Goal: Task Accomplishment & Management: Use online tool/utility

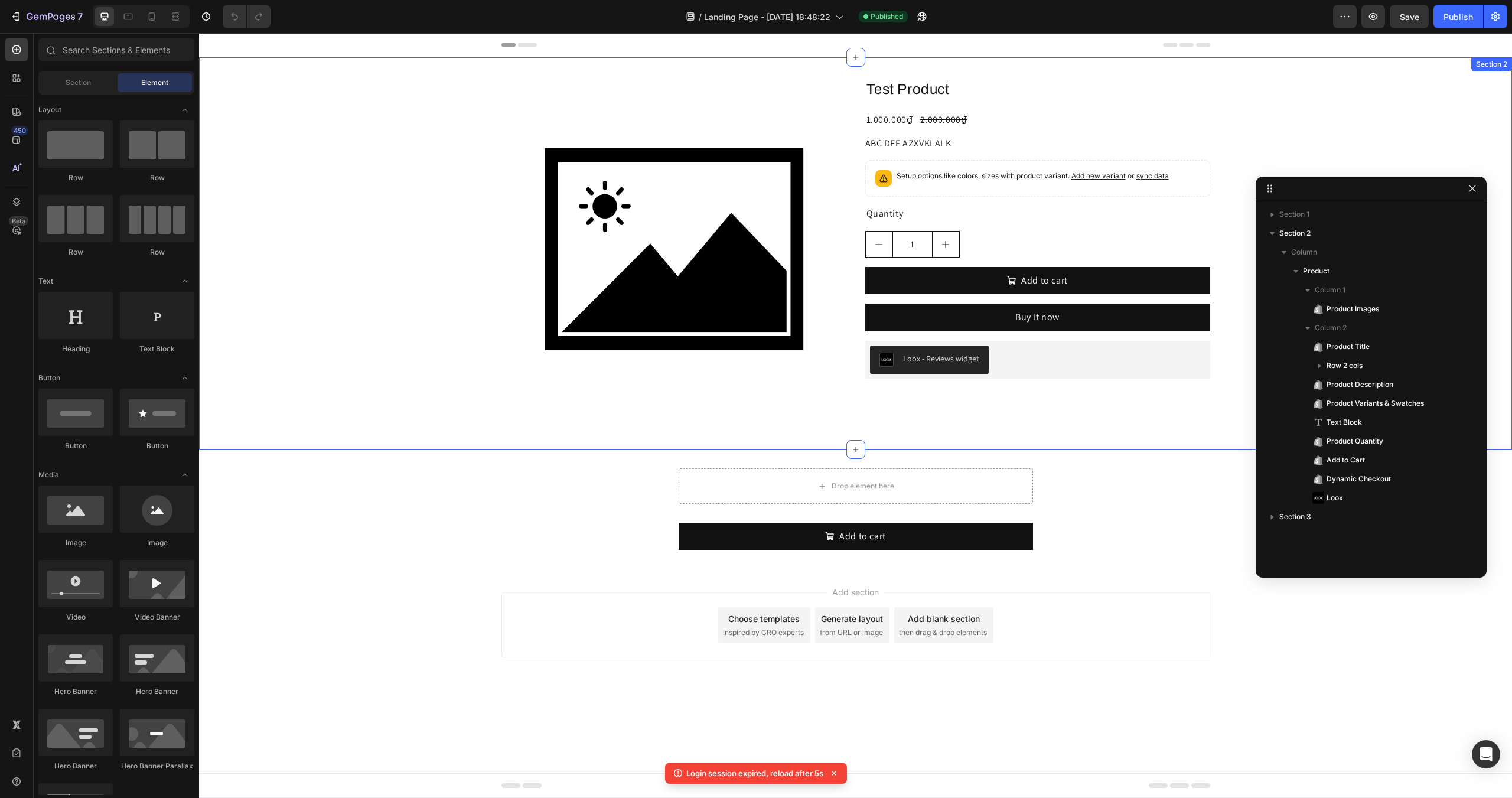
click at [464, 379] on div "Product Images Test Product Product Title 1.000.000₫ Product Price Product Pric…" at bounding box center [855, 253] width 1313 height 354
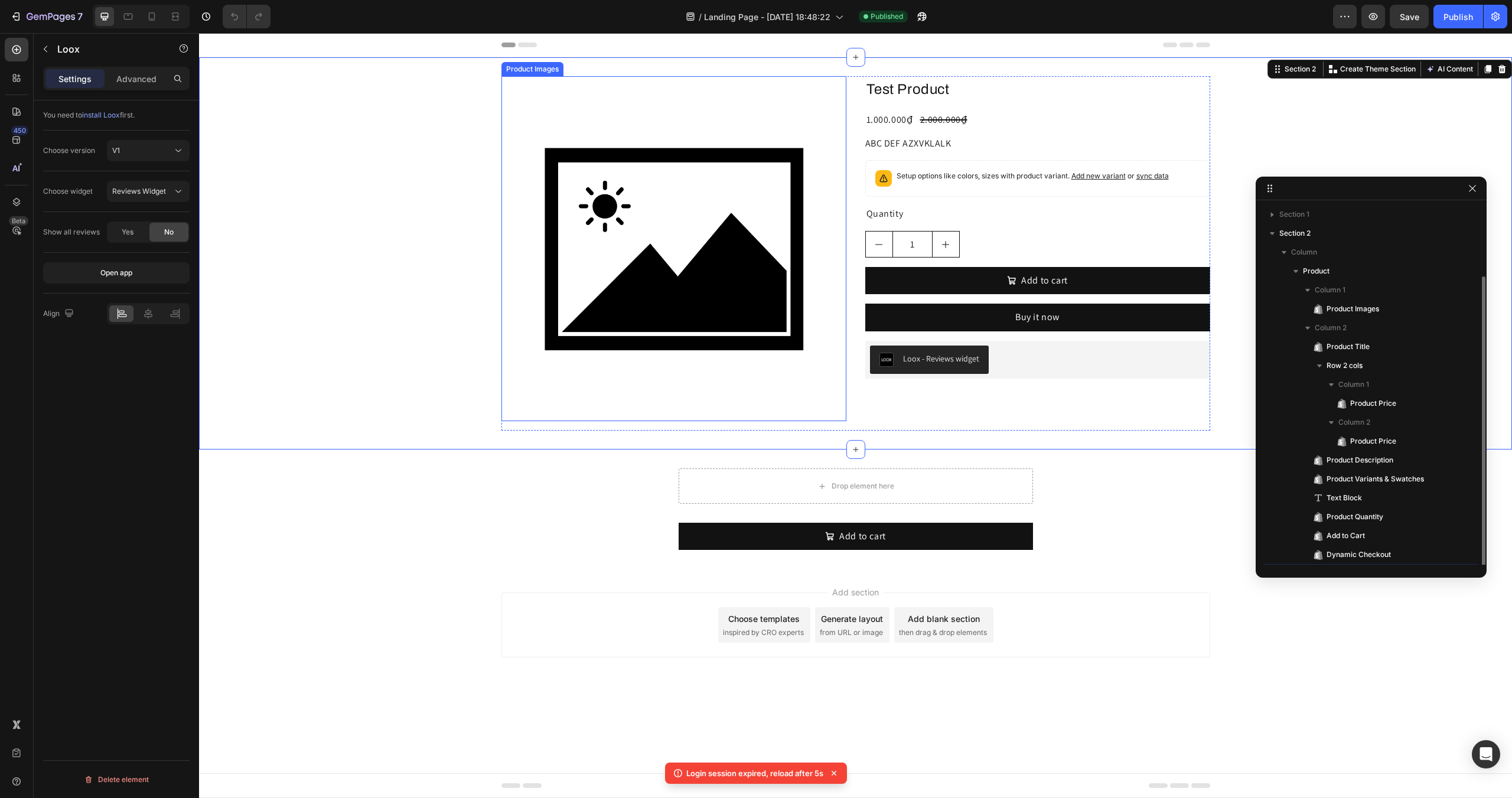
scroll to position [37, 0]
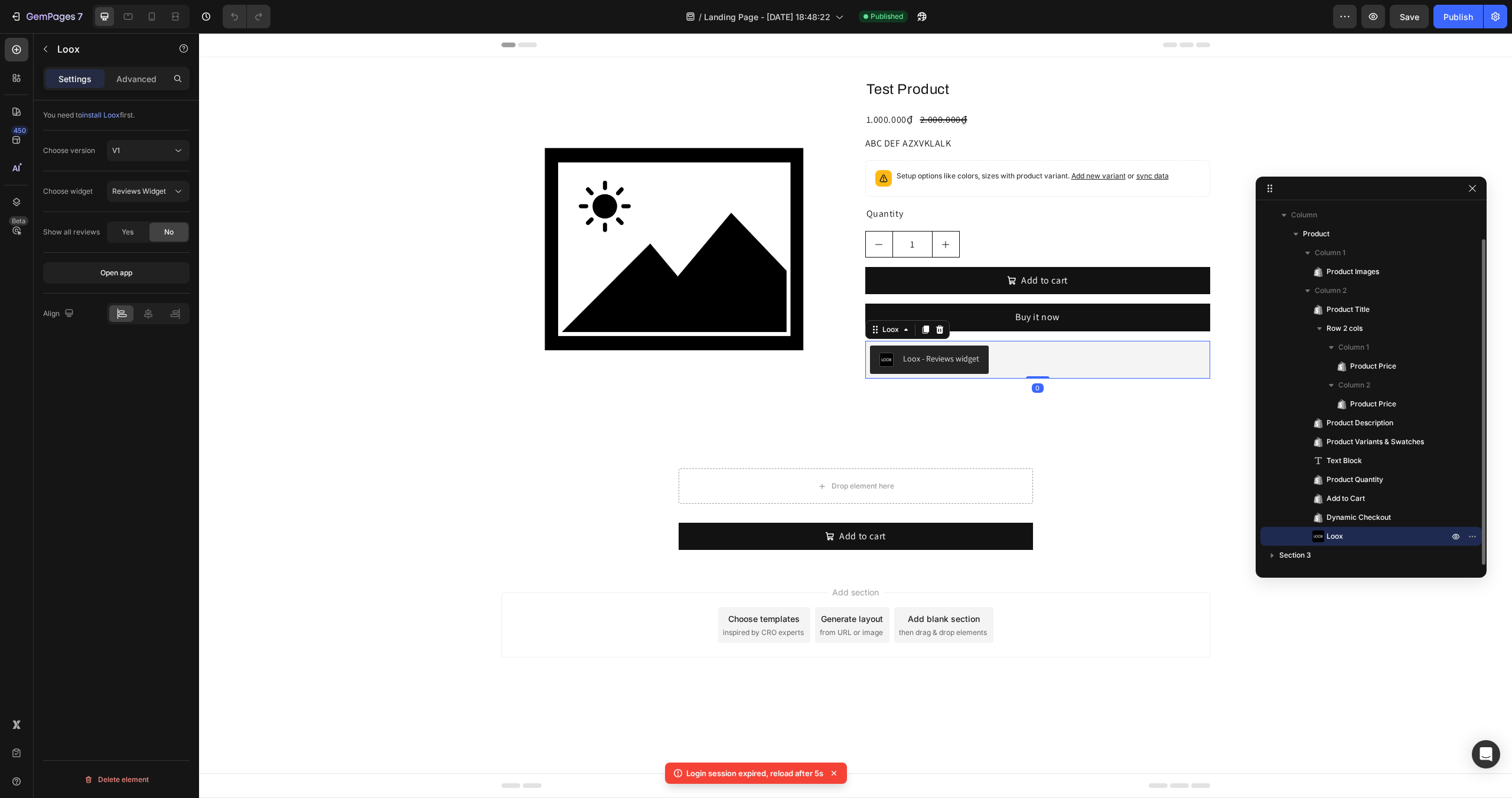
click at [875, 367] on button "Loox - Reviews widget" at bounding box center [929, 360] width 119 height 28
click at [807, 397] on img at bounding box center [674, 248] width 345 height 345
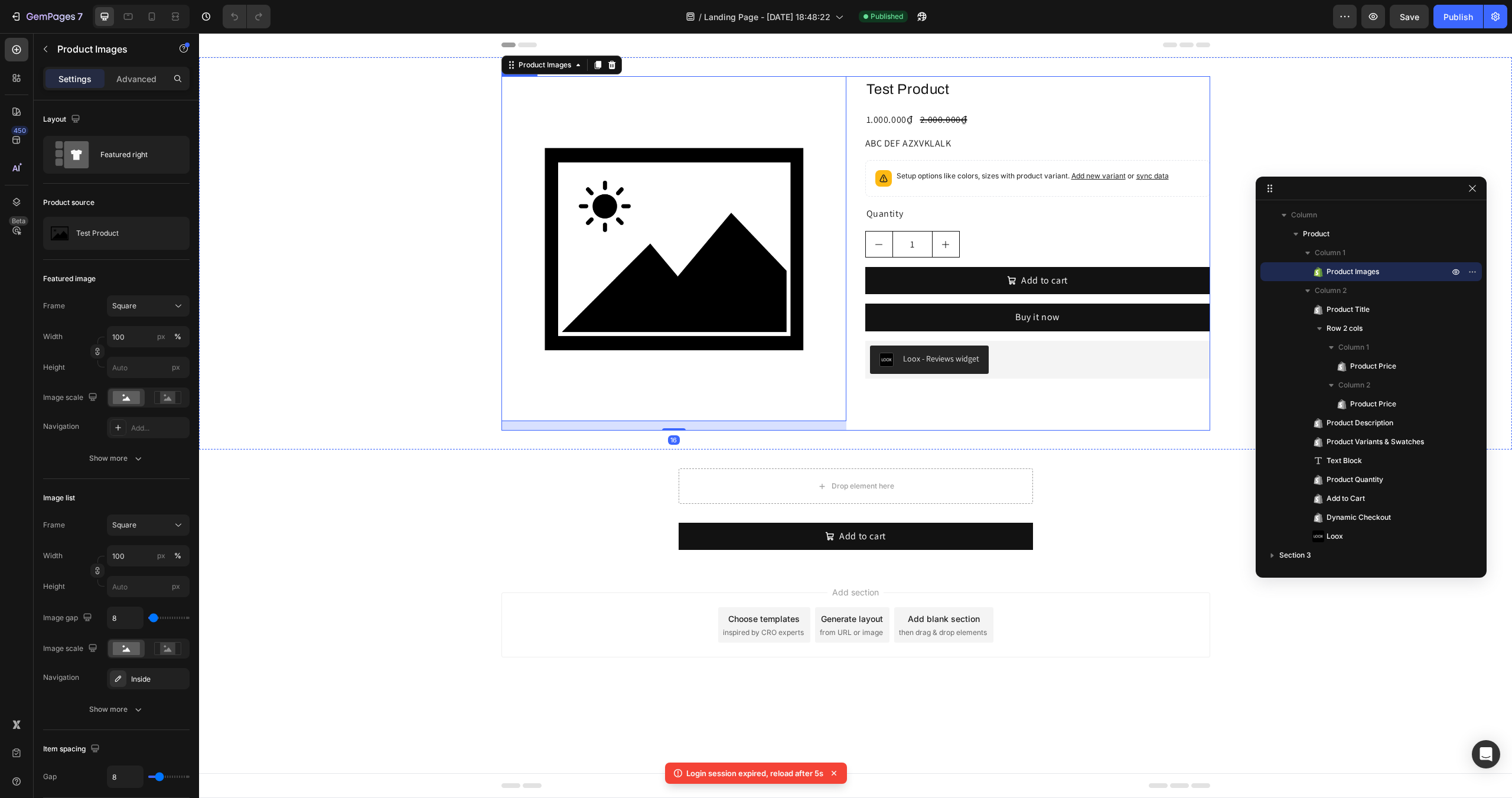
click at [880, 397] on div "Test Product Product Title 1.000.000₫ Product Price Product Price 2.000.000₫ Pr…" at bounding box center [1037, 253] width 345 height 354
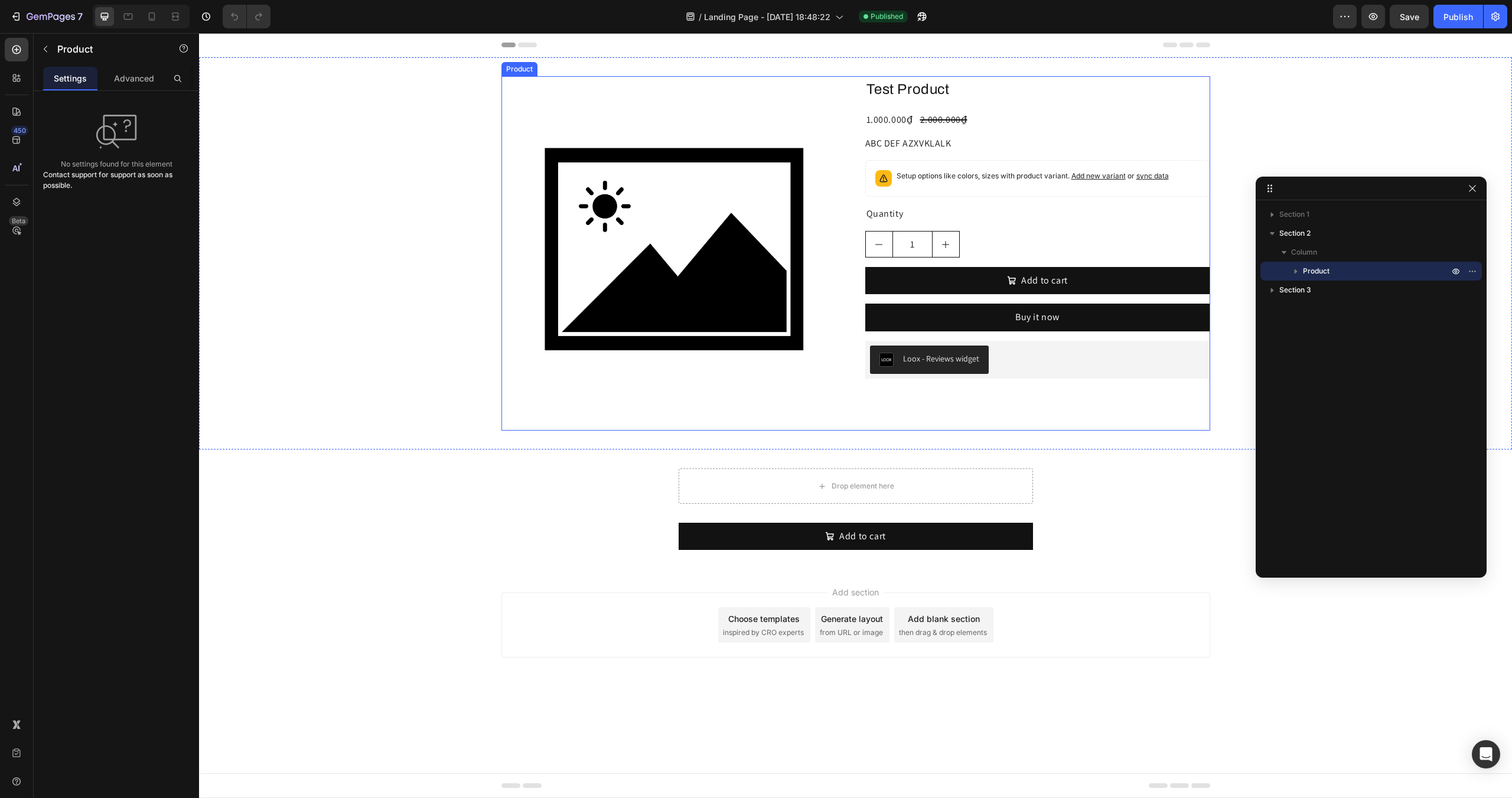
click at [920, 402] on div "Test Product Product Title 1.000.000₫ Product Price Product Price 2.000.000₫ Pr…" at bounding box center [1037, 253] width 345 height 354
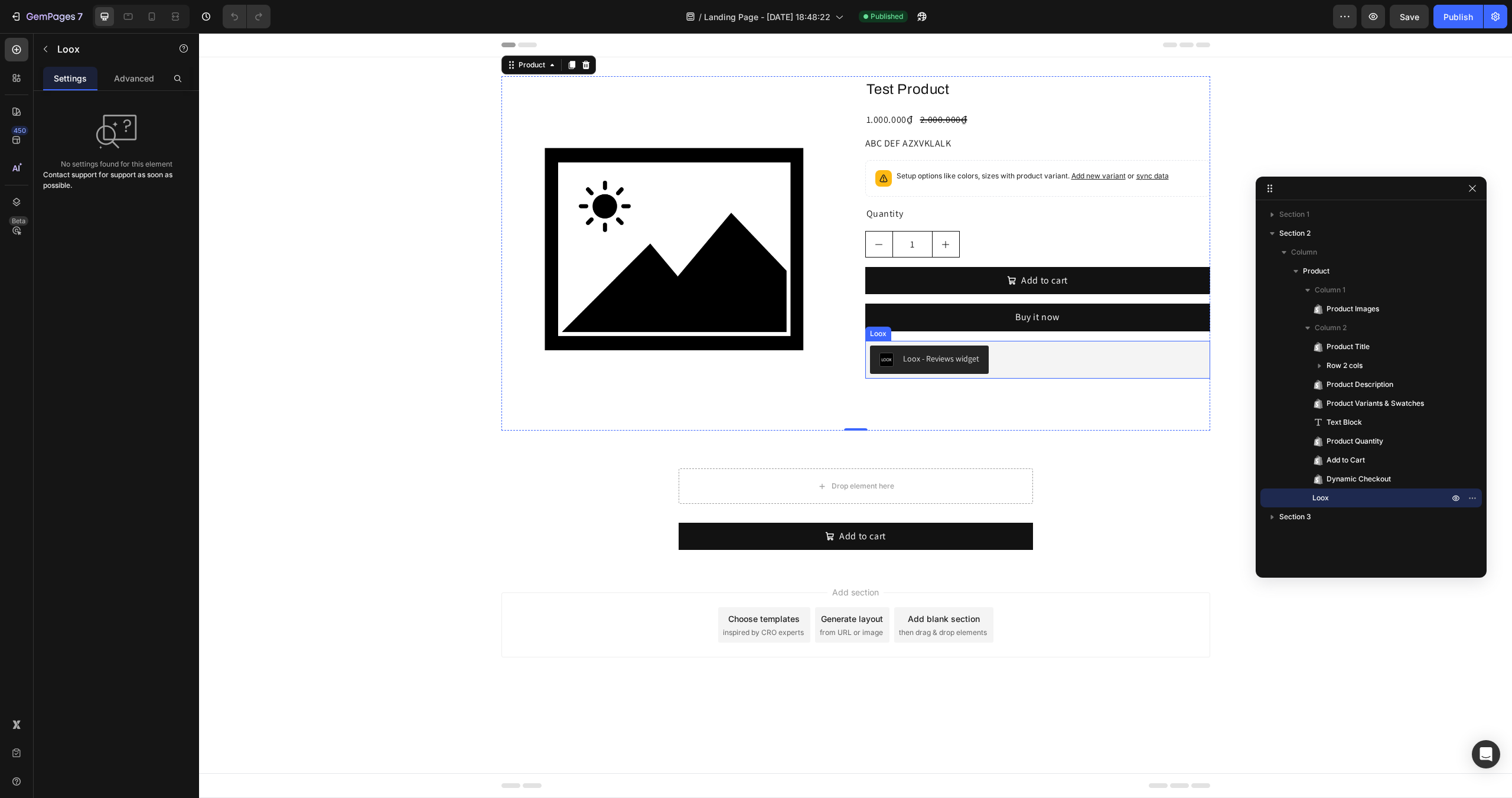
click at [1029, 354] on div "Loox - Reviews widget" at bounding box center [1037, 360] width 335 height 28
click at [891, 331] on div "Loox" at bounding box center [890, 330] width 21 height 11
click at [137, 80] on p "Advanced" at bounding box center [134, 78] width 40 height 12
click at [75, 77] on p "Settings" at bounding box center [70, 78] width 33 height 12
click at [115, 77] on p "Advanced" at bounding box center [134, 78] width 40 height 12
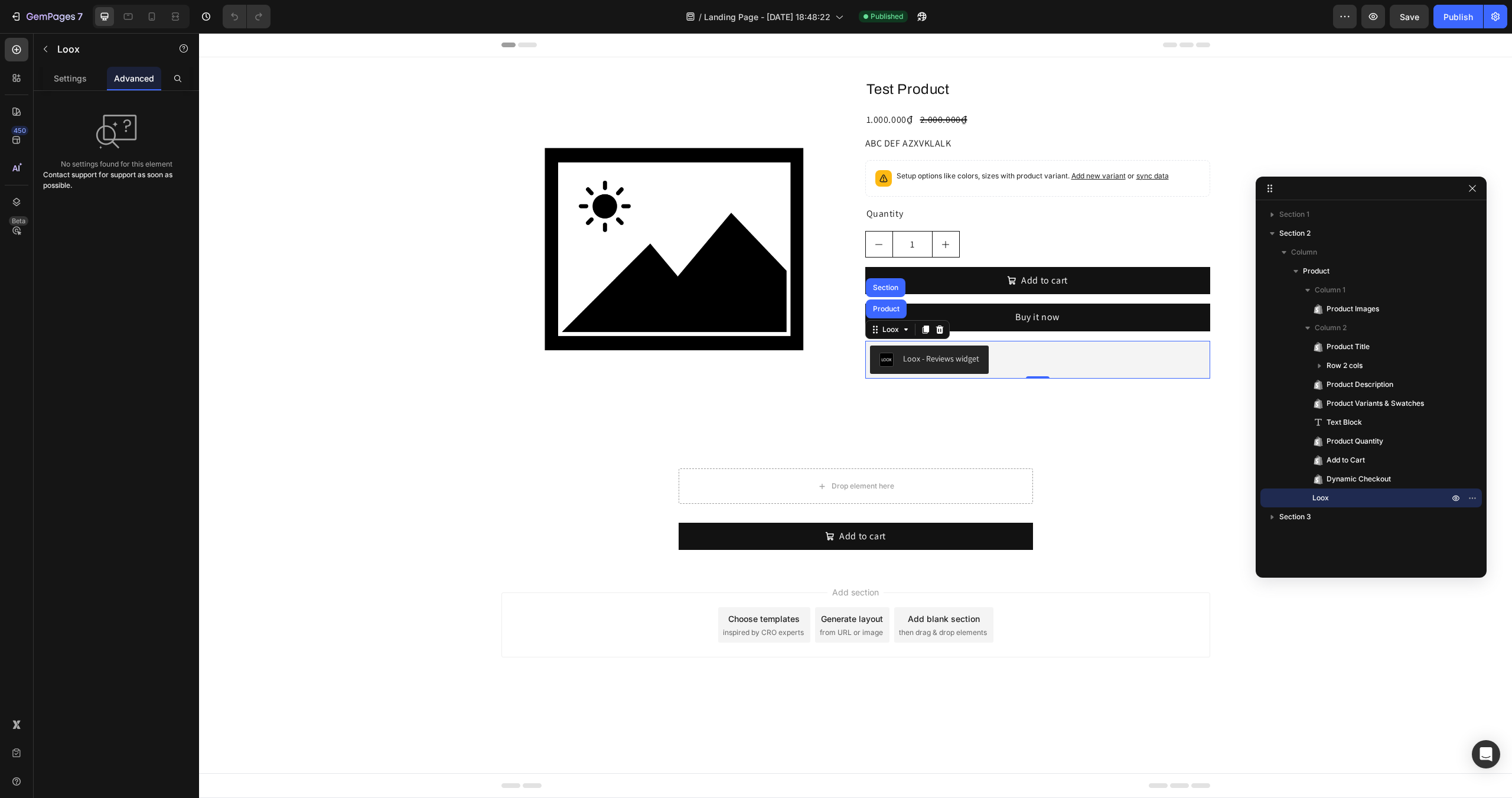
click at [1040, 364] on div "Loox - Reviews widget" at bounding box center [1037, 360] width 335 height 28
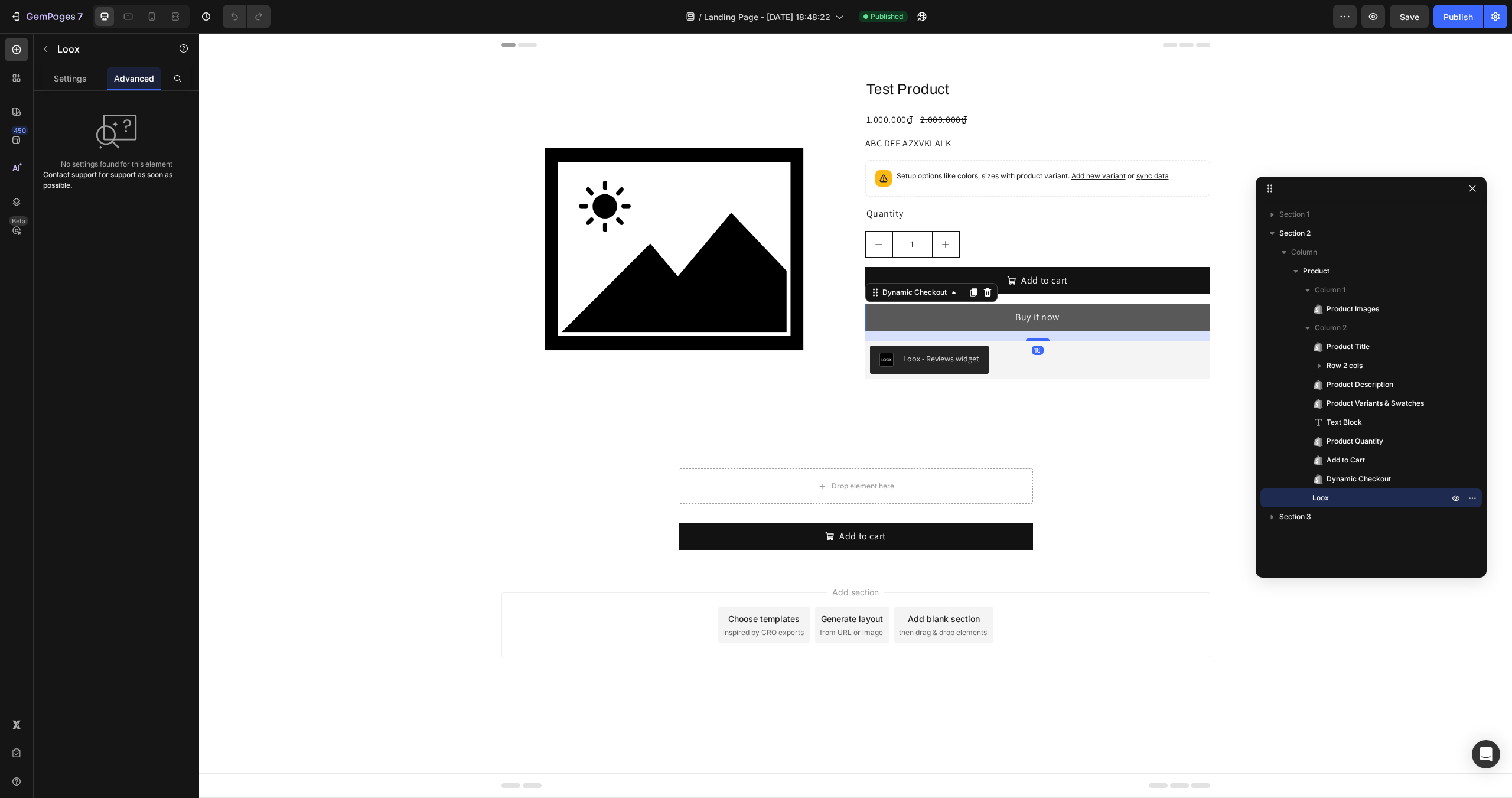
click at [1033, 305] on button "Buy it now" at bounding box center [1037, 317] width 345 height 27
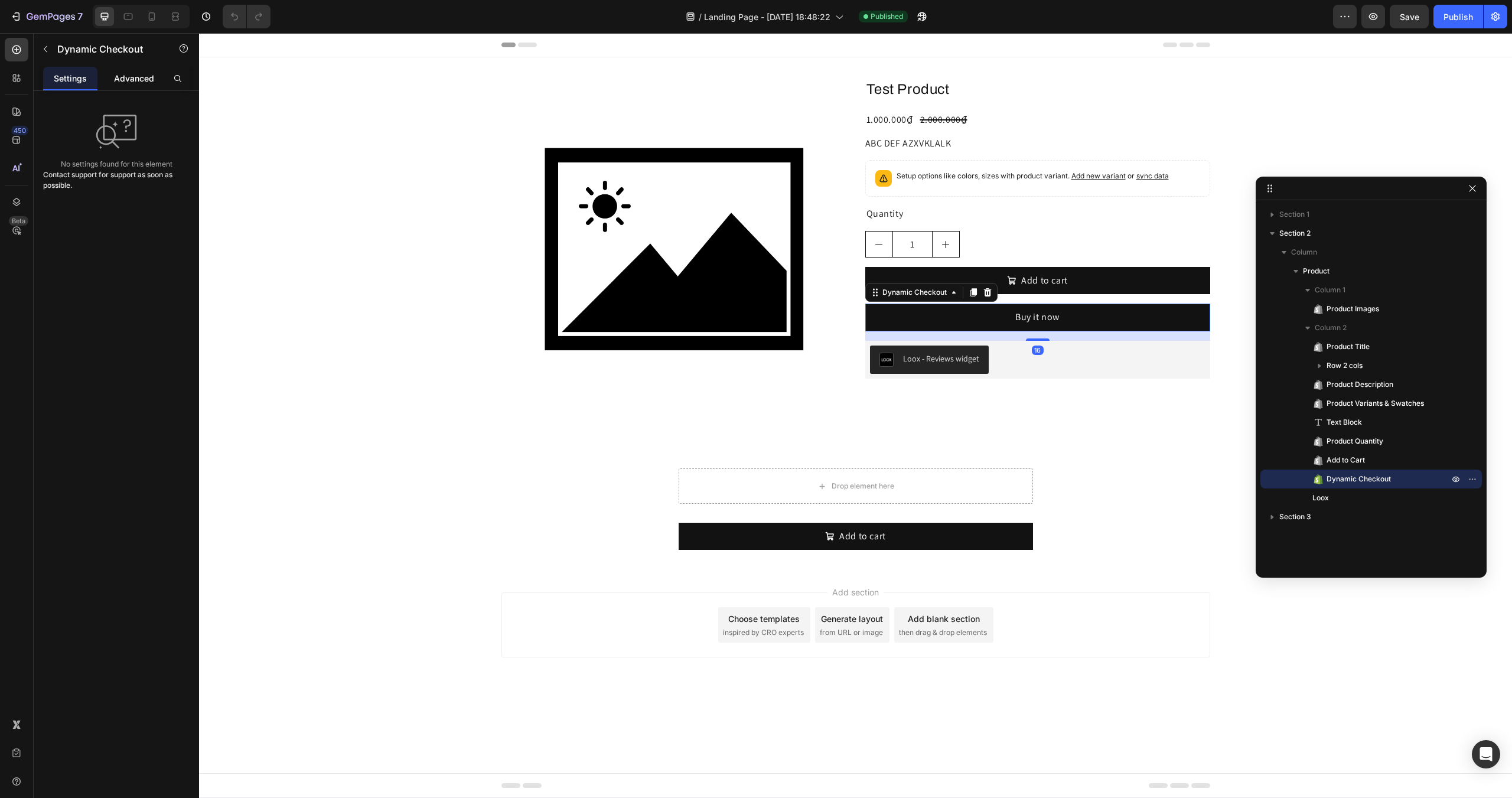
click at [129, 80] on p "Advanced" at bounding box center [134, 78] width 40 height 12
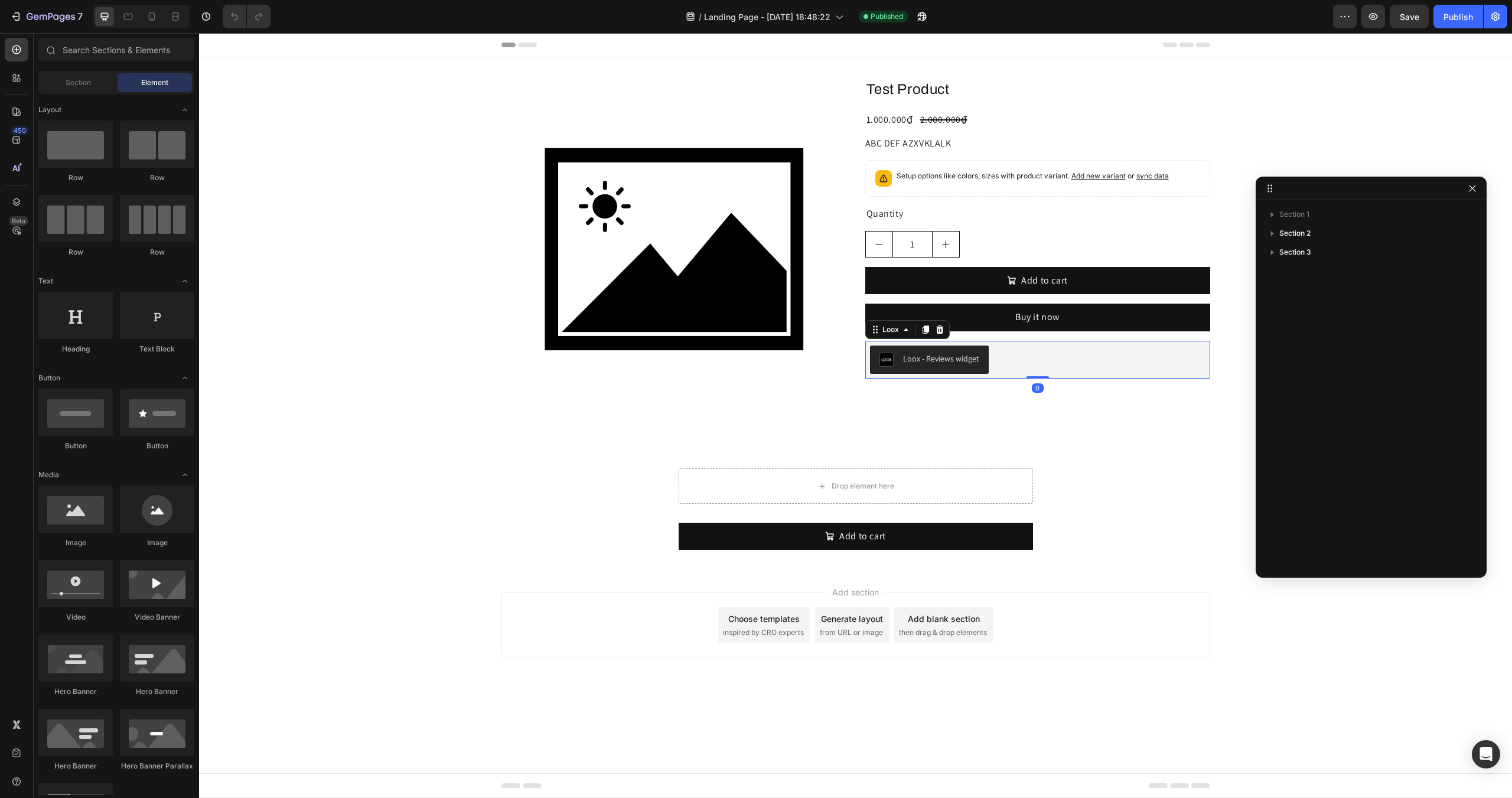
click at [1022, 353] on div "Loox - Reviews widget" at bounding box center [1037, 360] width 335 height 28
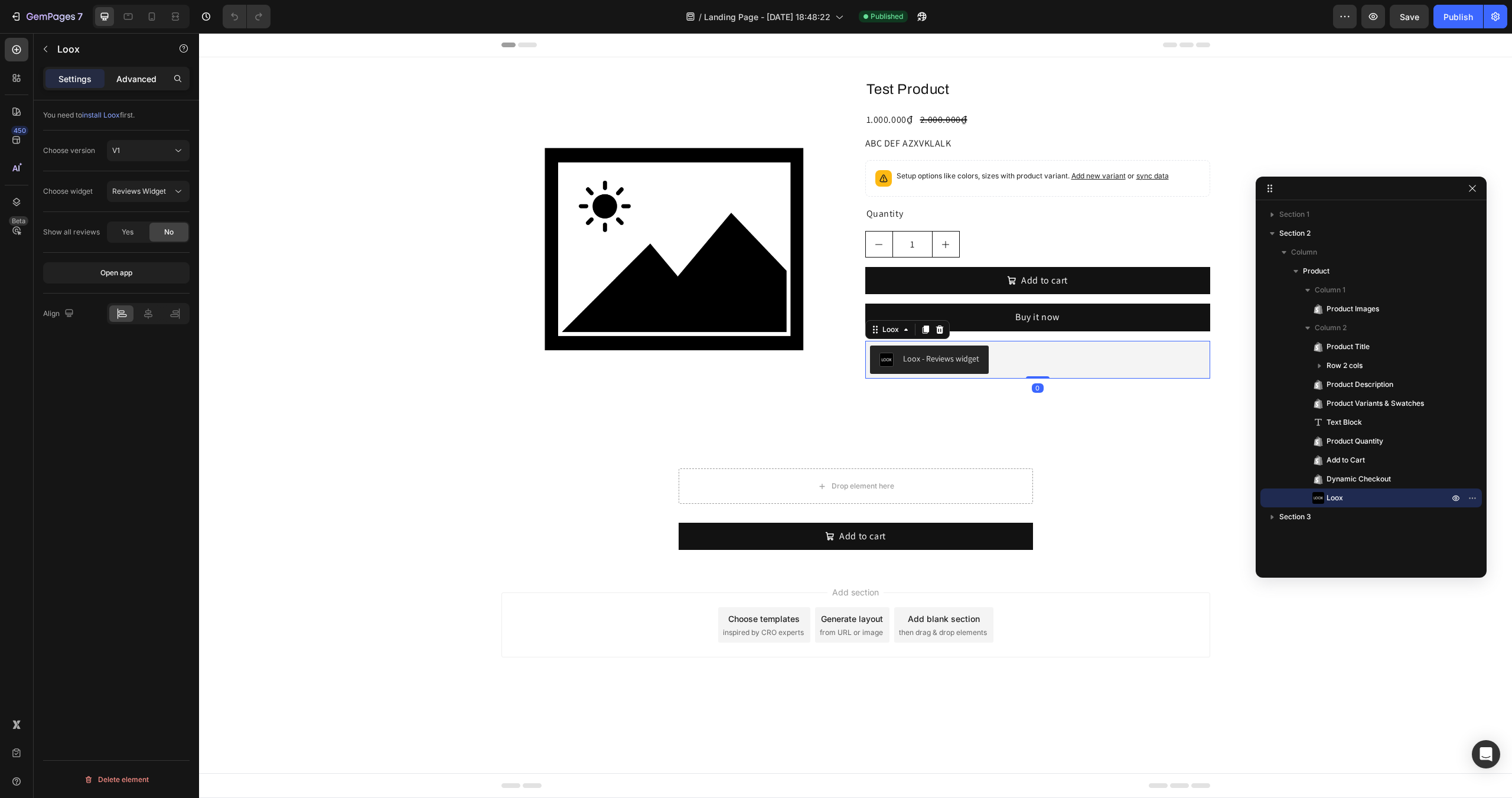
click at [129, 82] on p "Advanced" at bounding box center [136, 79] width 40 height 12
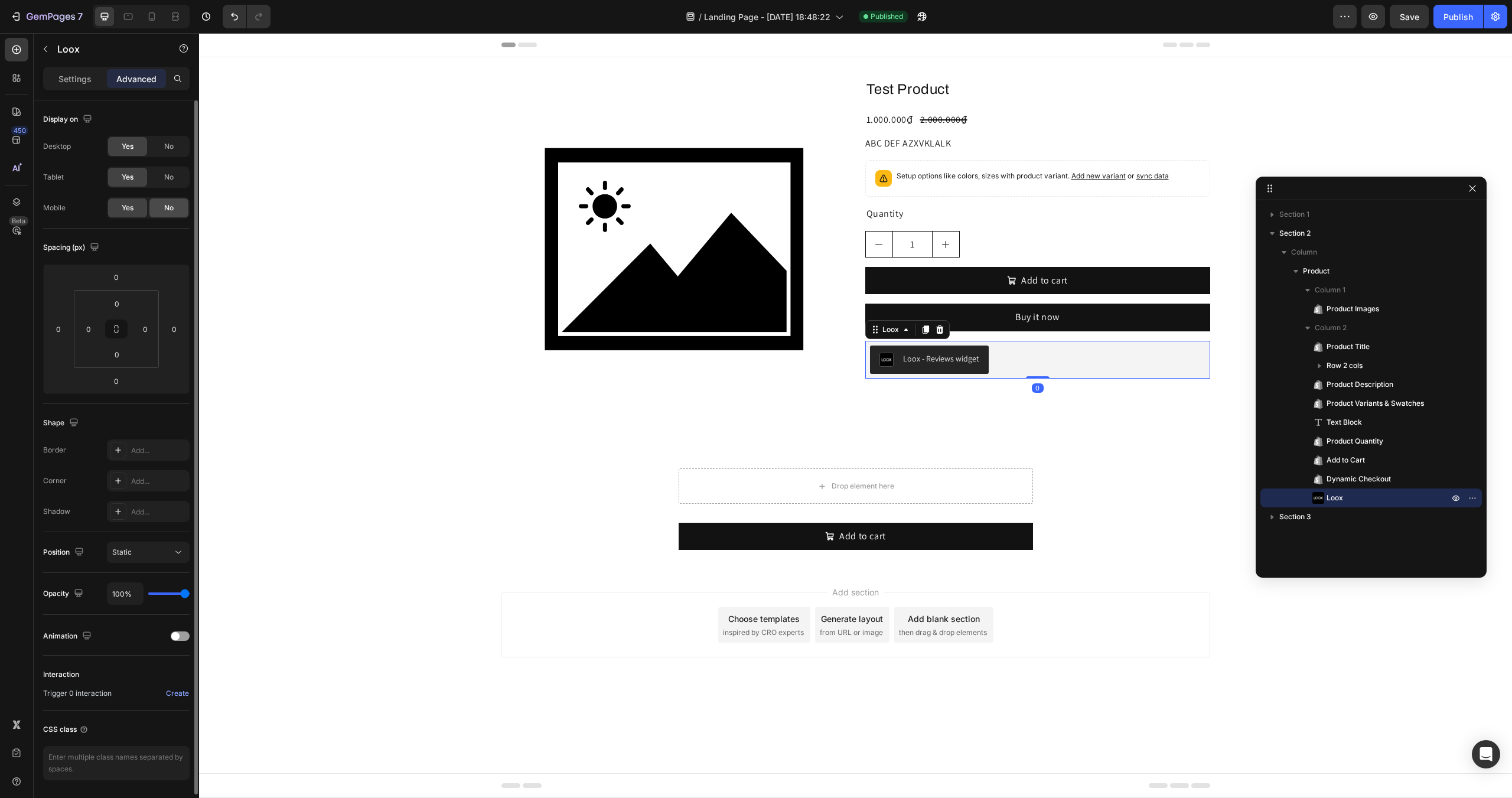
click at [162, 206] on div "No" at bounding box center [168, 208] width 39 height 19
click at [136, 209] on div "Yes" at bounding box center [127, 208] width 39 height 19
click at [174, 151] on span "No" at bounding box center [169, 147] width 9 height 11
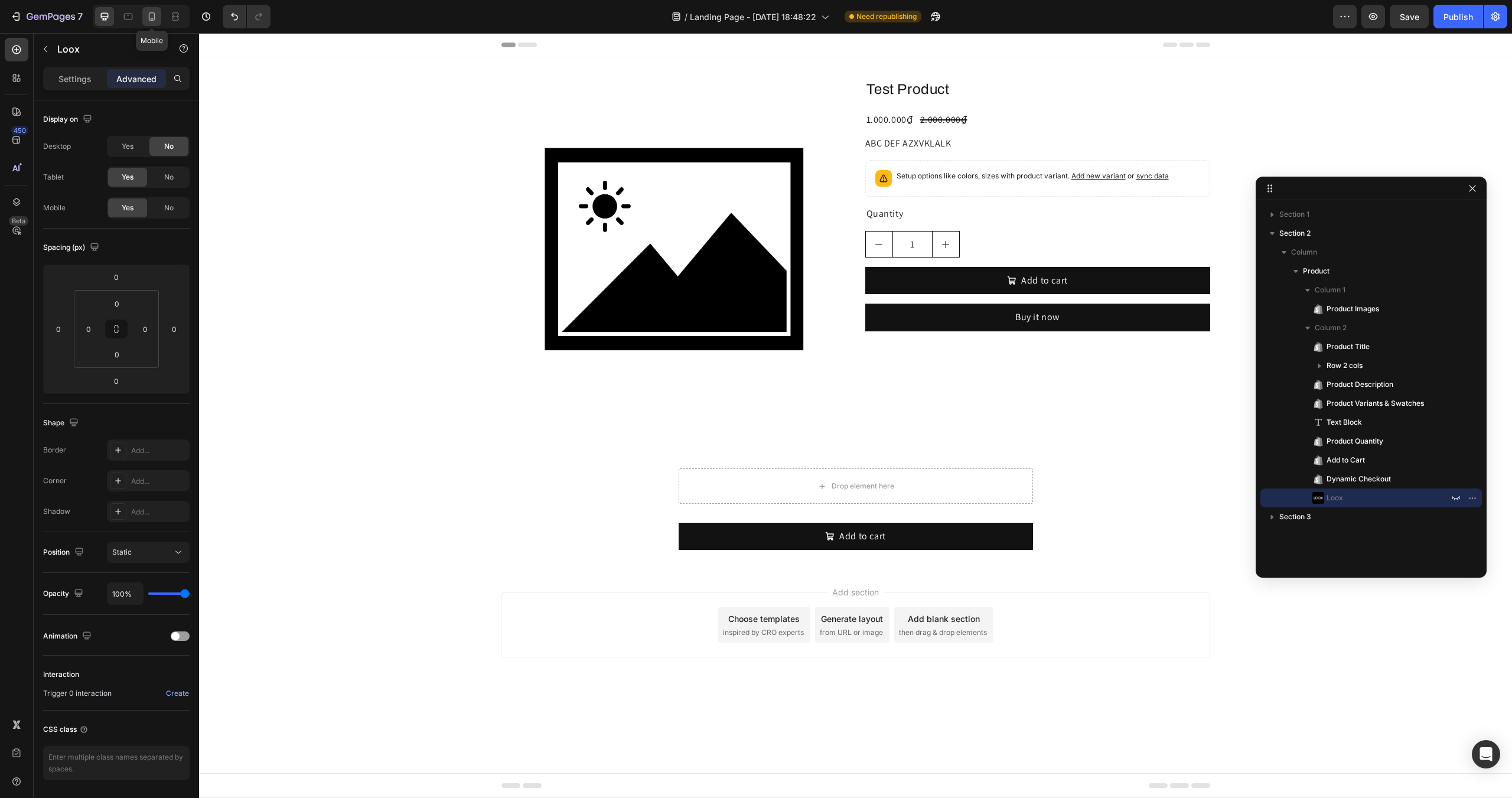
click at [153, 7] on div at bounding box center [152, 16] width 19 height 19
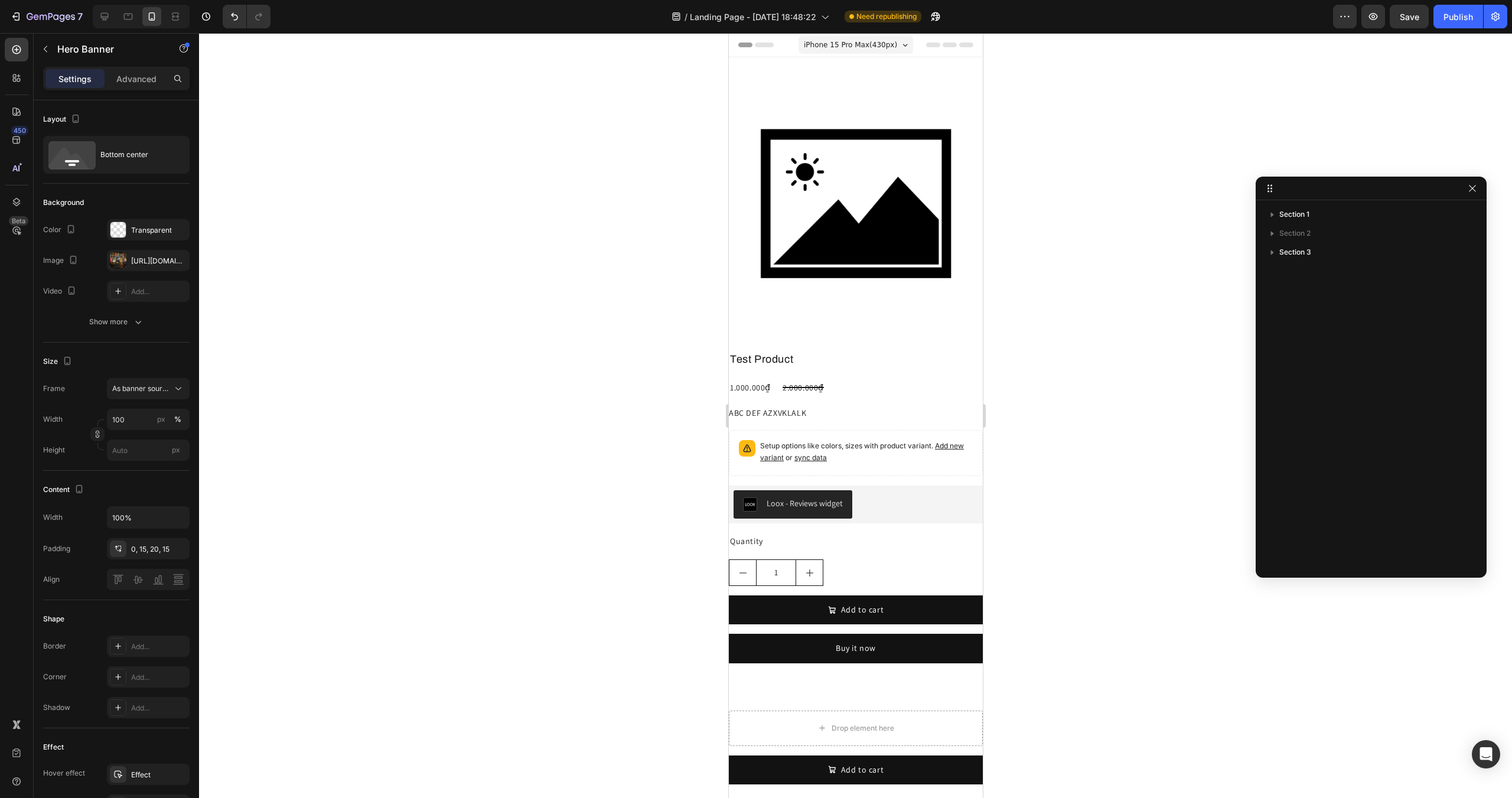
click at [116, 20] on div at bounding box center [141, 16] width 97 height 24
click at [111, 20] on div at bounding box center [104, 16] width 19 height 19
type input "1230"
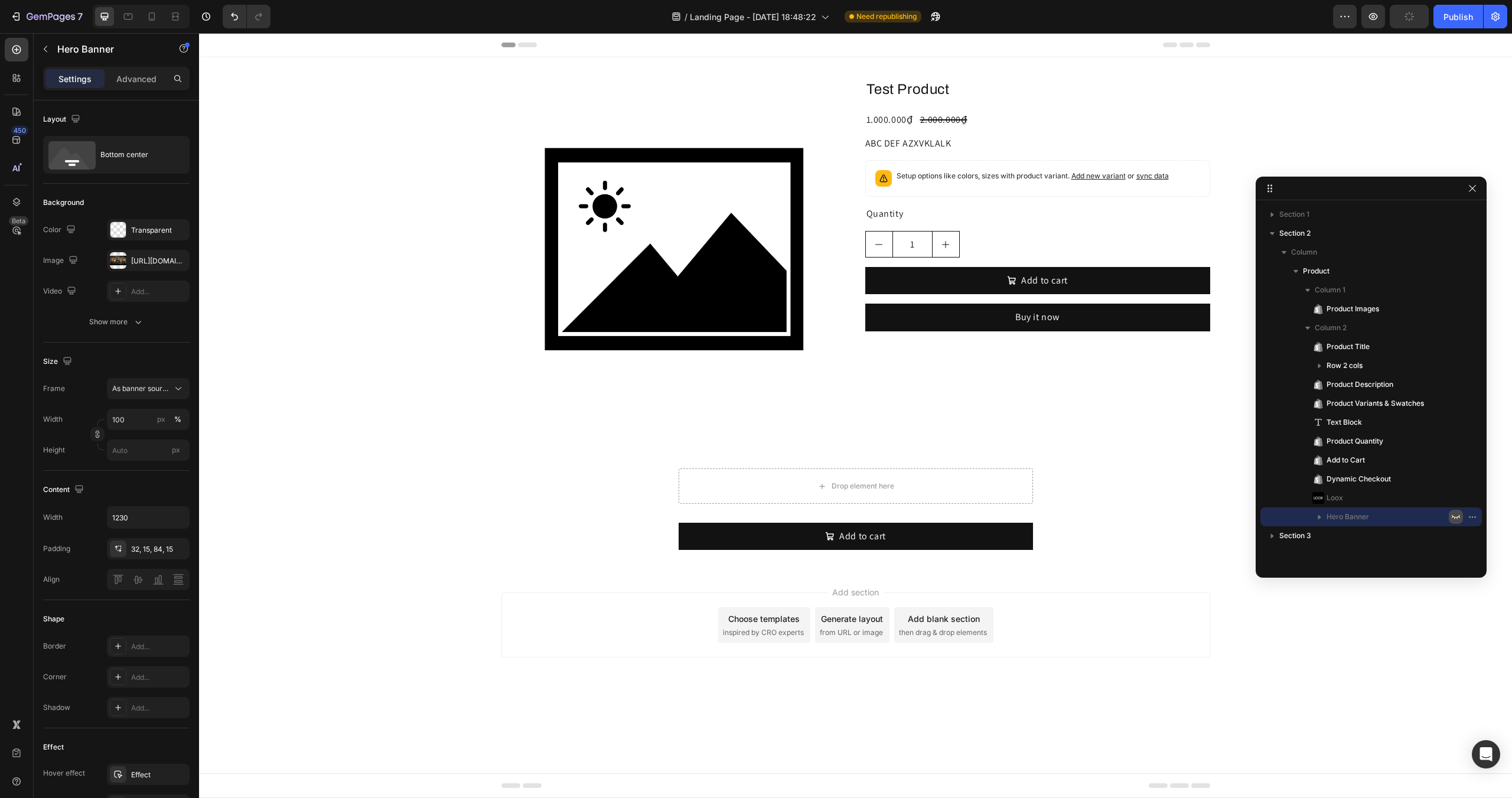
click at [1452, 517] on icon "button" at bounding box center [1456, 517] width 9 height 10
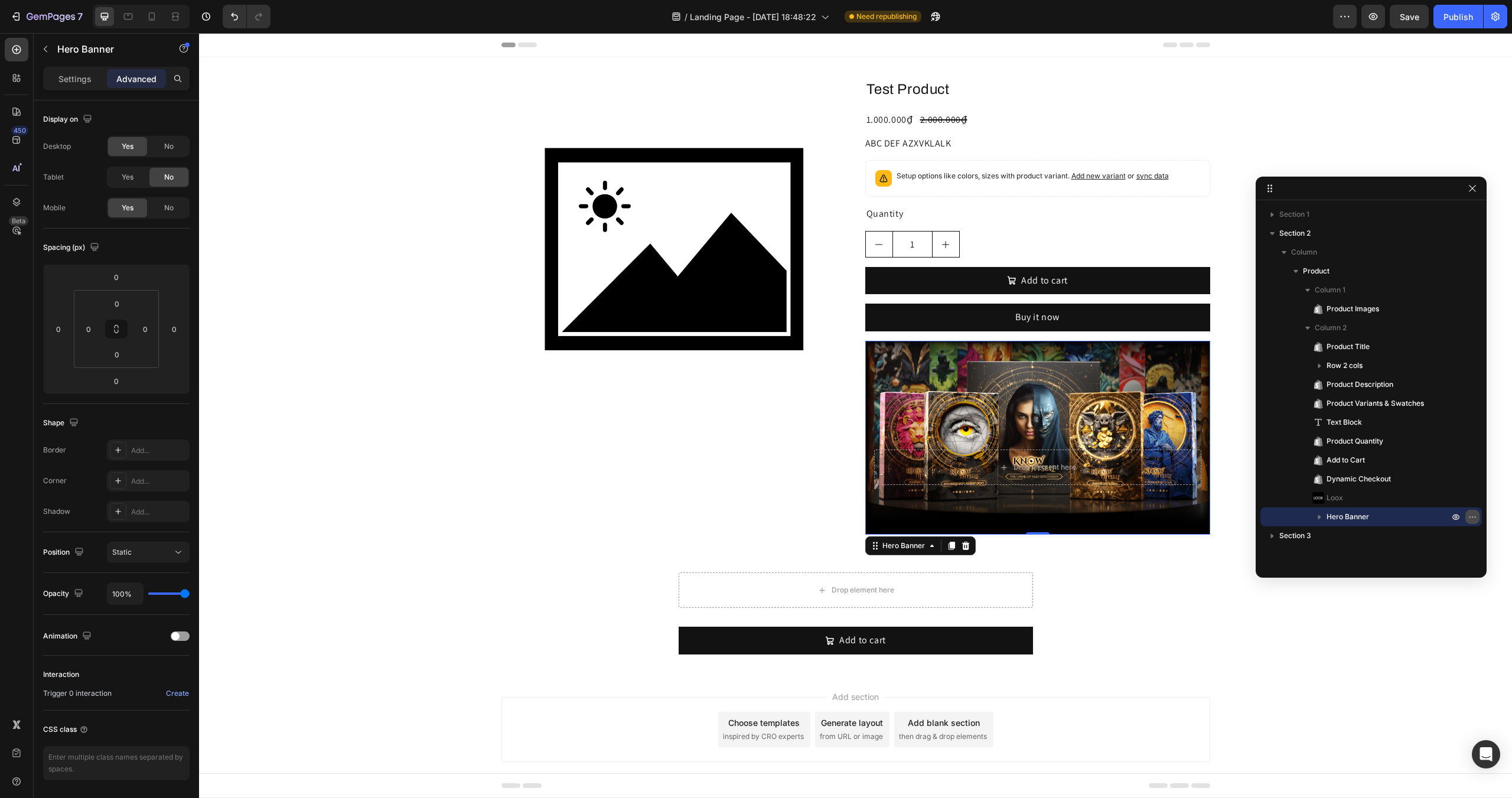
click at [1471, 520] on icon "button" at bounding box center [1472, 517] width 9 height 10
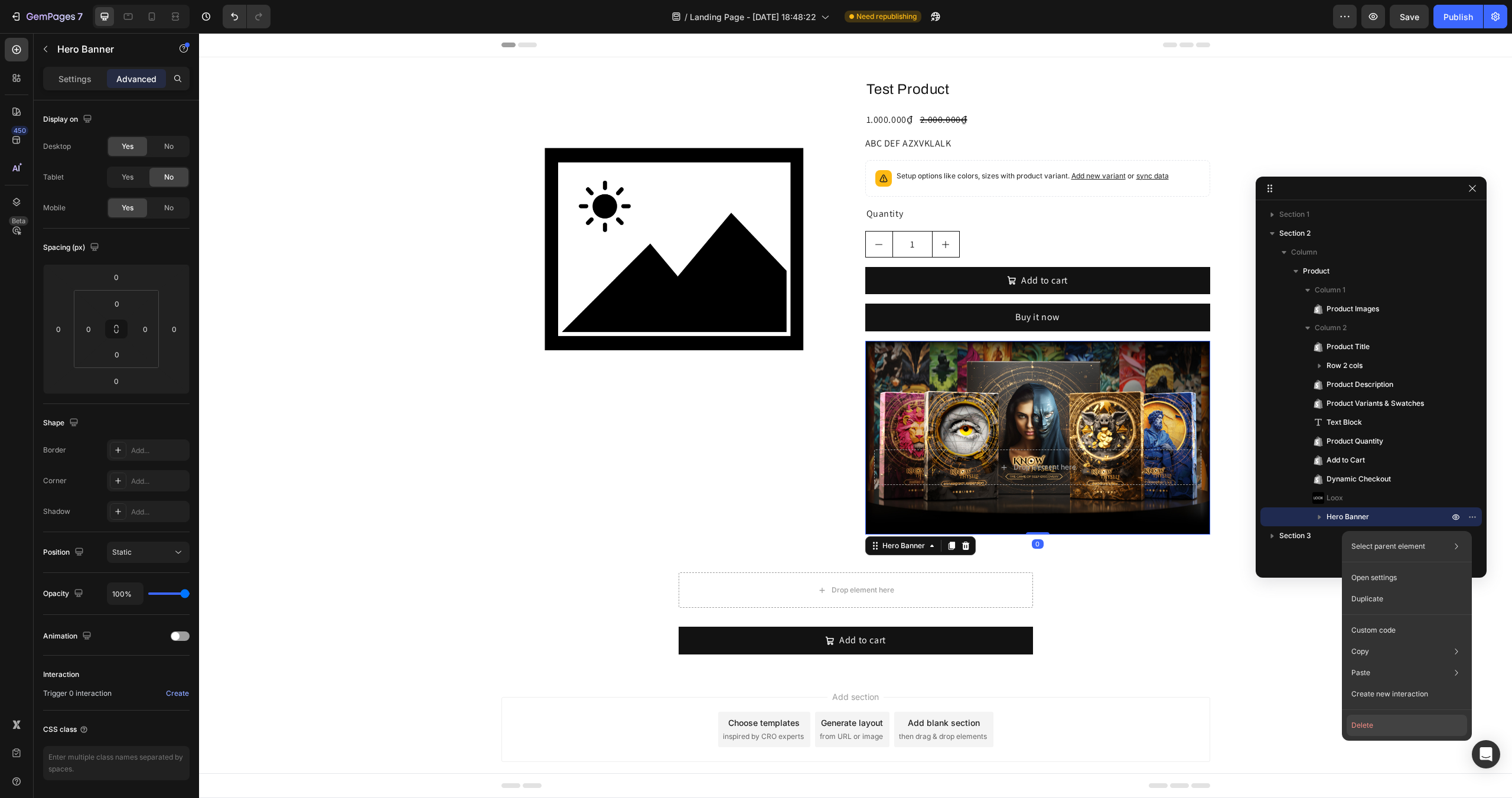
click at [1382, 725] on button "Delete" at bounding box center [1407, 725] width 121 height 21
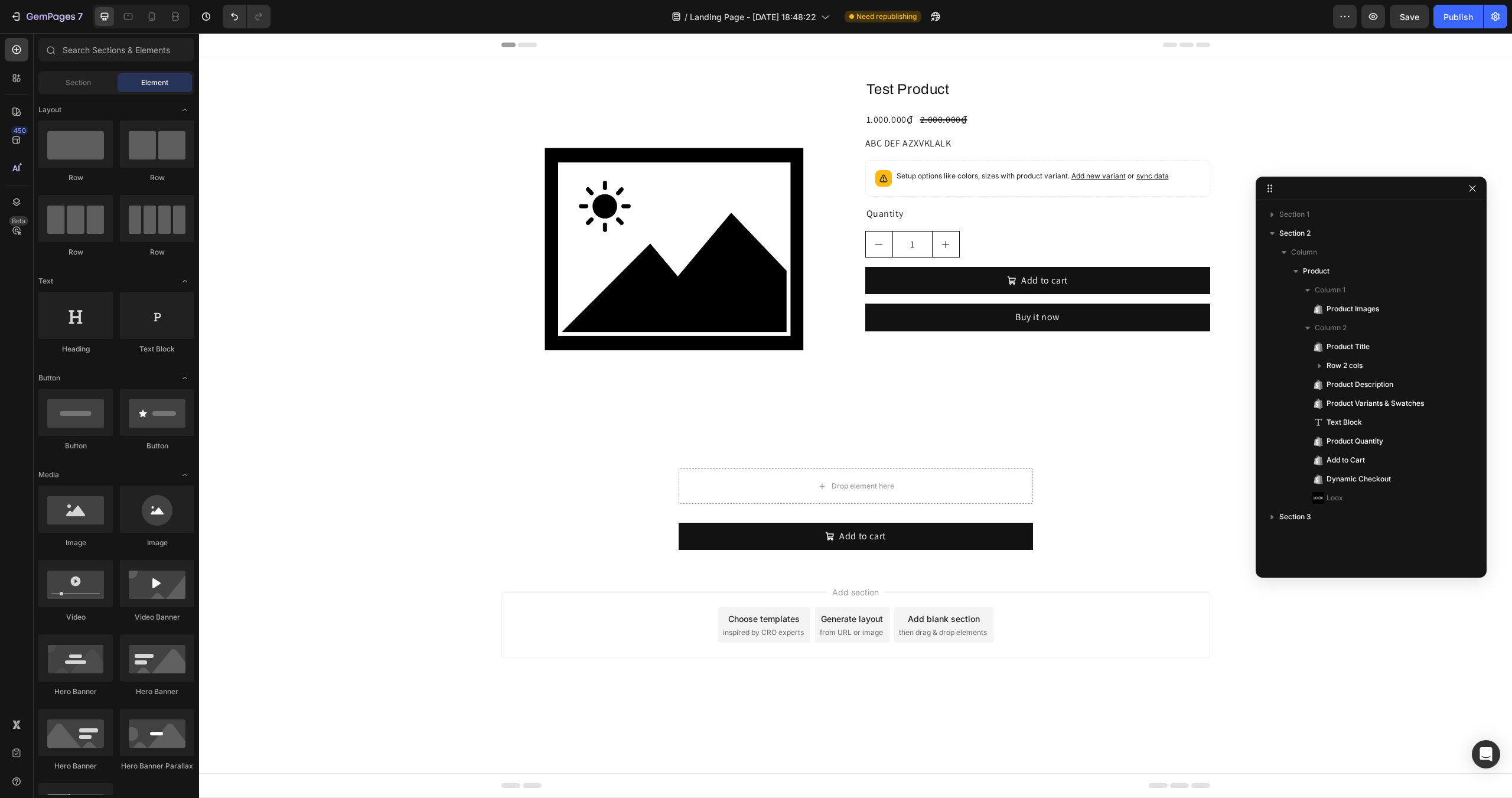
click at [923, 660] on div "Add section Choose templates inspired by CRO experts Generate layout from URL o…" at bounding box center [855, 641] width 1313 height 145
click at [661, 696] on div "Add section Choose templates inspired by CRO experts Generate layout from URL o…" at bounding box center [855, 641] width 1313 height 145
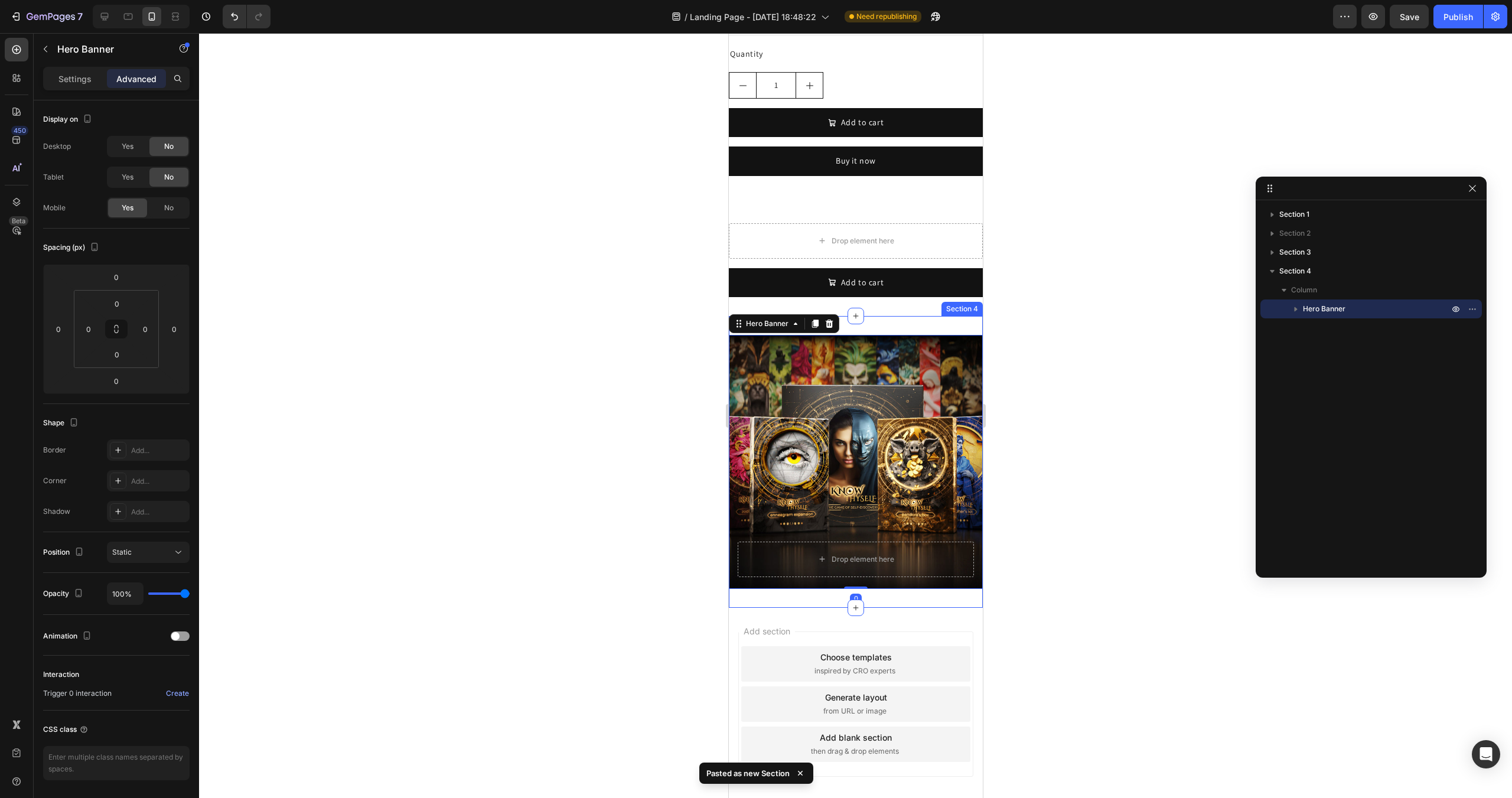
scroll to position [530, 0]
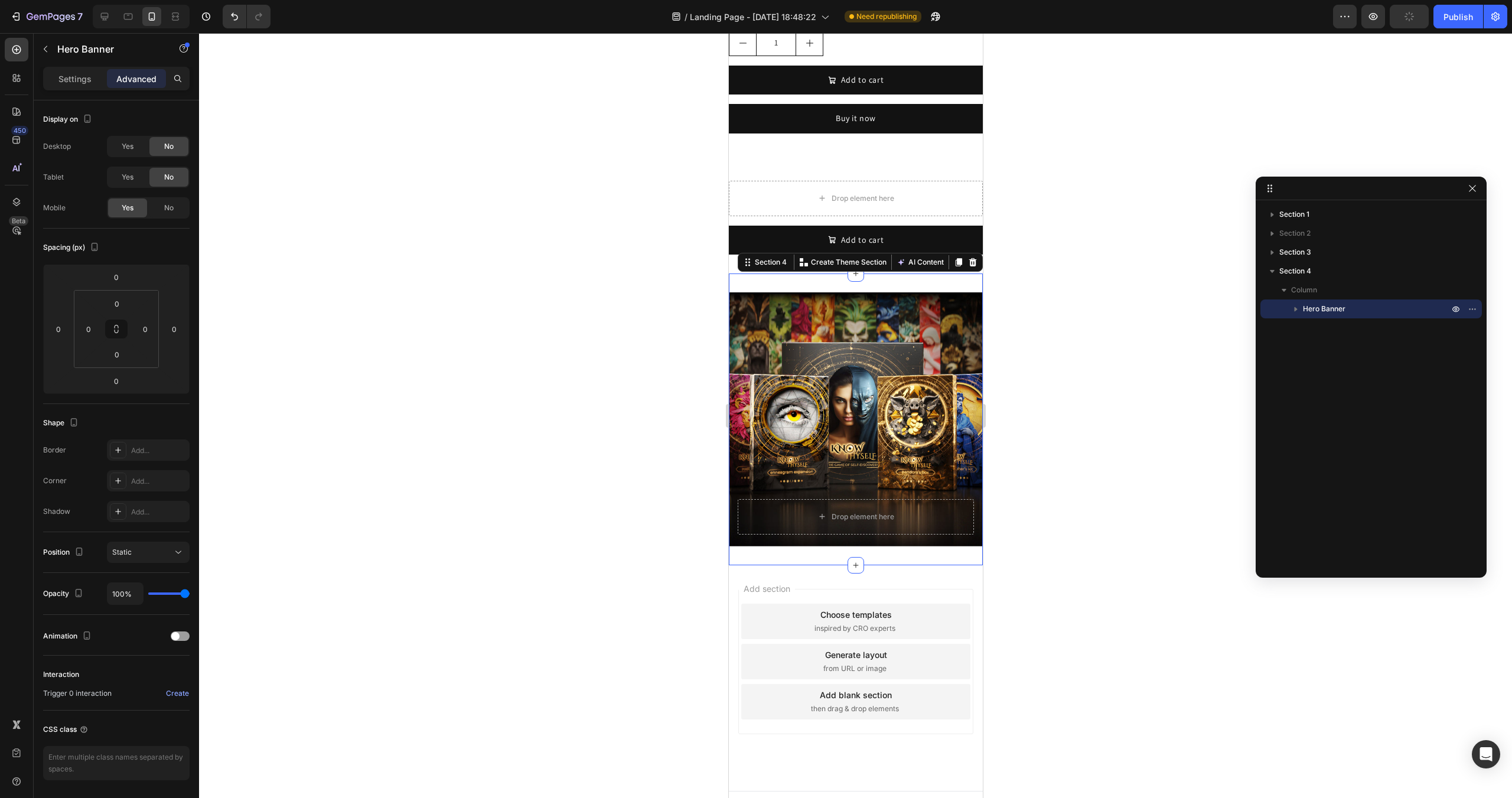
click at [795, 546] on div "Drop element here Hero Banner Section 4 Create Theme Section AI Content Write w…" at bounding box center [855, 419] width 254 height 292
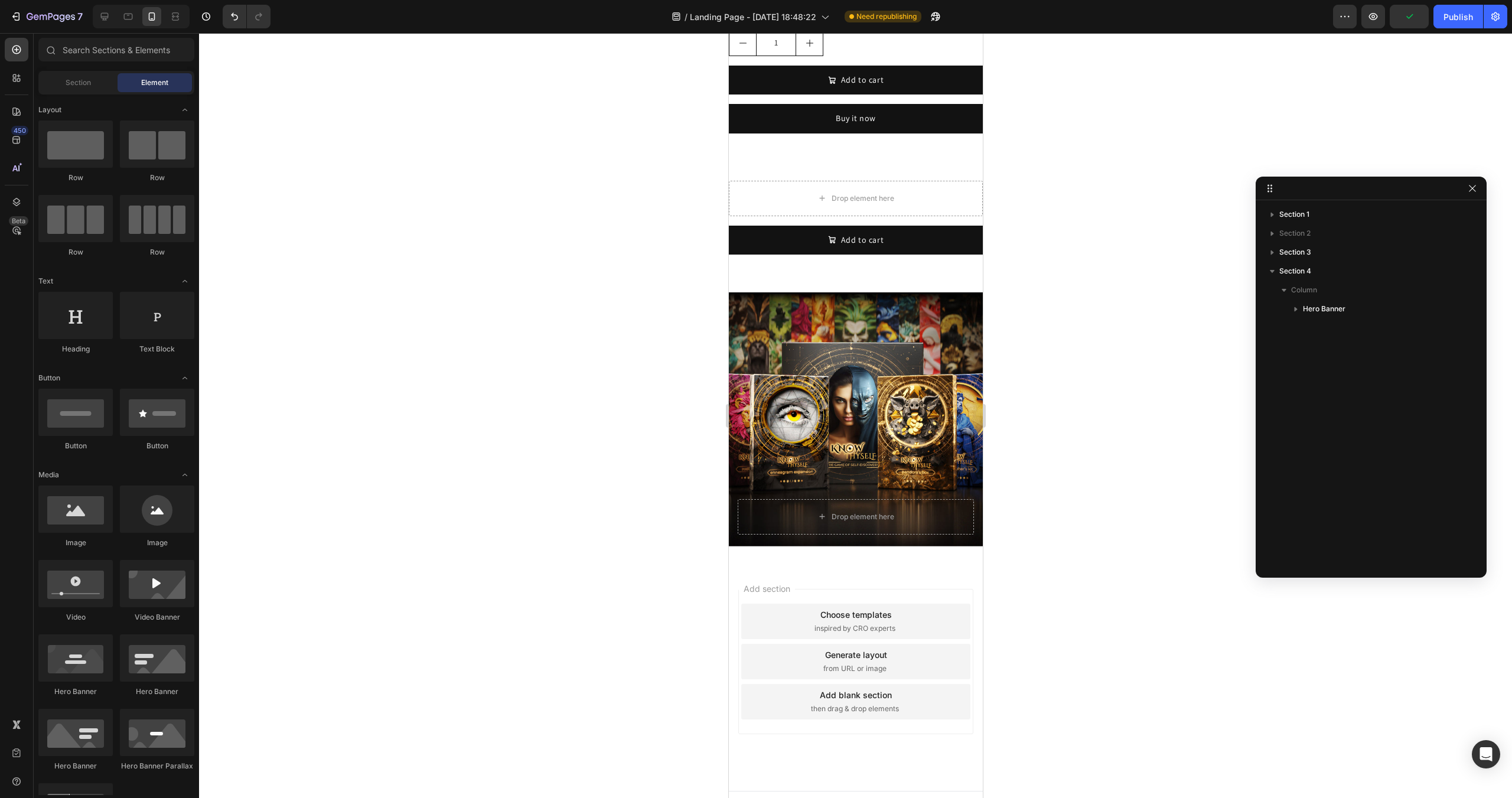
click at [802, 589] on div "Add section Choose templates inspired by CRO experts Generate layout from URL o…" at bounding box center [855, 662] width 235 height 145
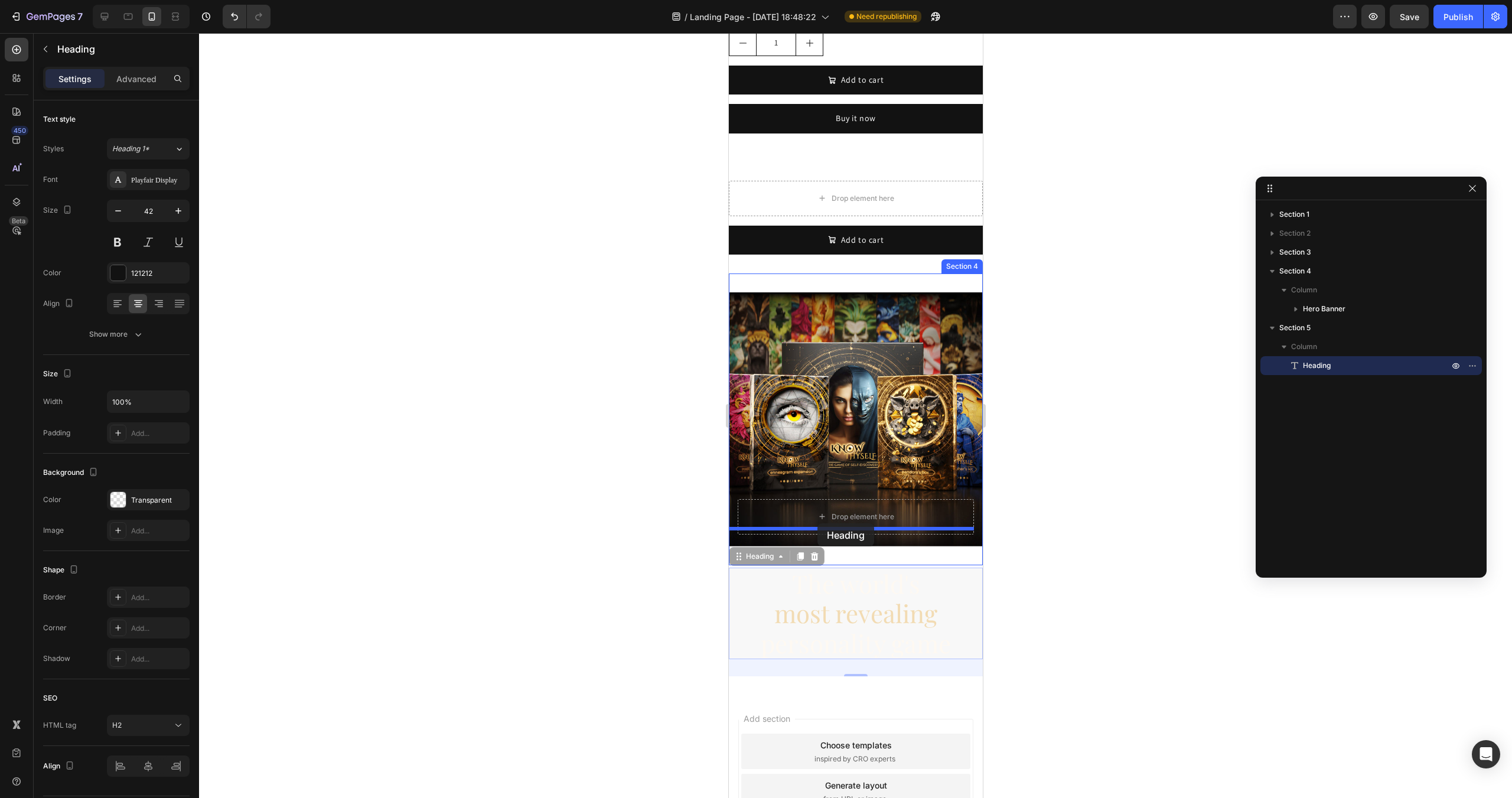
drag, startPoint x: 766, startPoint y: 544, endPoint x: 817, endPoint y: 523, distance: 55.2
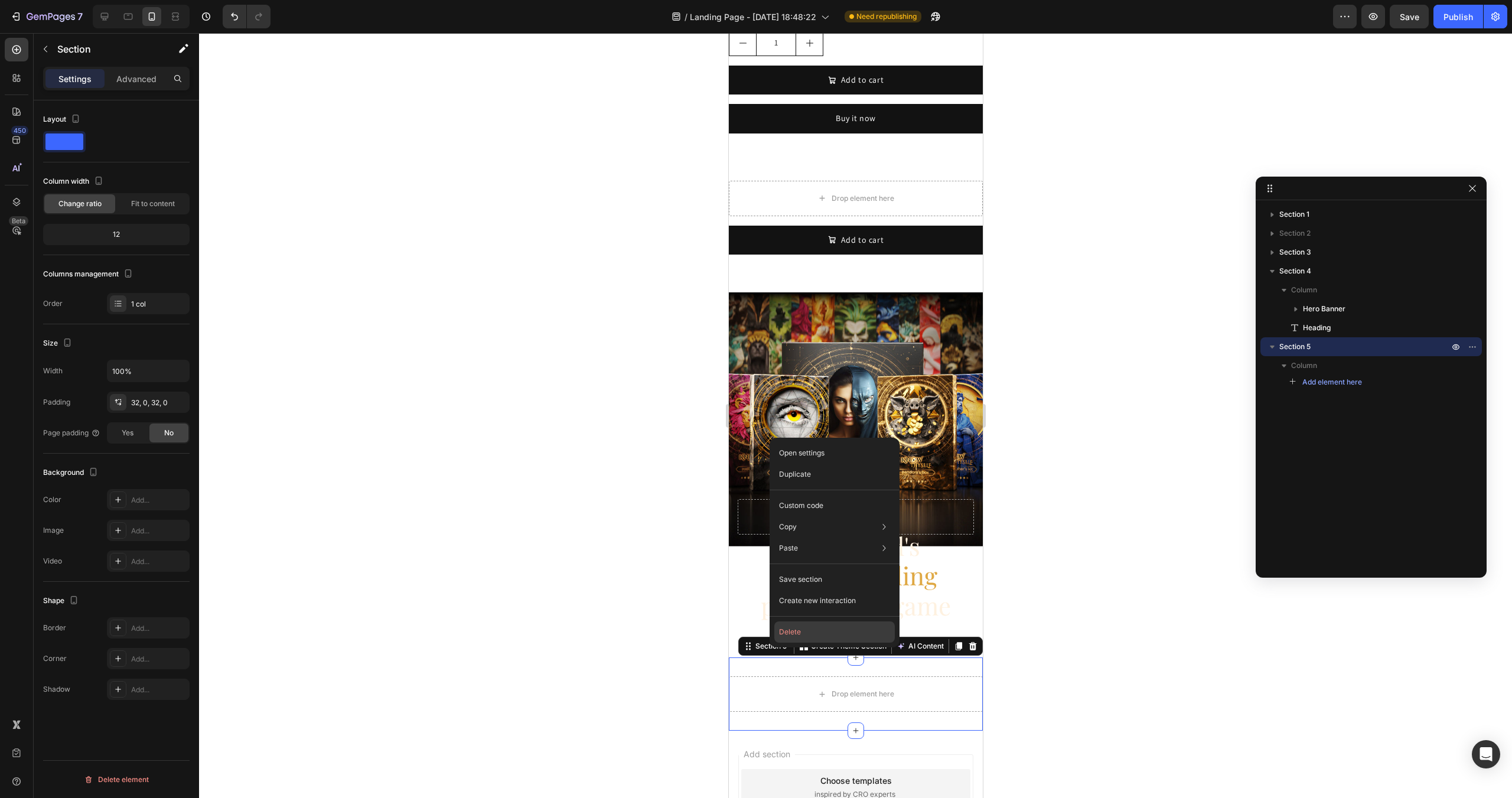
click at [784, 638] on button "Delete" at bounding box center [834, 632] width 121 height 21
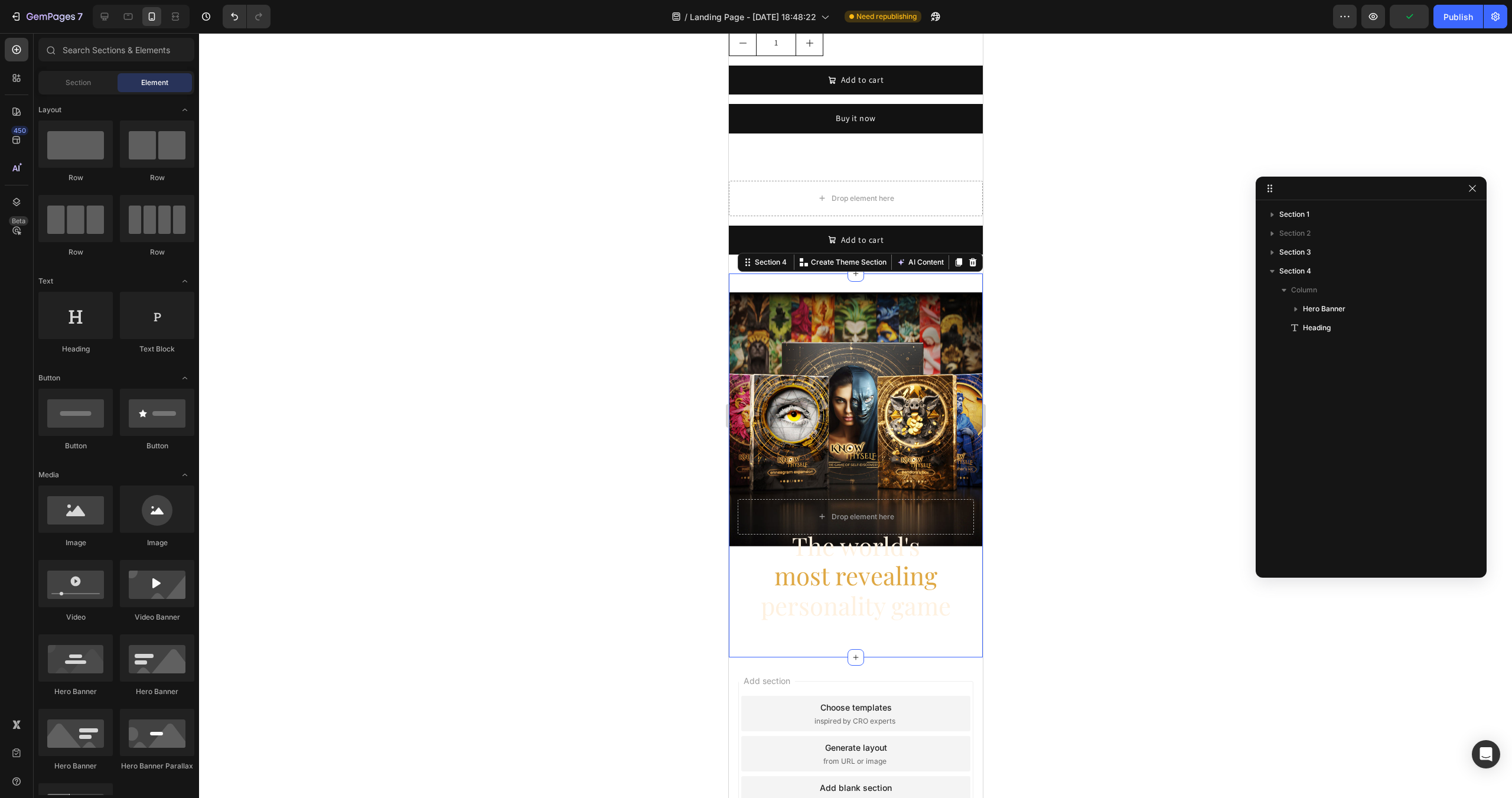
click at [757, 622] on div "Drop element here Hero Banner The world's most revealing personality game Headi…" at bounding box center [855, 466] width 254 height 384
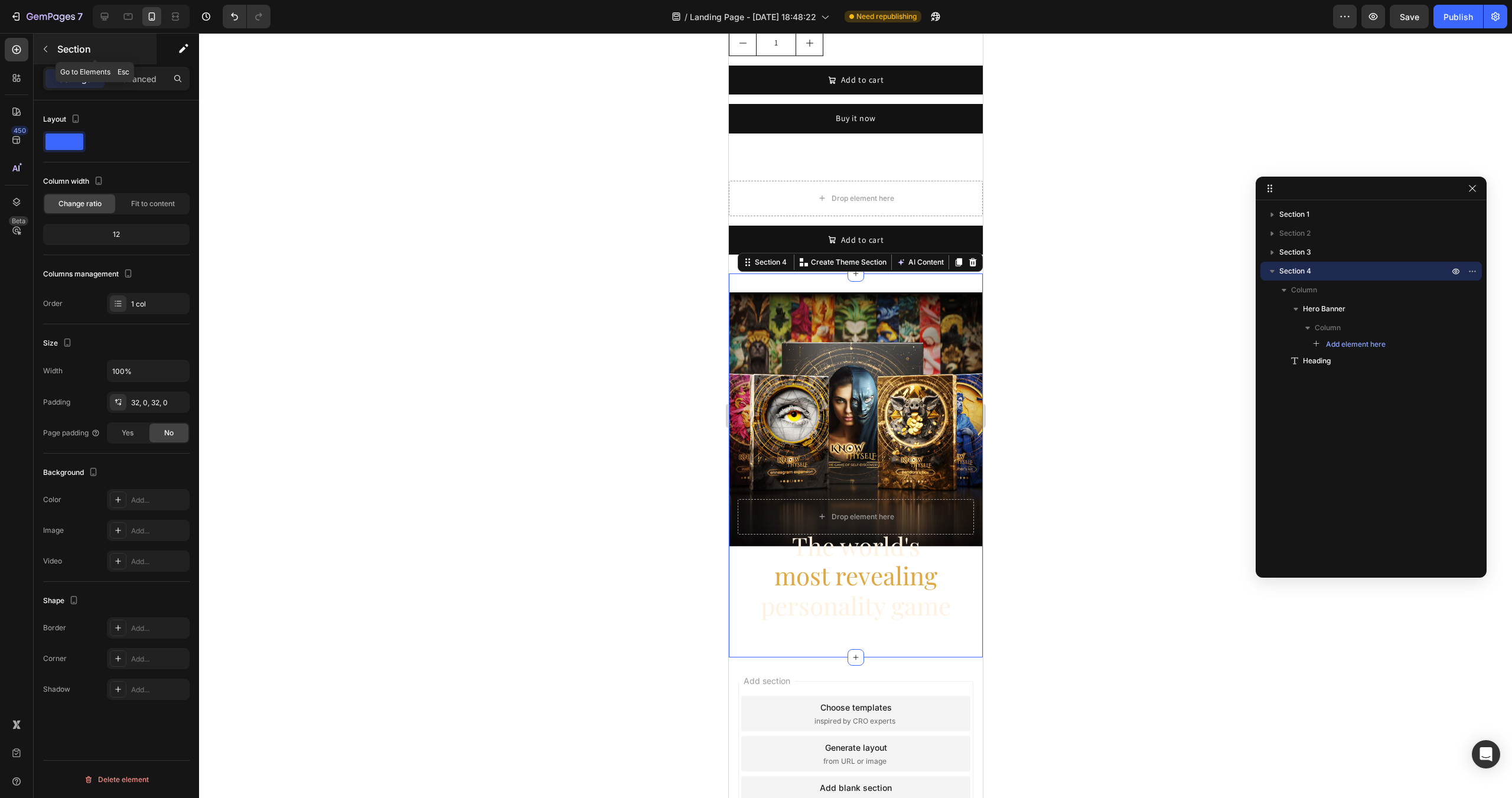
click at [65, 56] on p "Section" at bounding box center [105, 49] width 97 height 14
click at [790, 619] on div "Drop element here Hero Banner The world's most revealing personality game Headi…" at bounding box center [855, 466] width 254 height 346
click at [144, 504] on div "Add..." at bounding box center [159, 501] width 56 height 11
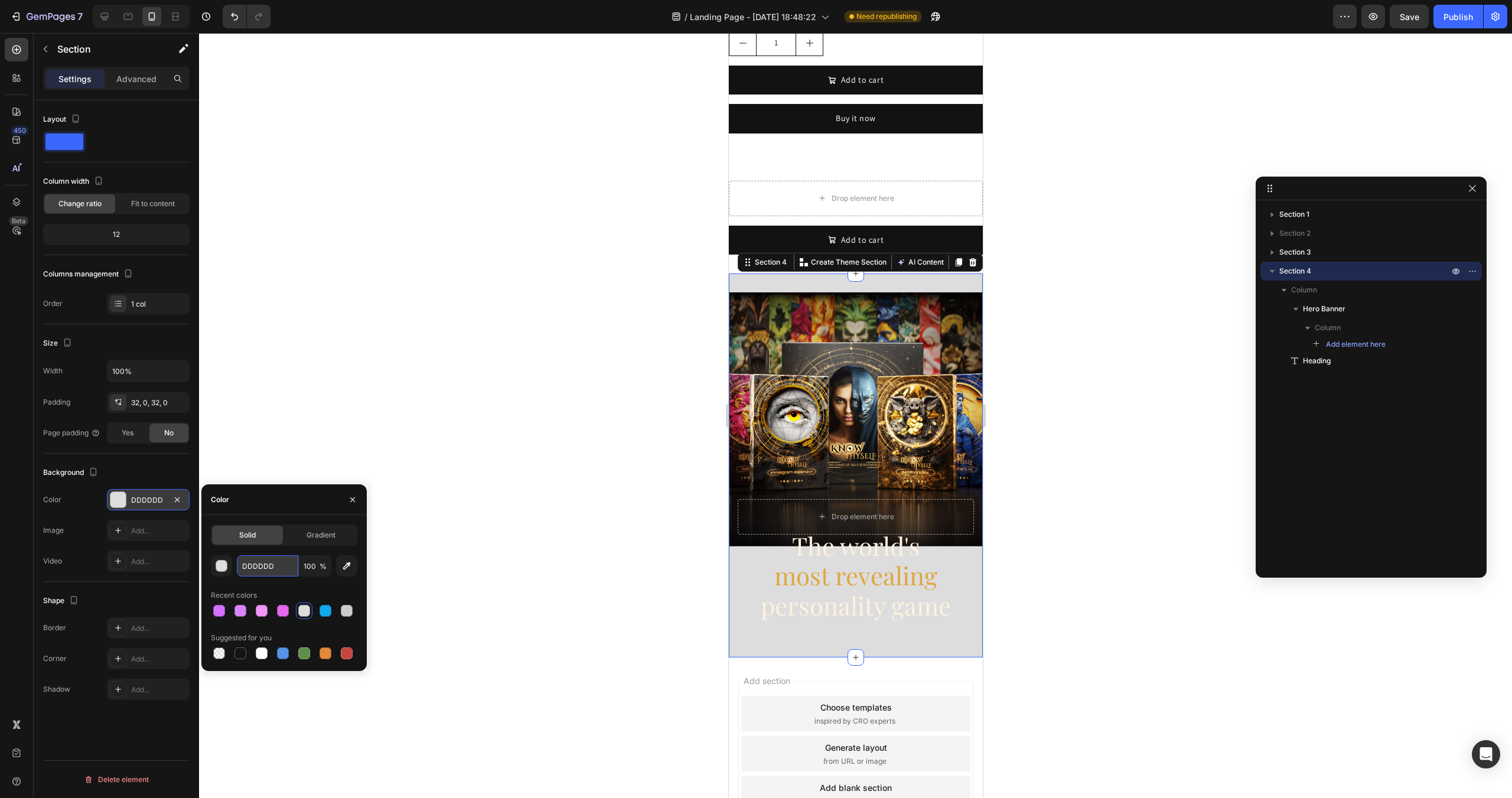
click at [282, 565] on input "DDDDDD" at bounding box center [267, 565] width 62 height 21
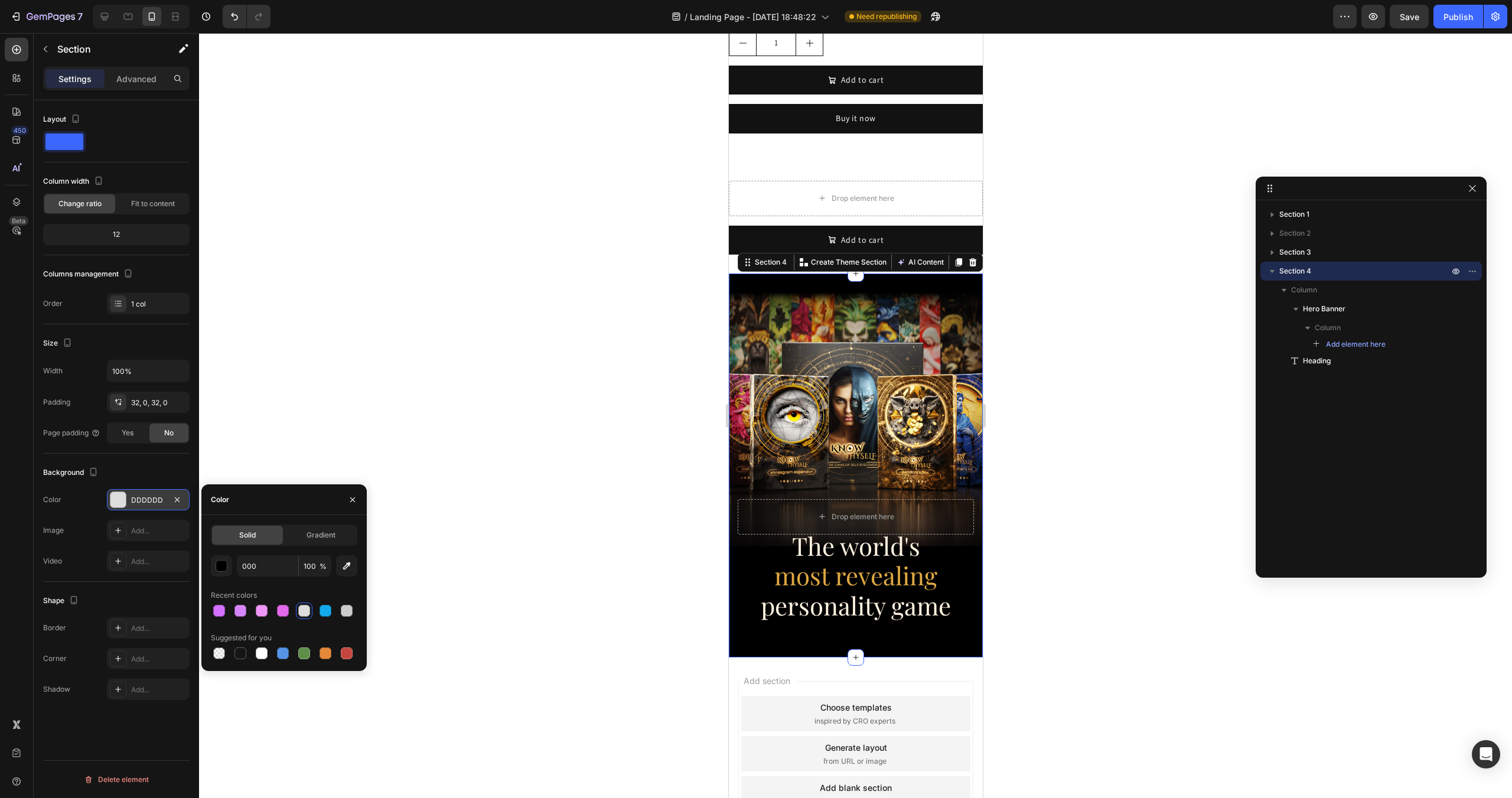
type input "000000"
click at [284, 553] on div "Solid Gradient 000000 100 % Recent colors Suggested for you" at bounding box center [284, 593] width 147 height 137
click at [350, 499] on icon "button" at bounding box center [353, 500] width 9 height 10
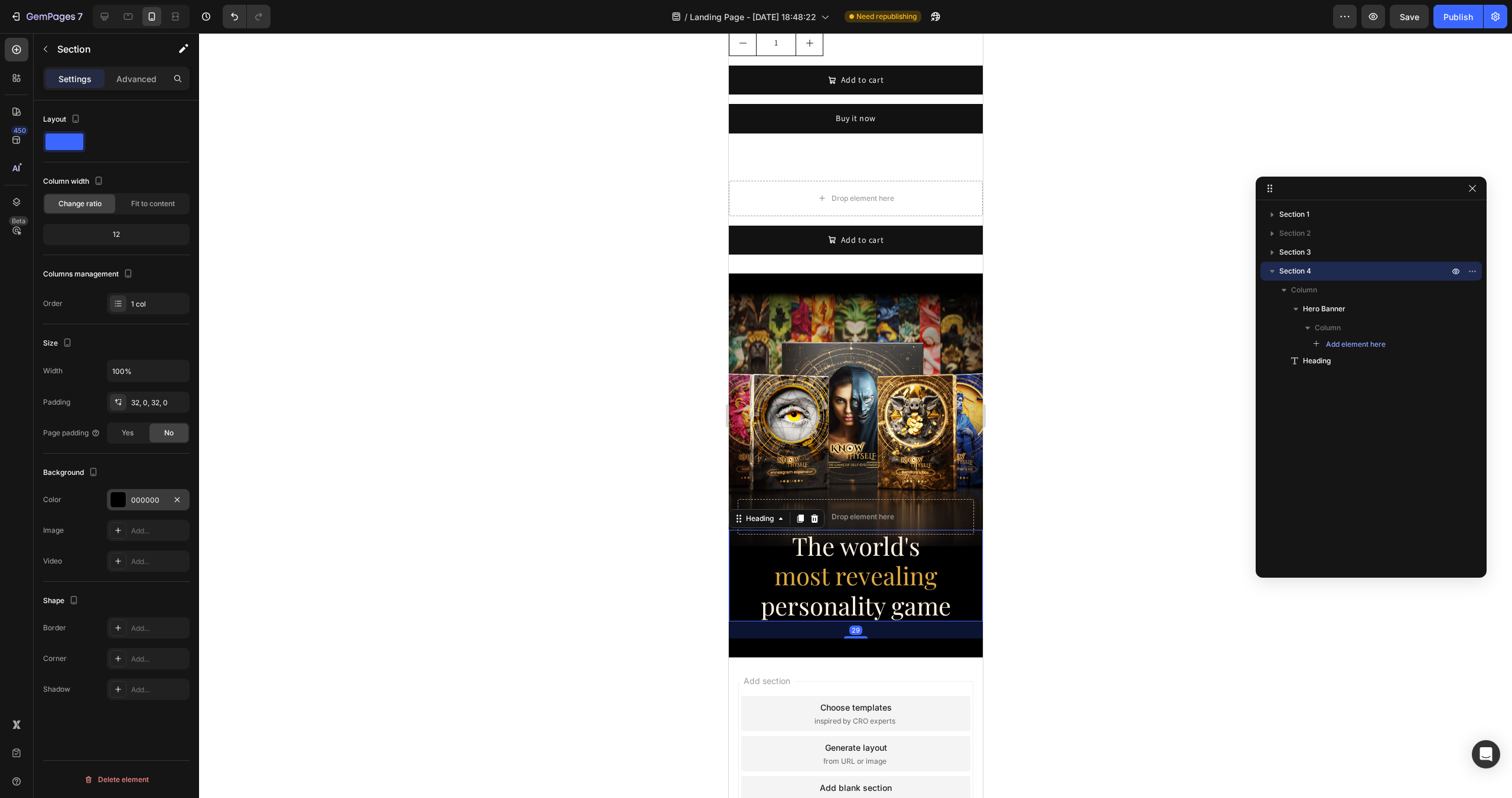
click at [749, 543] on h2 "The world's most revealing personality game" at bounding box center [855, 575] width 254 height 92
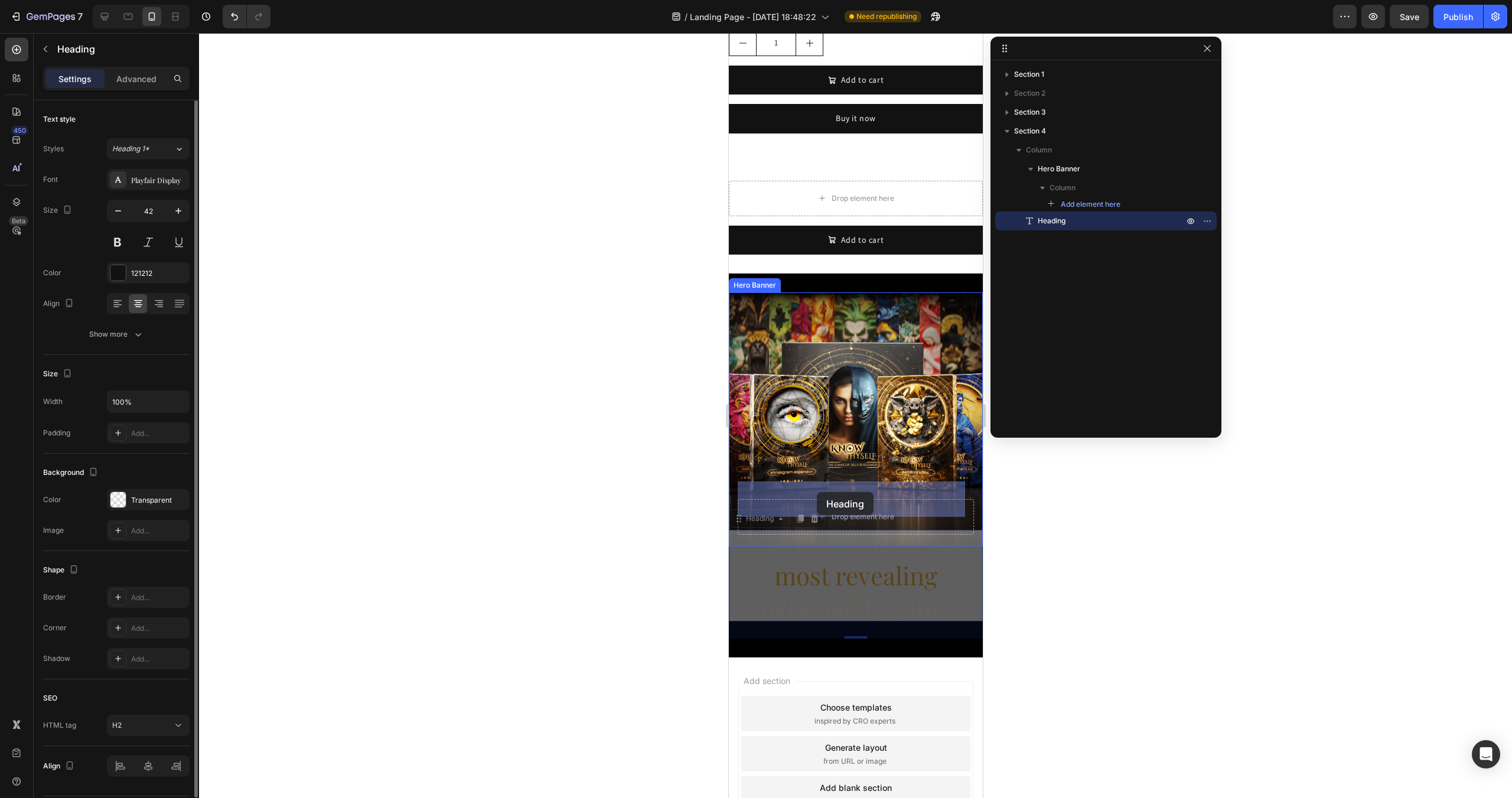
drag, startPoint x: 755, startPoint y: 504, endPoint x: 816, endPoint y: 492, distance: 62.2
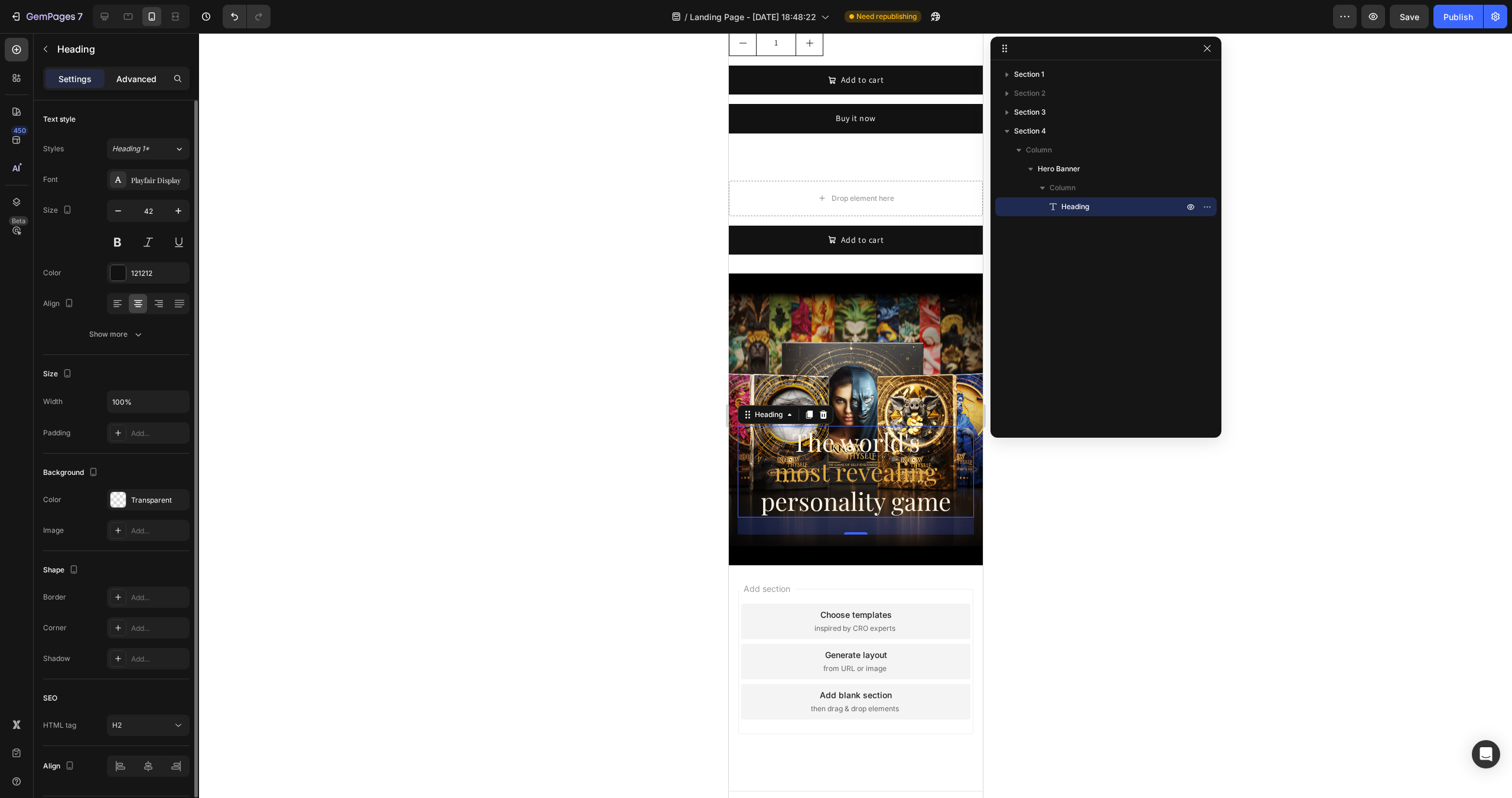
click at [122, 81] on p "Advanced" at bounding box center [136, 79] width 40 height 12
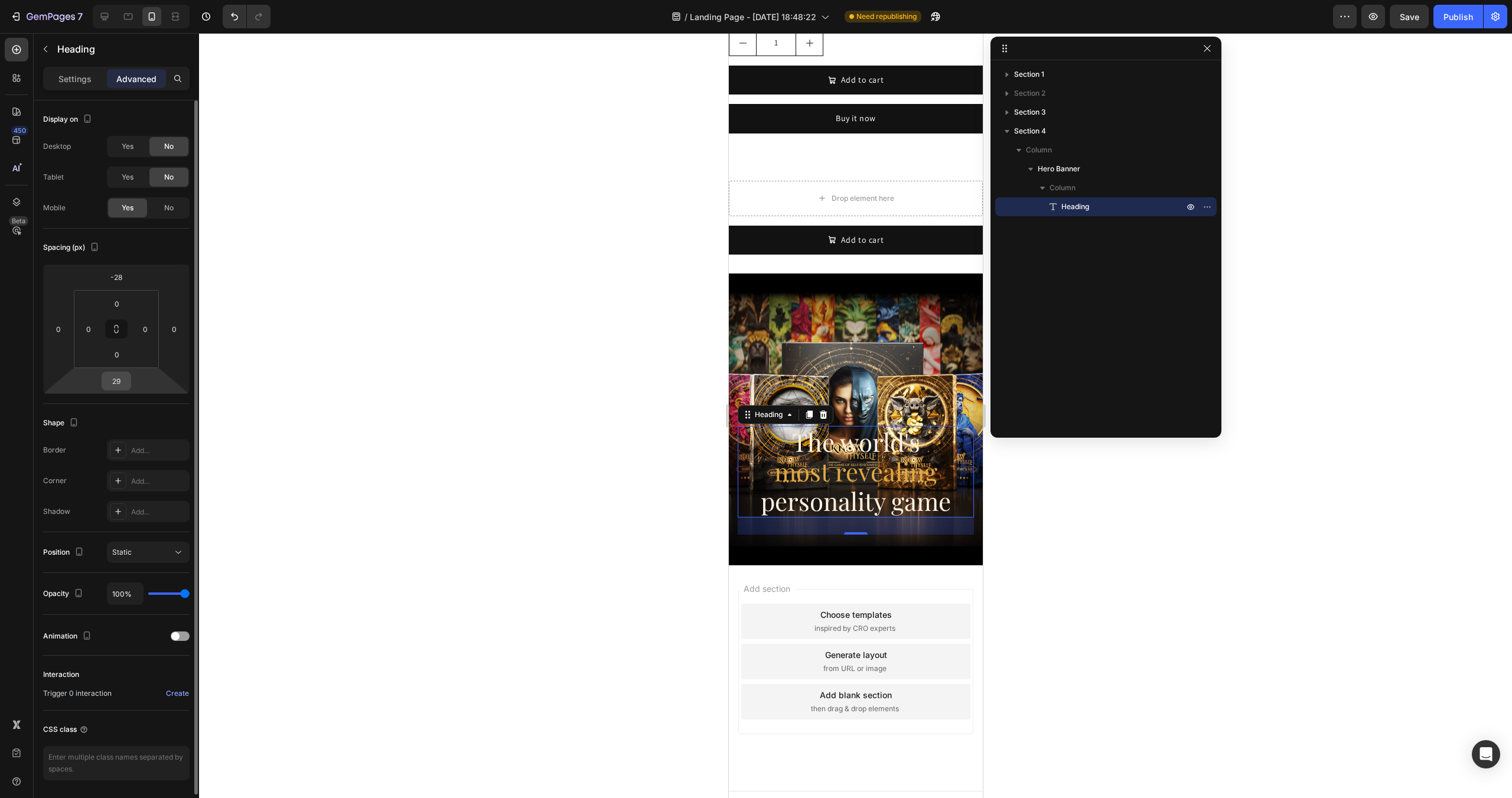
click at [121, 377] on input "29" at bounding box center [116, 381] width 24 height 18
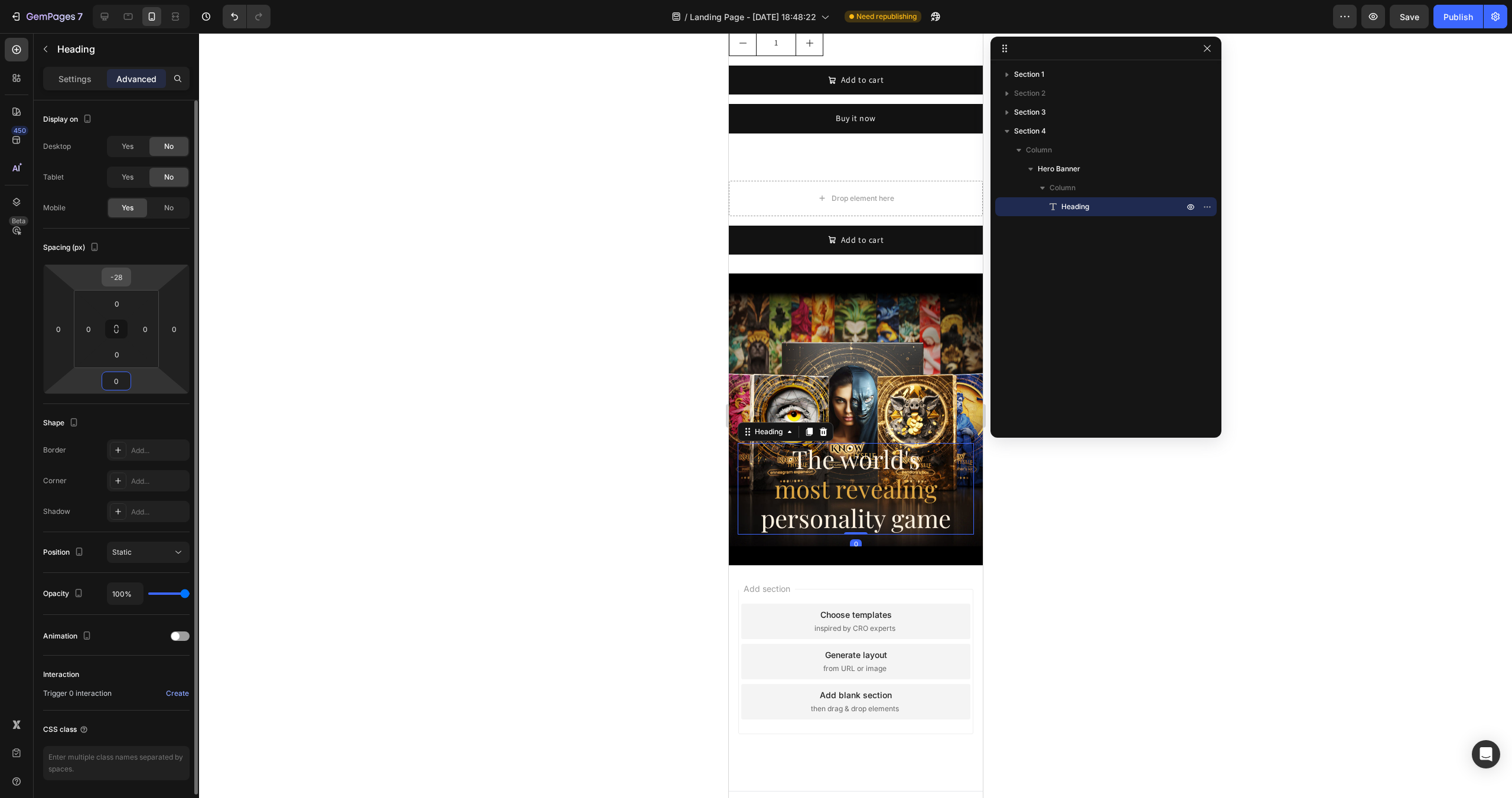
type input "0"
click at [121, 278] on input "-28" at bounding box center [116, 277] width 24 height 18
type input "0"
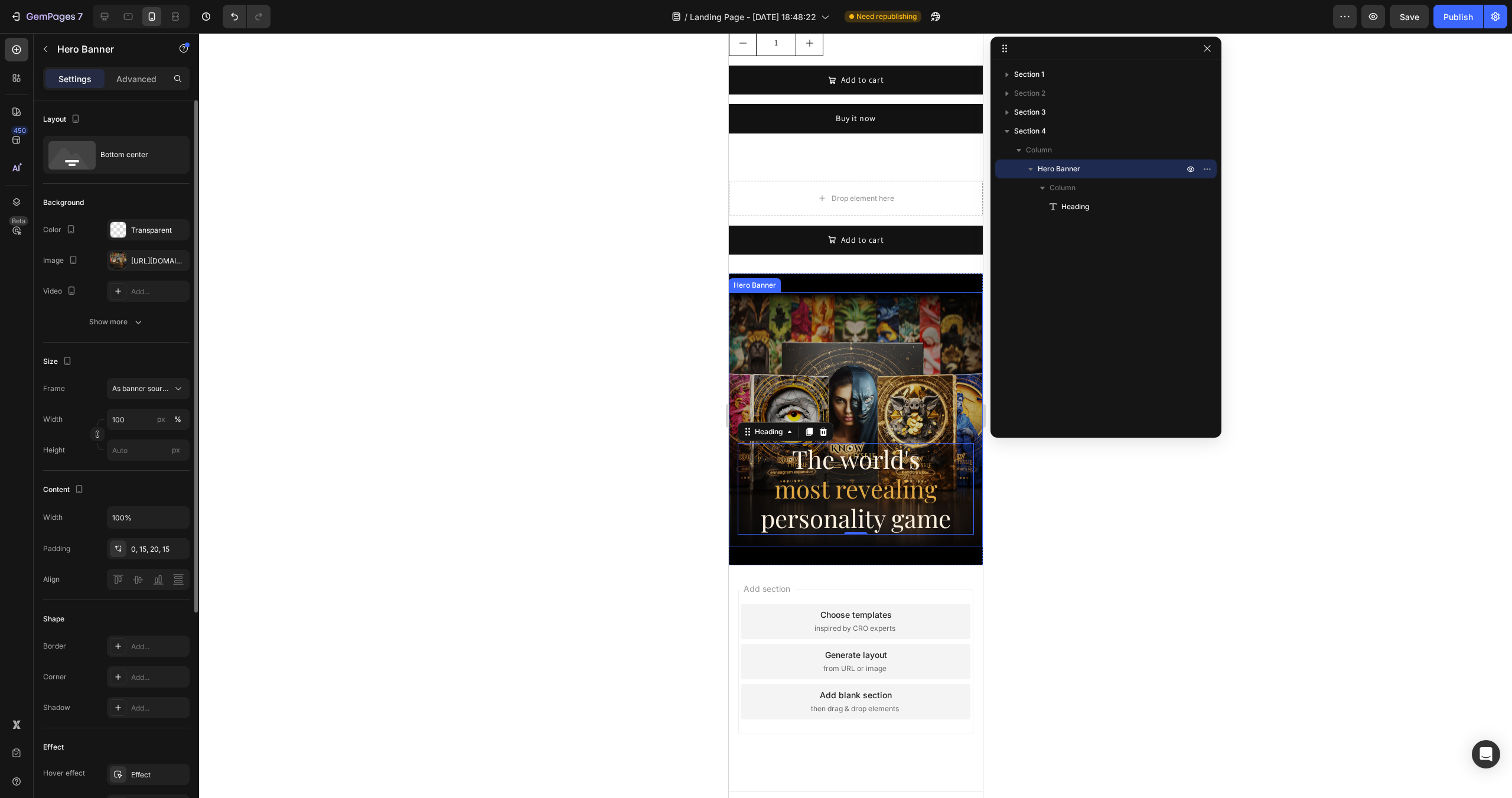
click at [842, 306] on div "Overlay" at bounding box center [855, 419] width 254 height 254
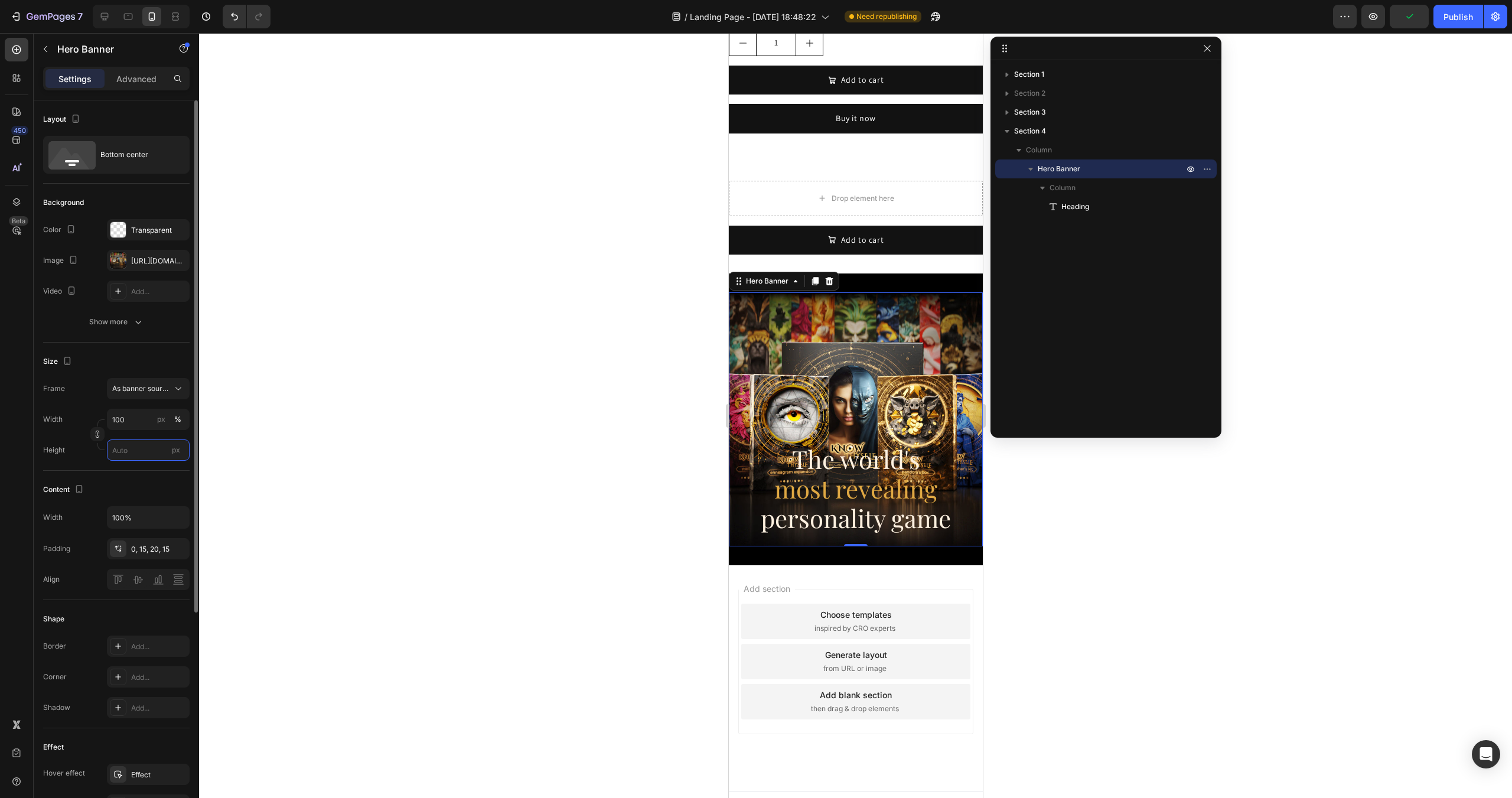
click at [125, 454] on input "px" at bounding box center [149, 450] width 83 height 21
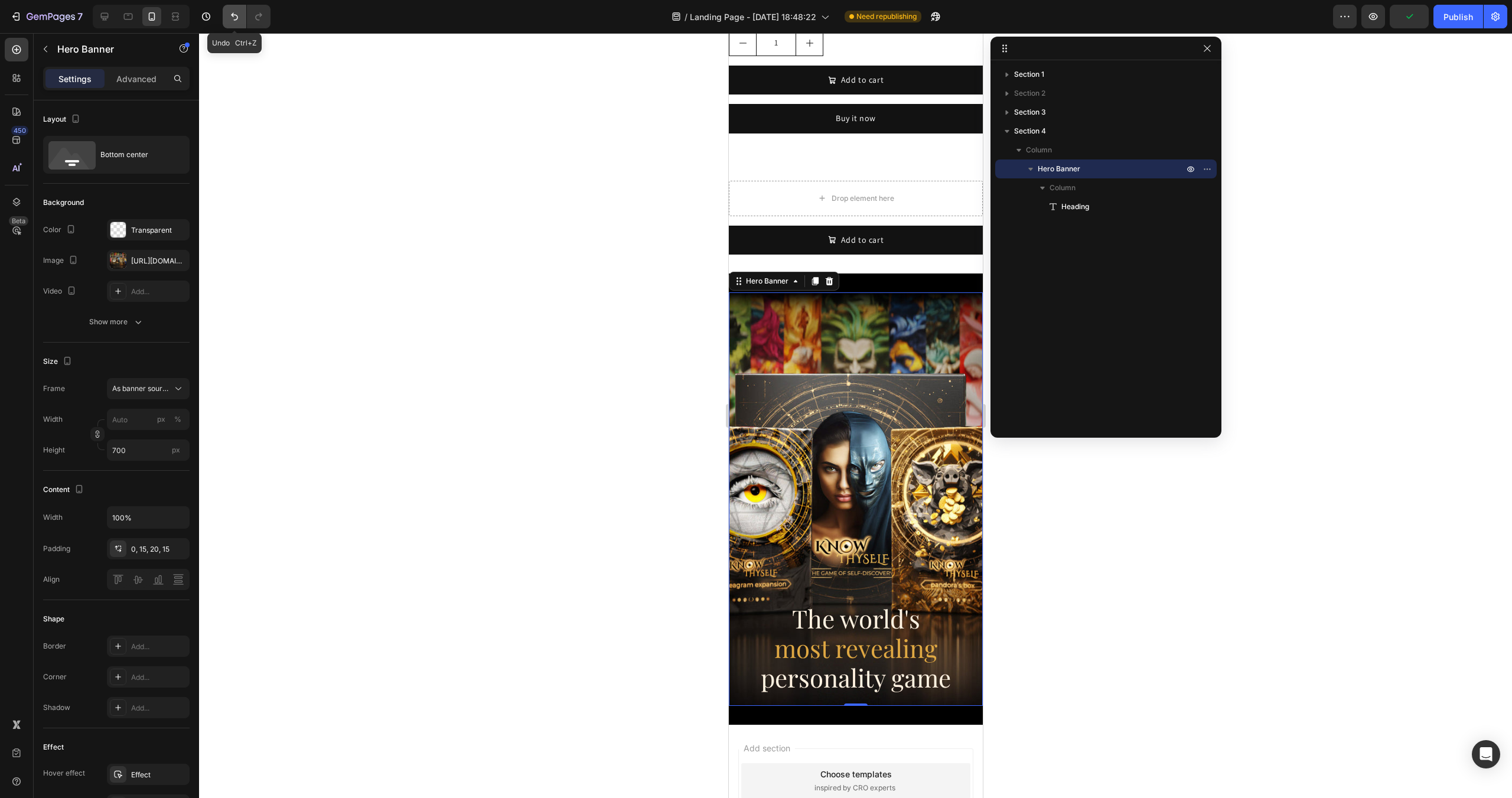
click at [229, 15] on icon "Undo/Redo" at bounding box center [234, 16] width 12 height 12
type input "600"
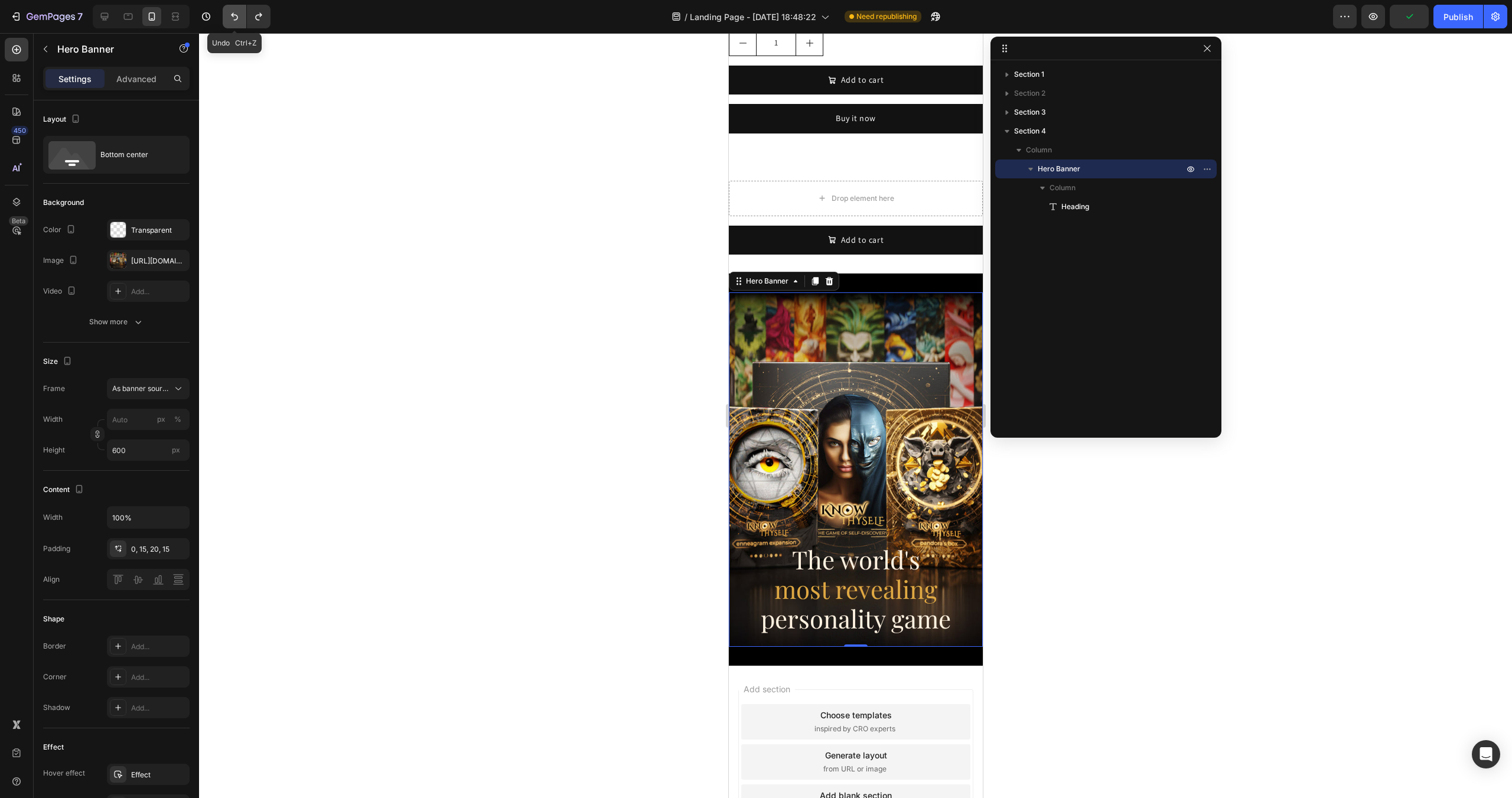
click at [229, 15] on icon "Undo/Redo" at bounding box center [234, 16] width 12 height 12
type input "100"
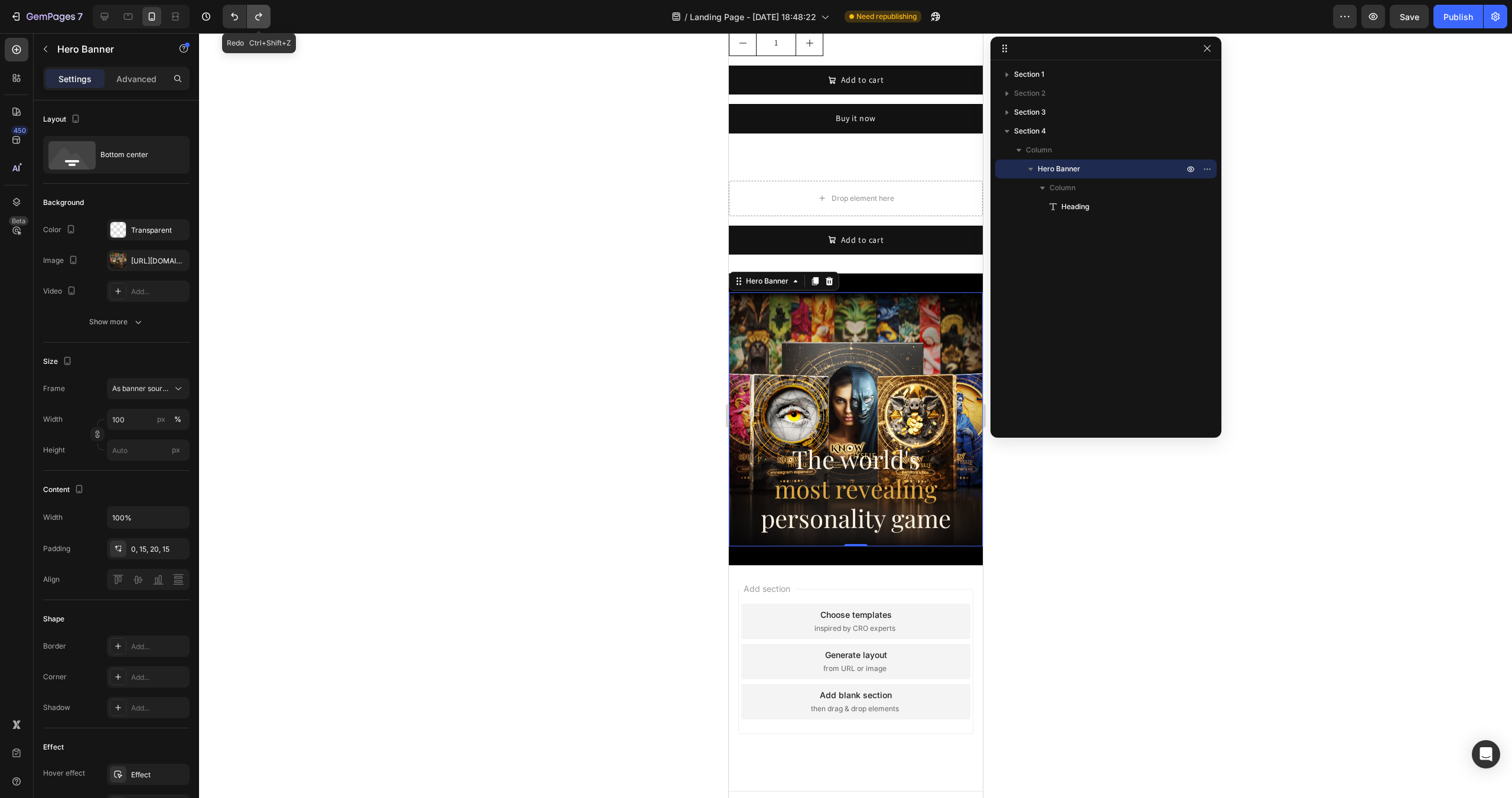
click at [257, 18] on icon "Undo/Redo" at bounding box center [258, 16] width 12 height 12
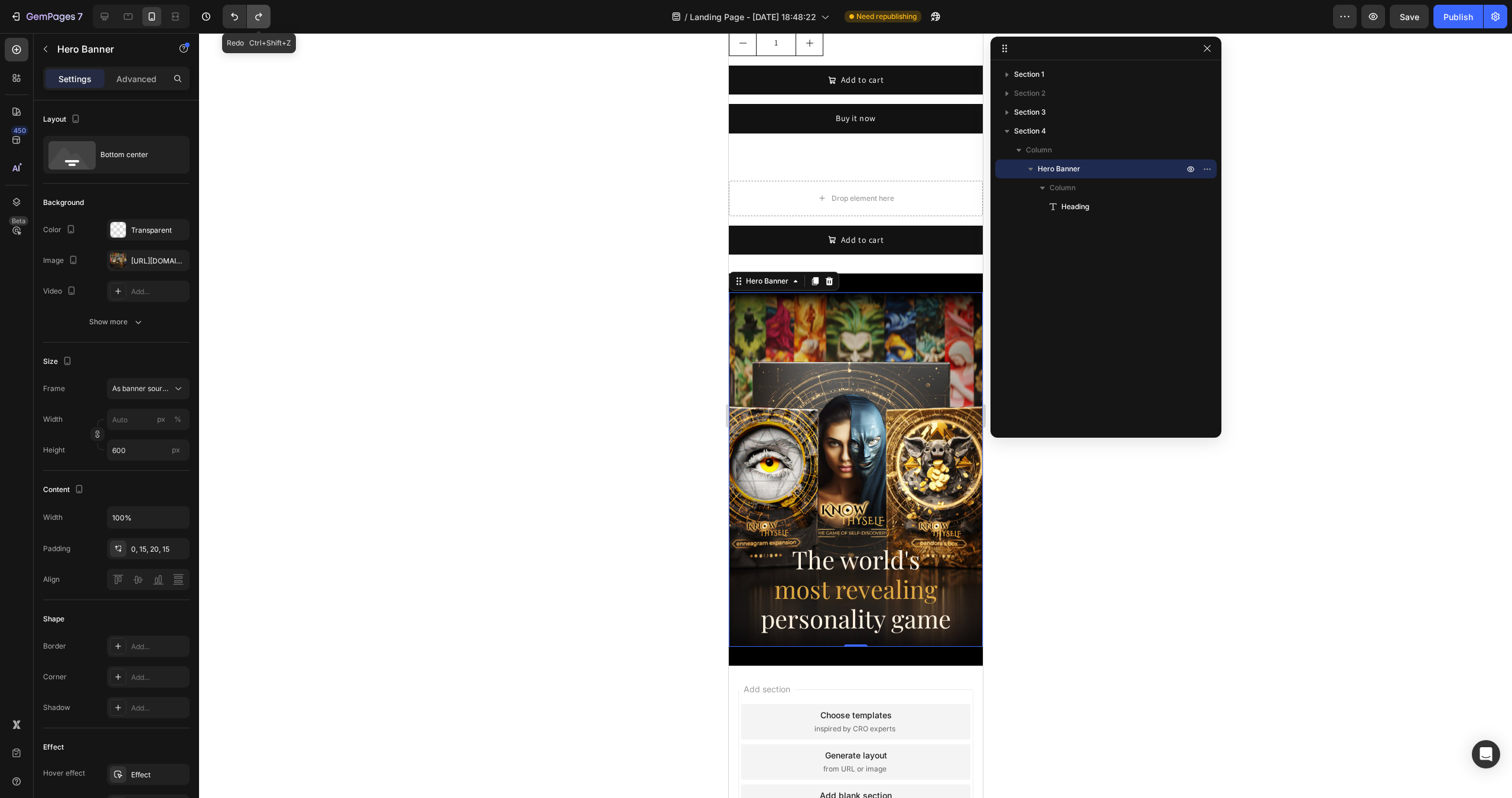
click at [257, 18] on icon "Undo/Redo" at bounding box center [258, 16] width 12 height 12
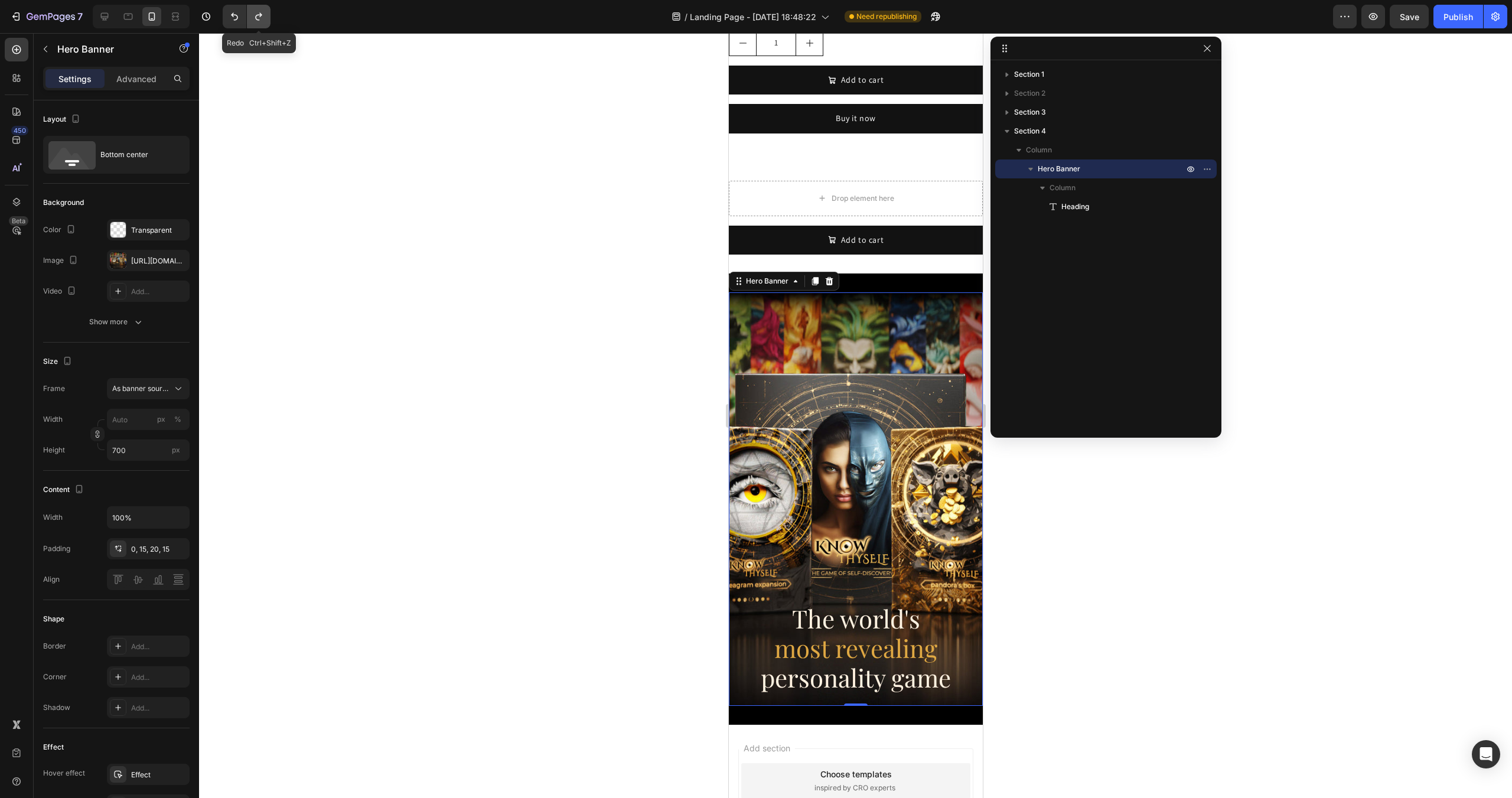
click at [257, 18] on icon "Undo/Redo" at bounding box center [258, 16] width 12 height 12
click at [149, 383] on span "As banner source" at bounding box center [140, 389] width 58 height 11
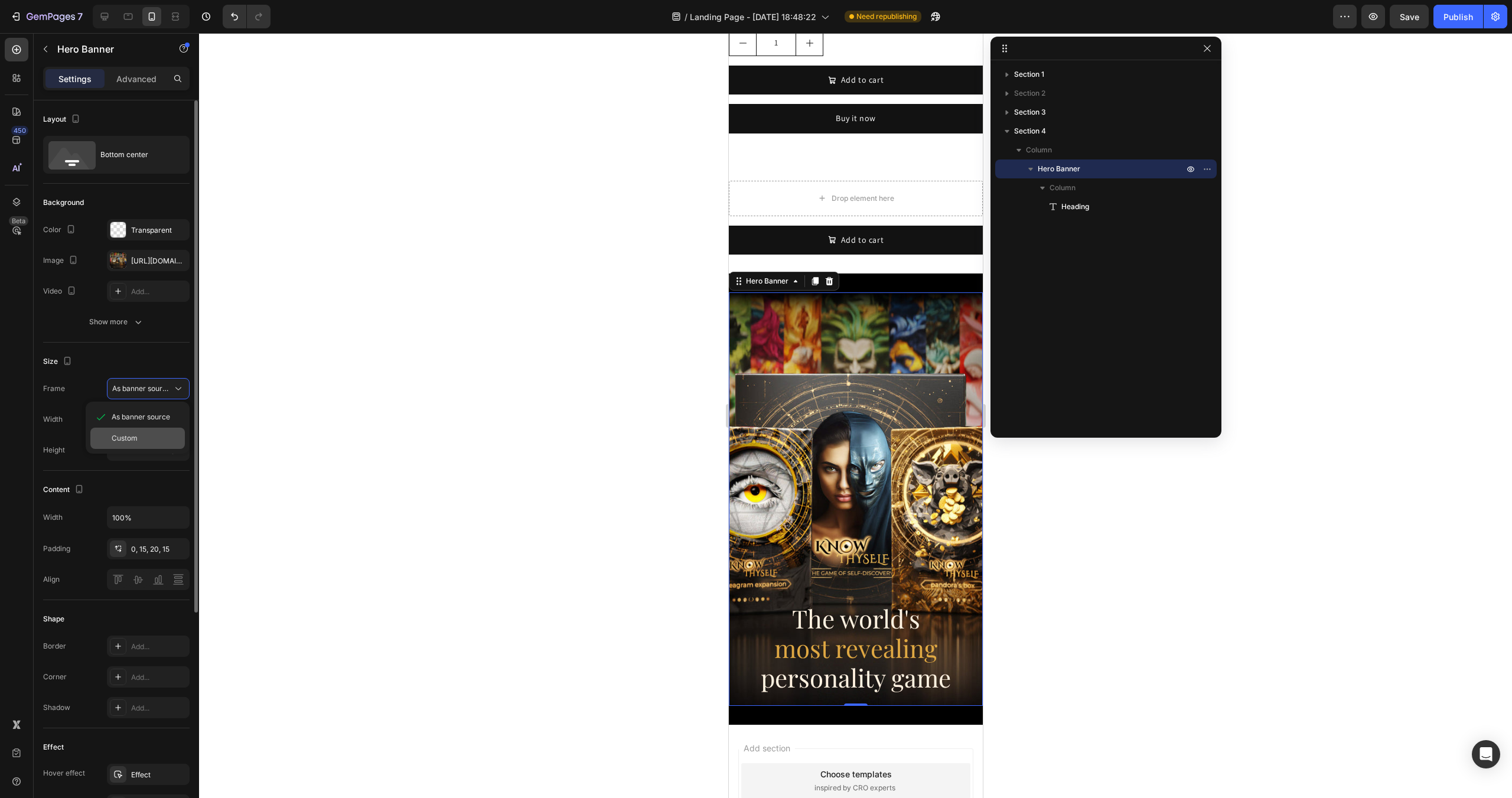
click at [139, 438] on div "Custom" at bounding box center [146, 438] width 69 height 11
click at [142, 257] on div "[URL][DOMAIN_NAME]" at bounding box center [148, 261] width 34 height 11
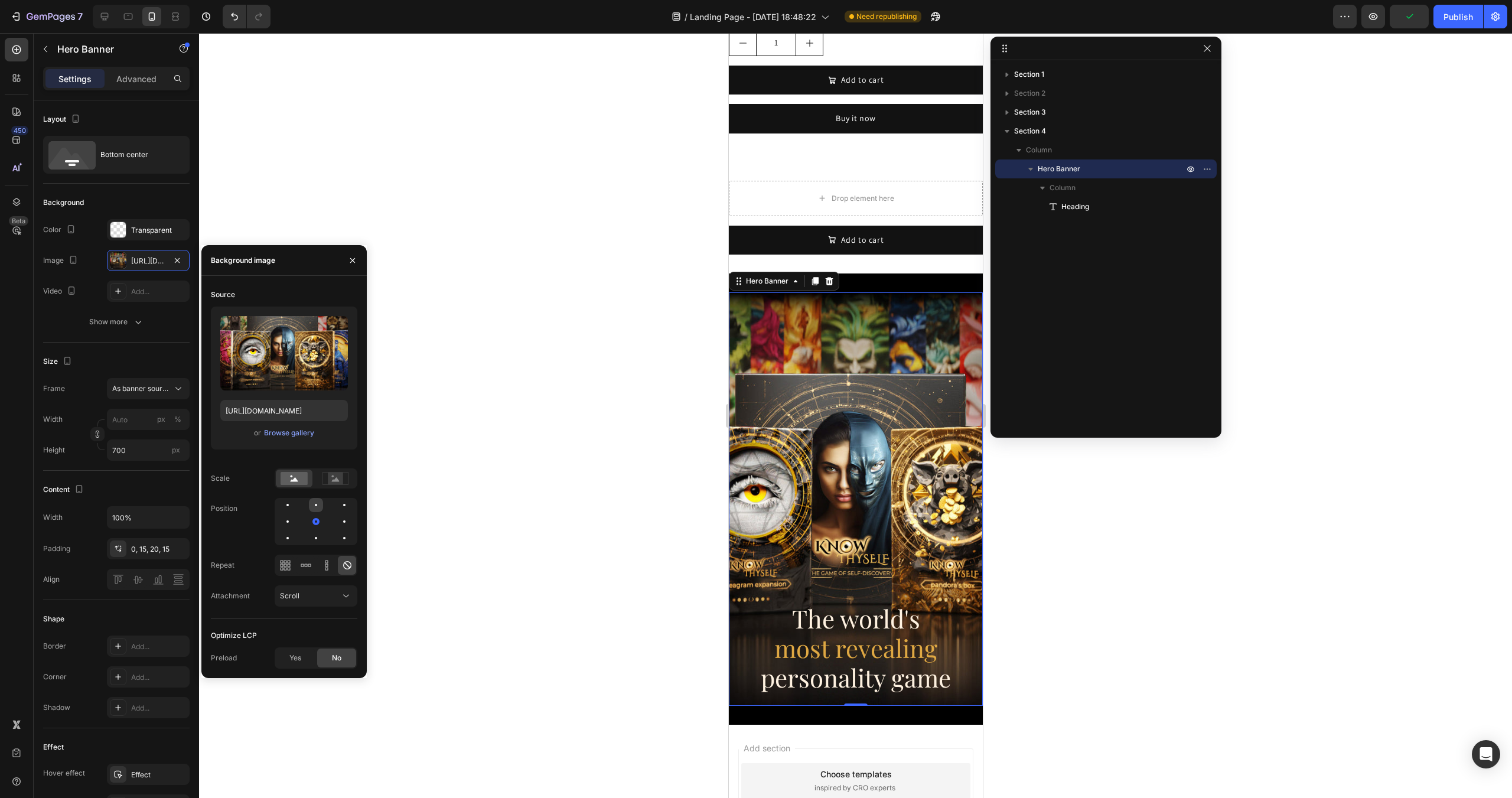
click at [337, 501] on div at bounding box center [344, 505] width 14 height 14
click at [335, 477] on rect at bounding box center [335, 478] width 16 height 12
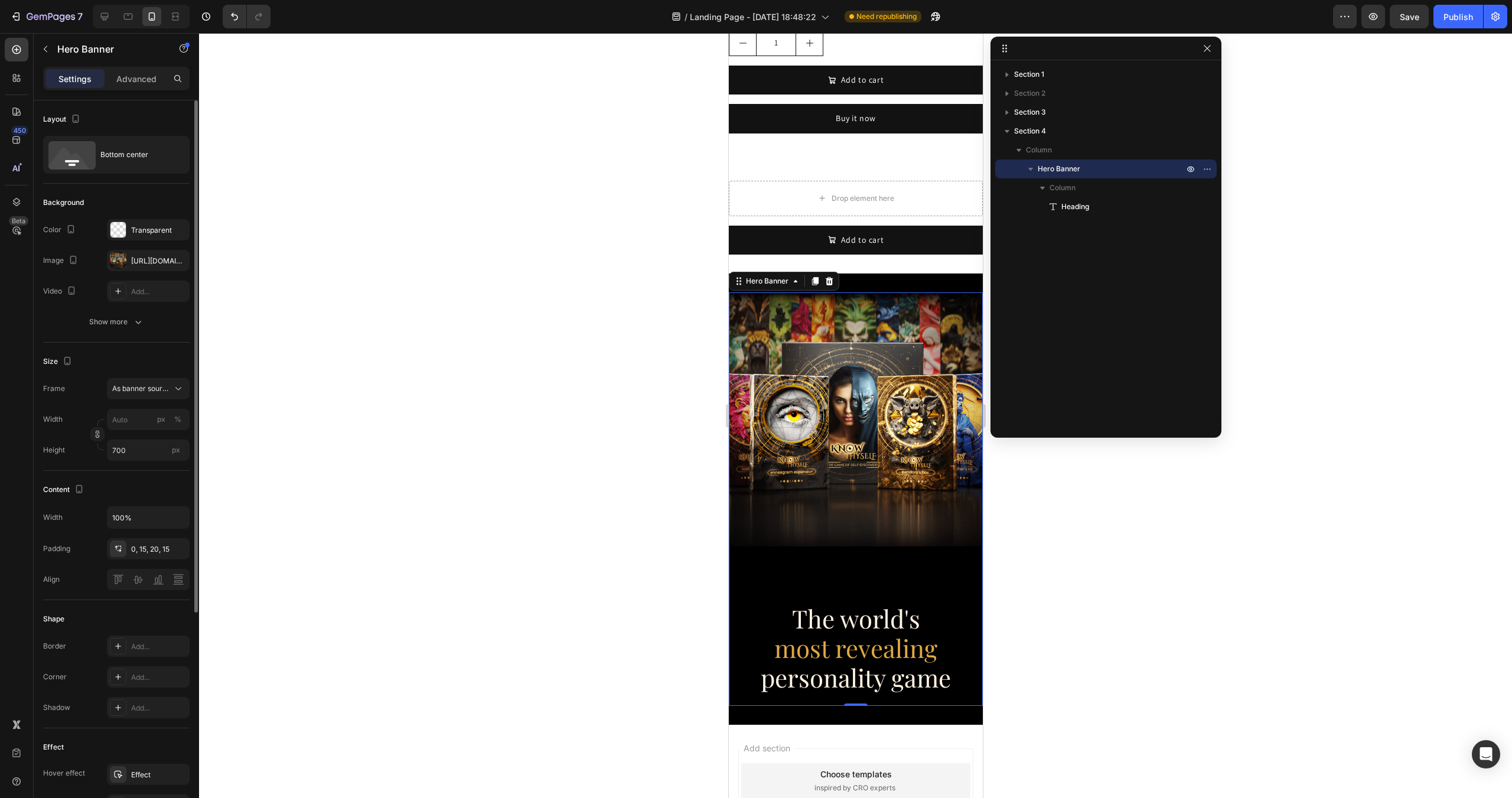
click at [168, 477] on div "Content Width 100% Padding 0, 15, 20, 15 Align" at bounding box center [117, 535] width 147 height 130
click at [153, 454] on input "700" at bounding box center [149, 450] width 83 height 21
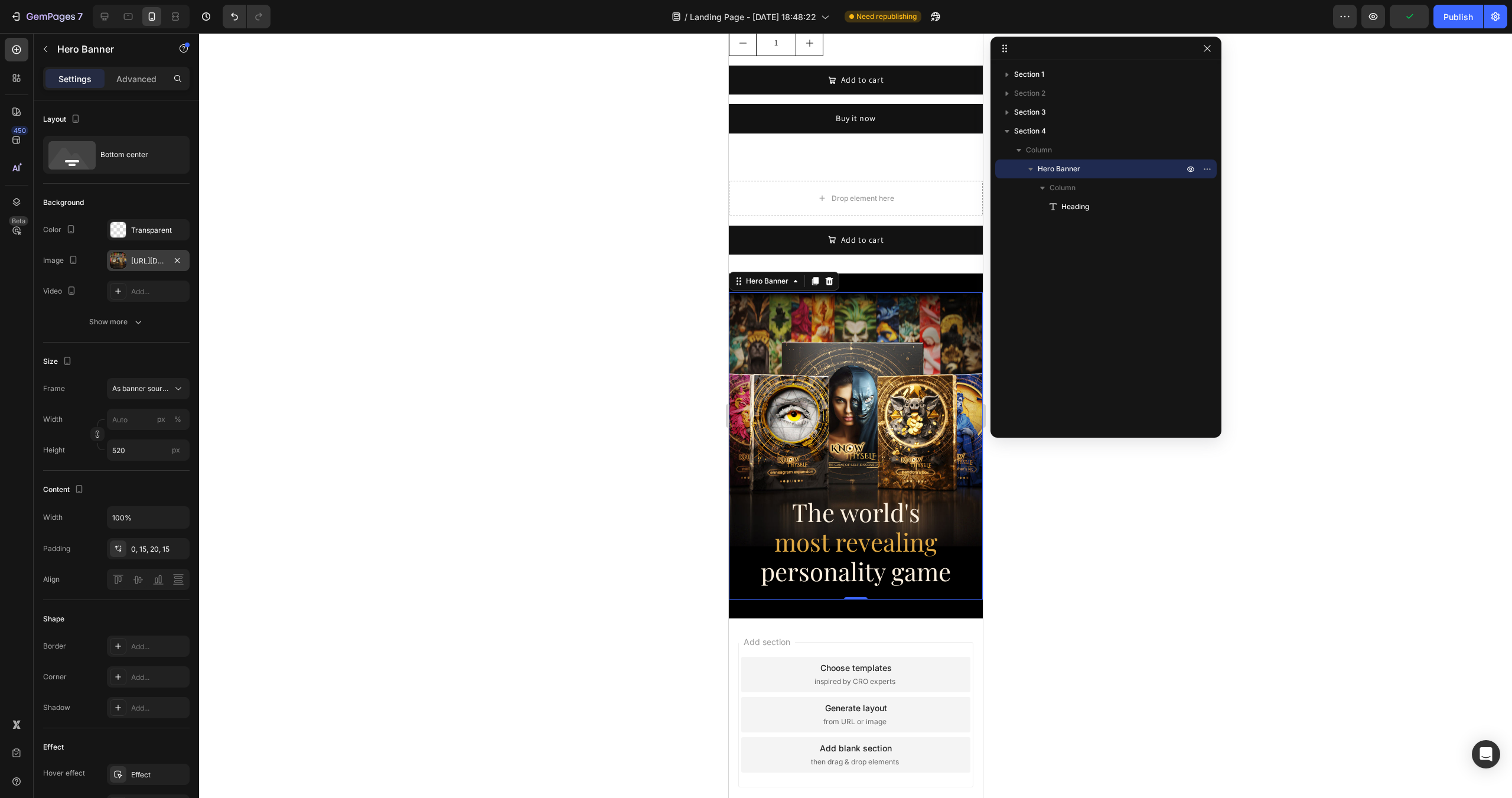
click at [147, 259] on div "[URL][DOMAIN_NAME]" at bounding box center [148, 261] width 34 height 11
click at [230, 18] on icon "Undo/Redo" at bounding box center [234, 16] width 12 height 12
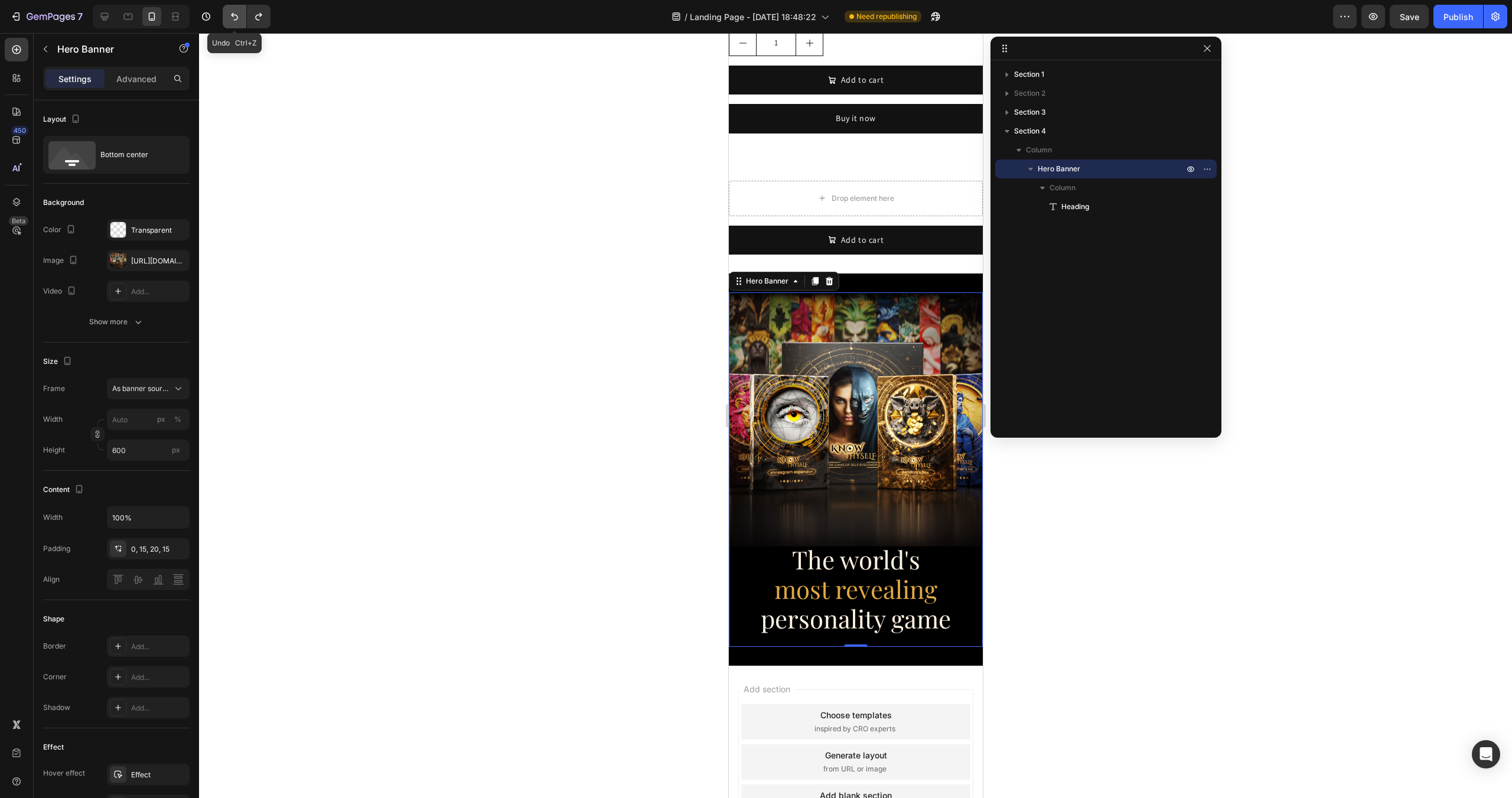
click at [230, 18] on icon "Undo/Redo" at bounding box center [234, 16] width 12 height 12
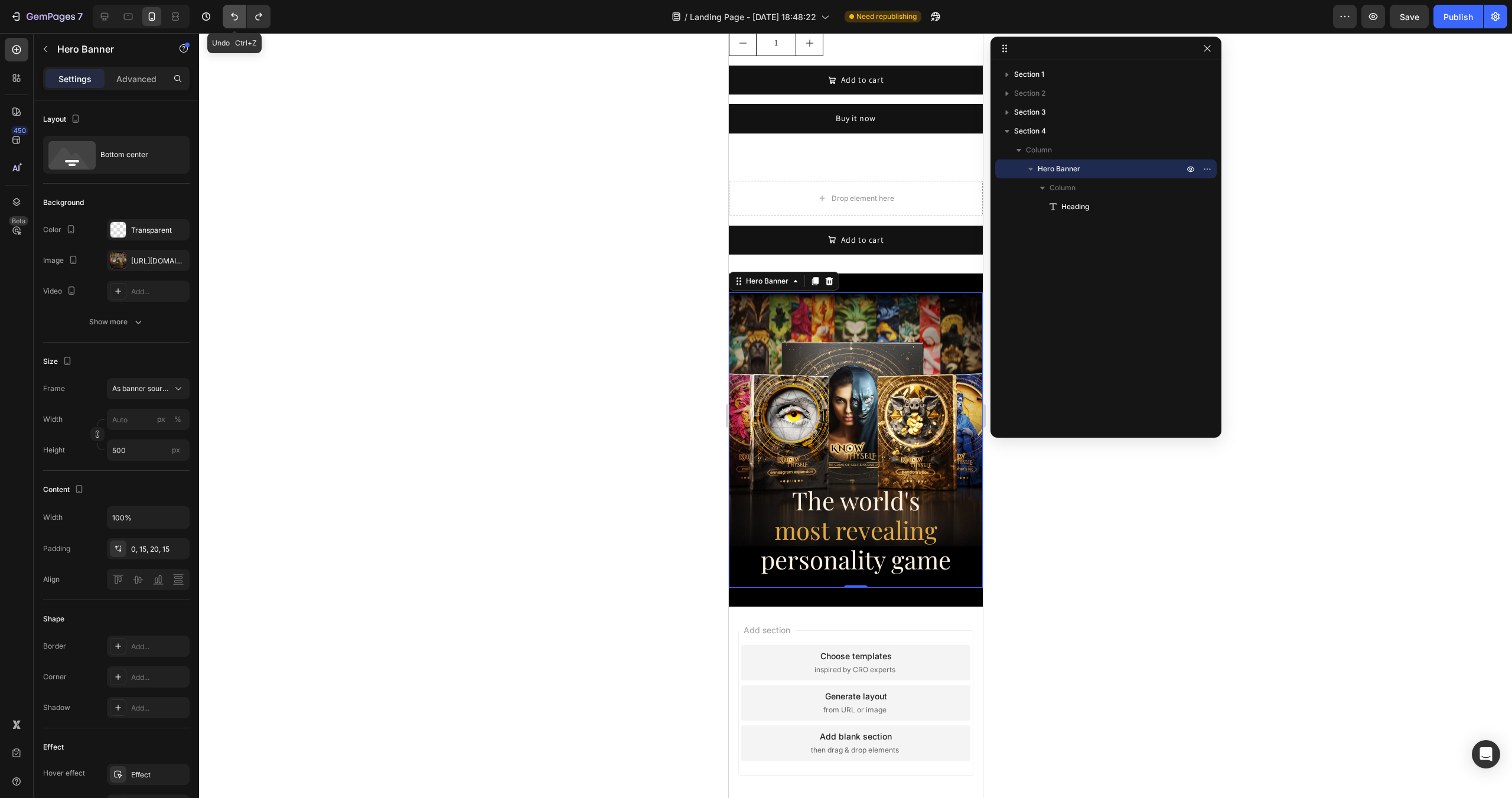
click at [230, 18] on icon "Undo/Redo" at bounding box center [234, 16] width 12 height 12
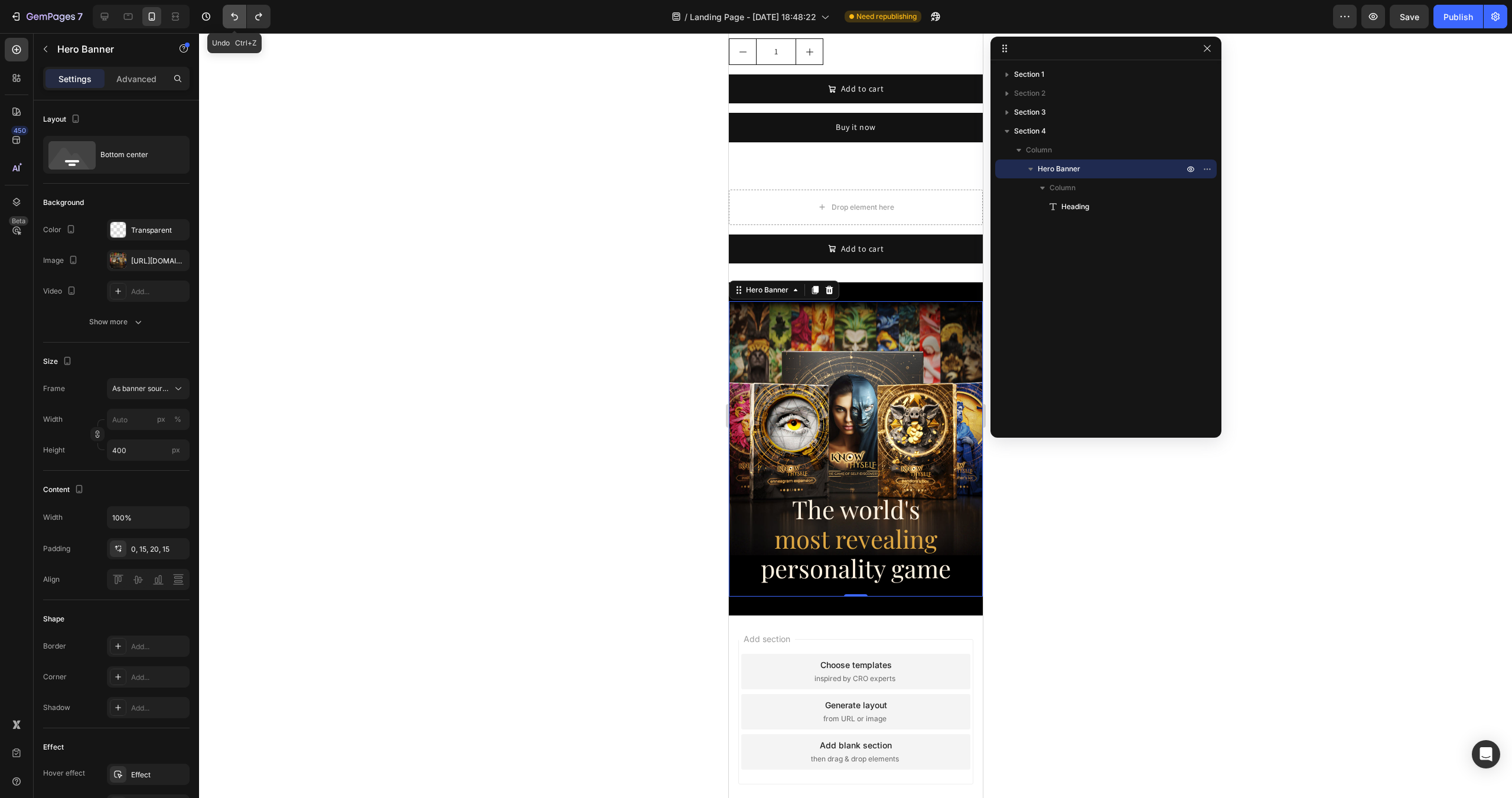
click at [230, 18] on icon "Undo/Redo" at bounding box center [234, 16] width 12 height 12
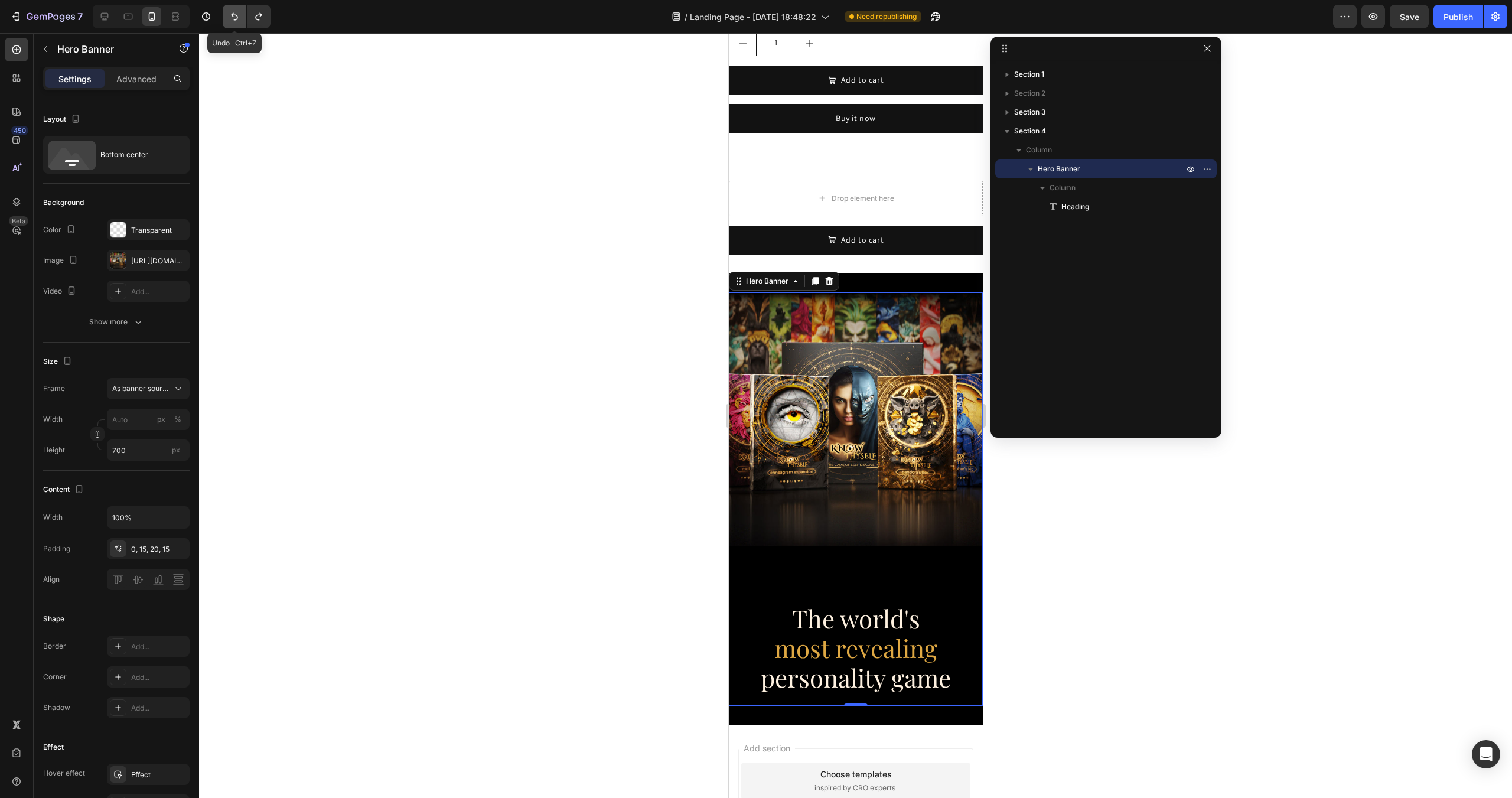
click at [230, 18] on icon "Undo/Redo" at bounding box center [234, 16] width 12 height 12
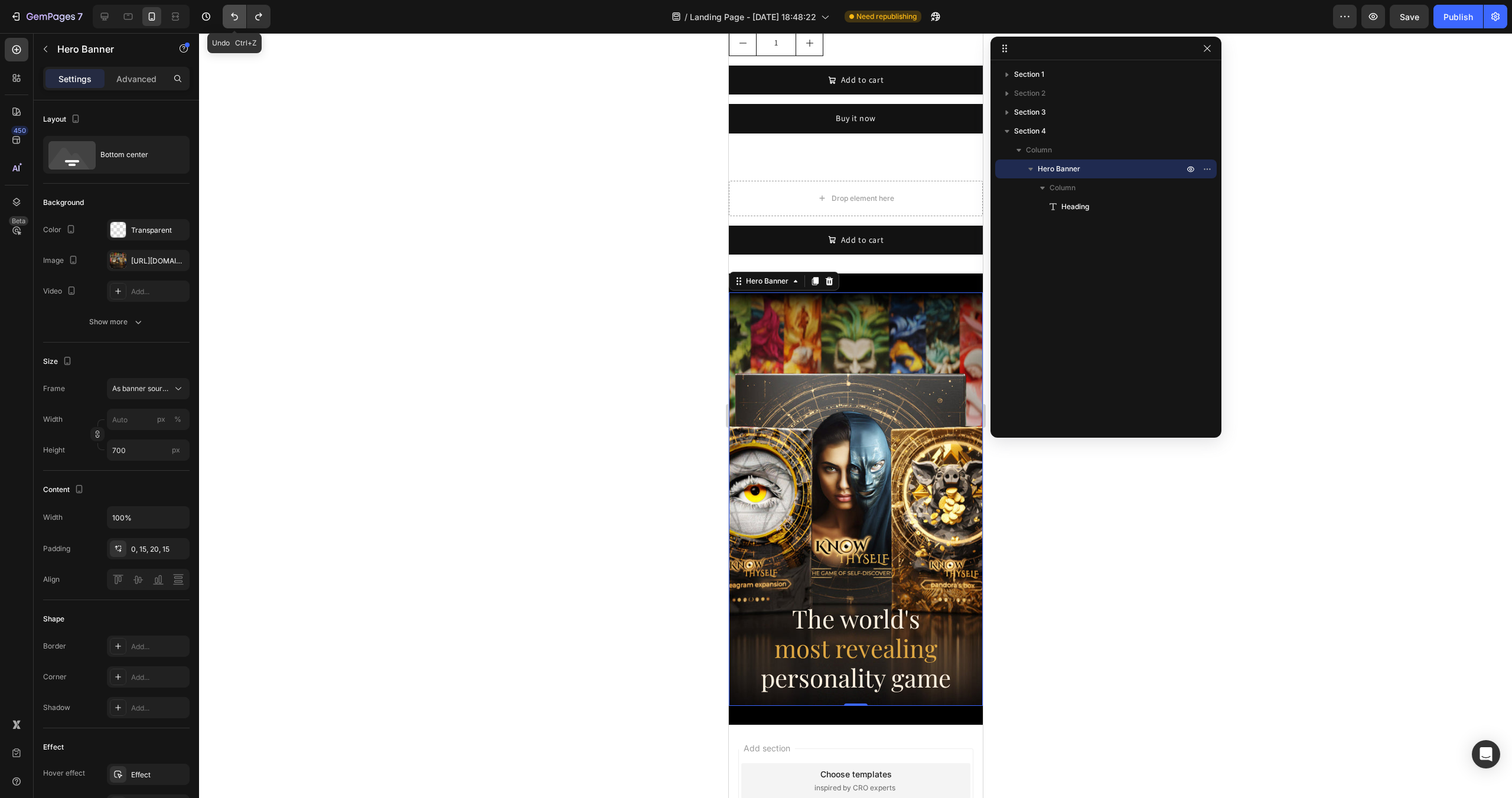
click at [230, 18] on icon "Undo/Redo" at bounding box center [234, 16] width 12 height 12
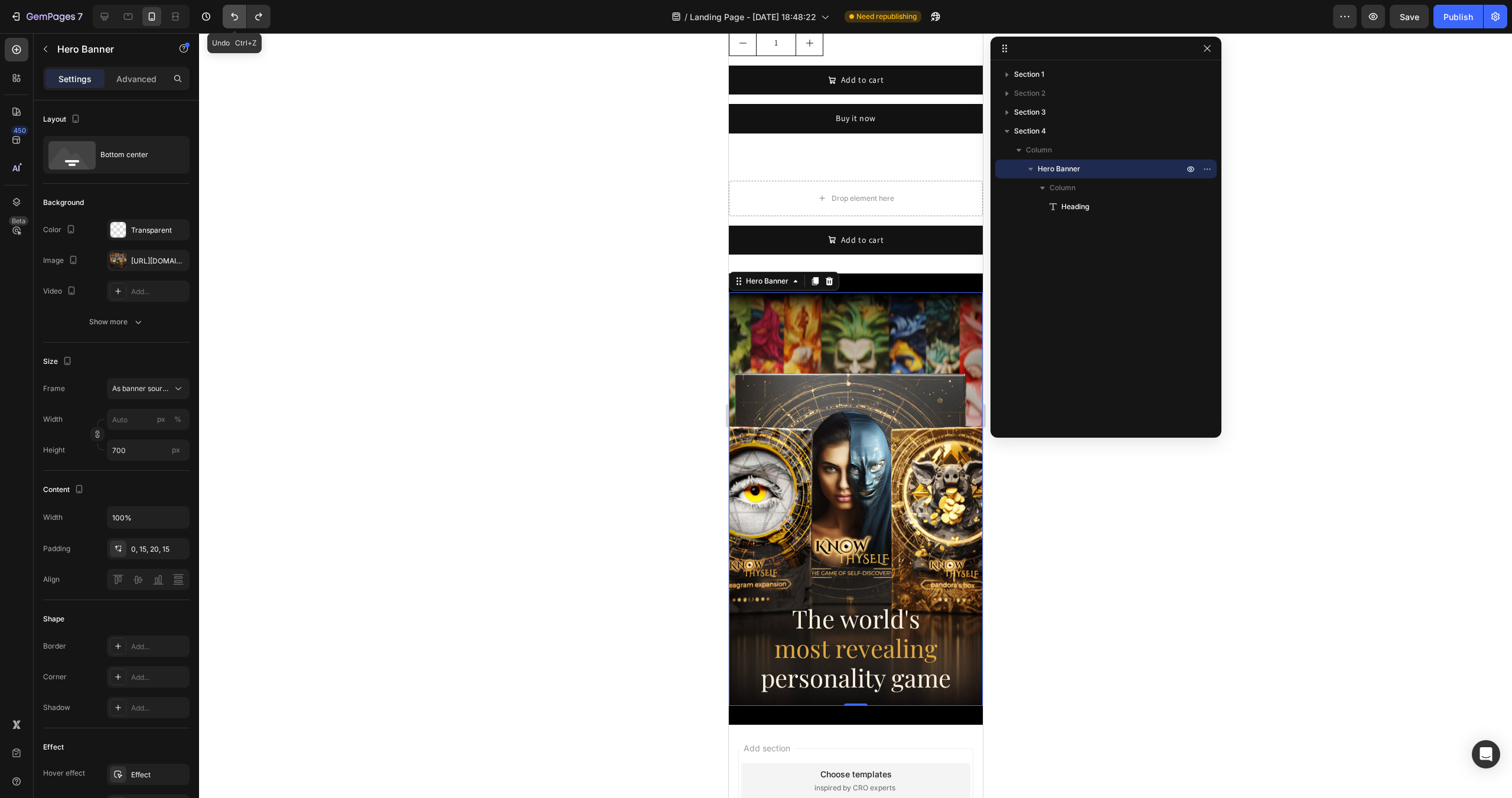
type input "600"
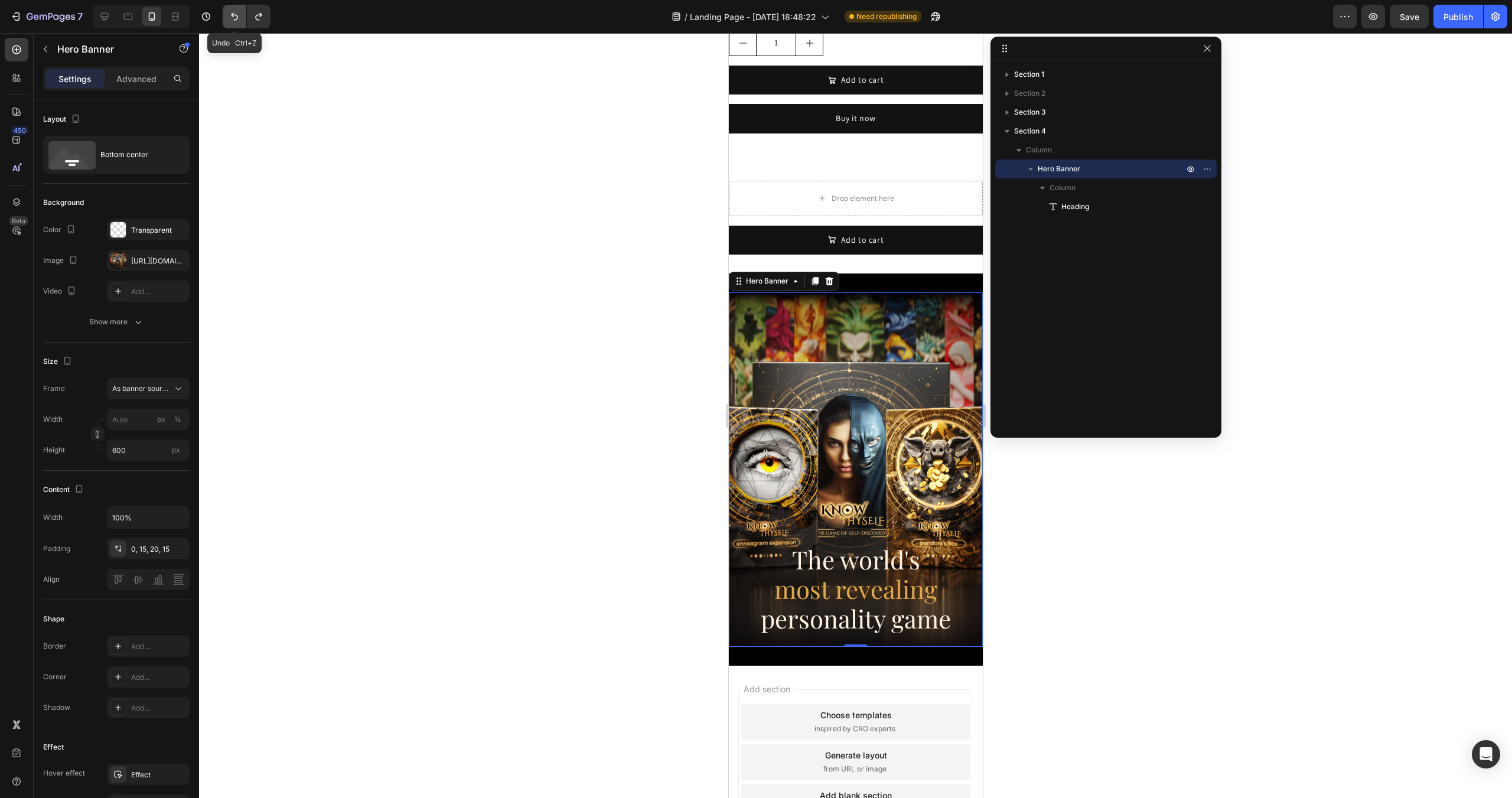
click at [230, 18] on icon "Undo/Redo" at bounding box center [234, 16] width 12 height 12
type input "100"
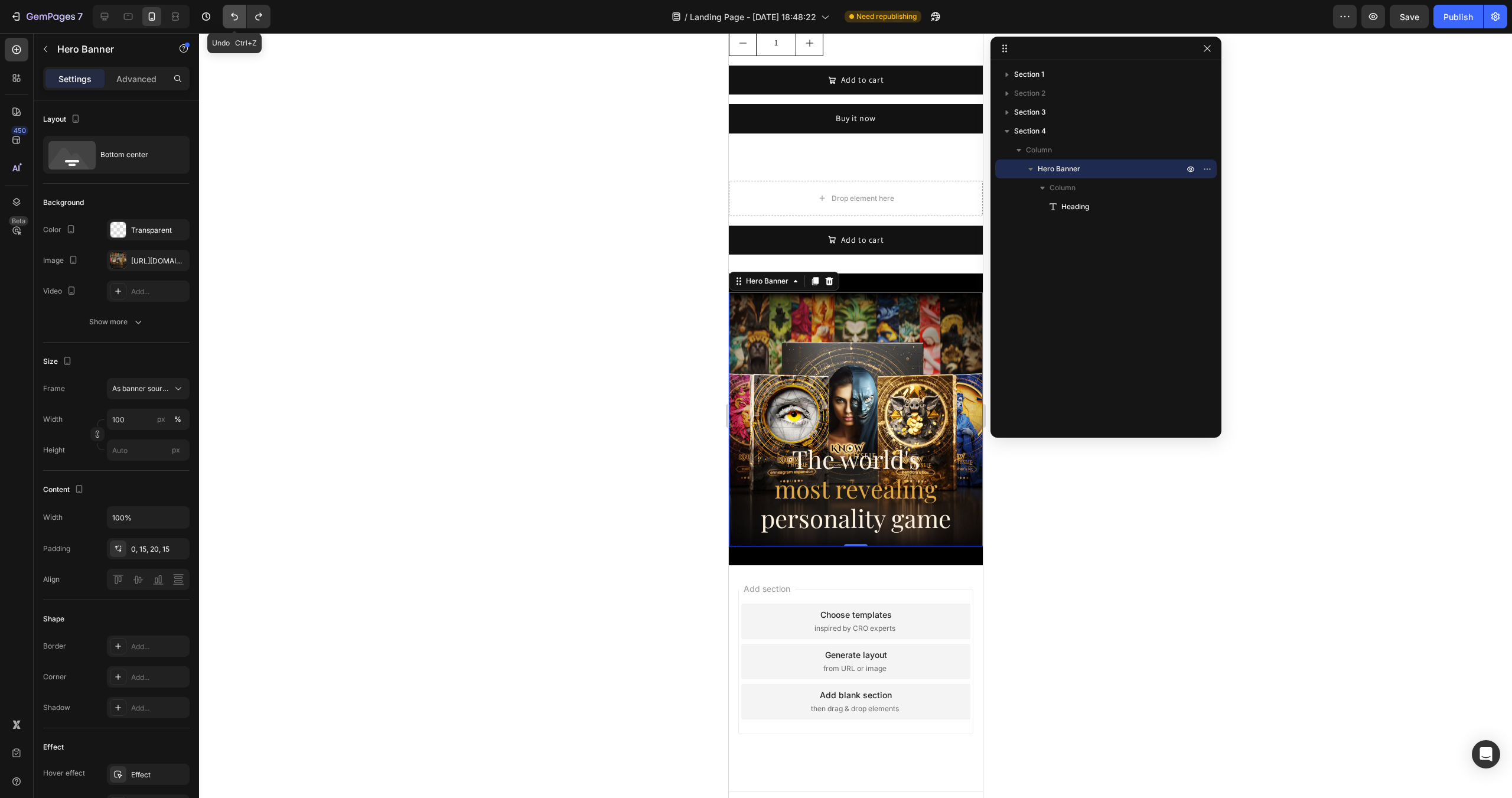
click at [230, 18] on icon "Undo/Redo" at bounding box center [234, 16] width 12 height 12
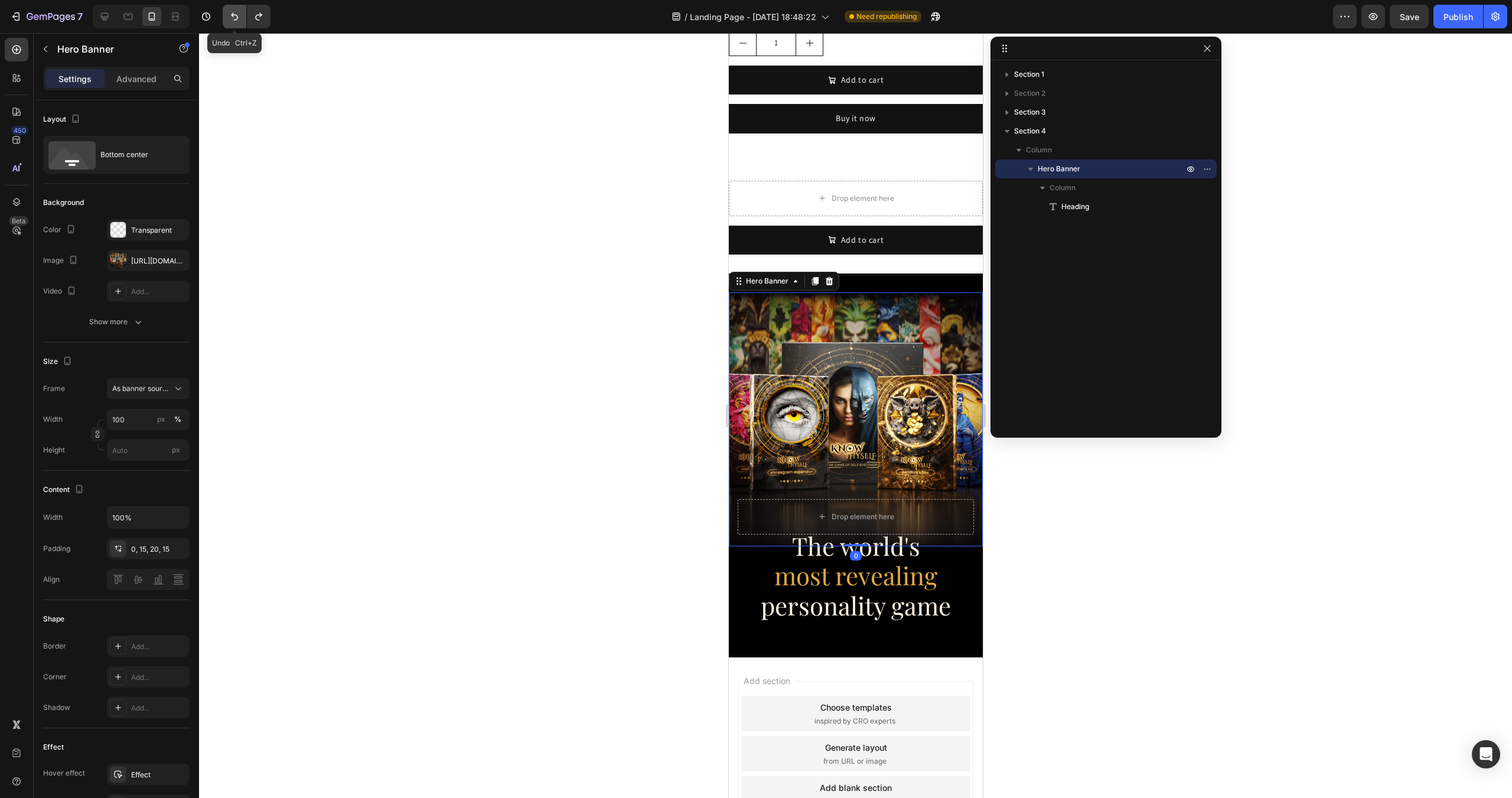
click at [230, 18] on icon "Undo/Redo" at bounding box center [234, 16] width 12 height 12
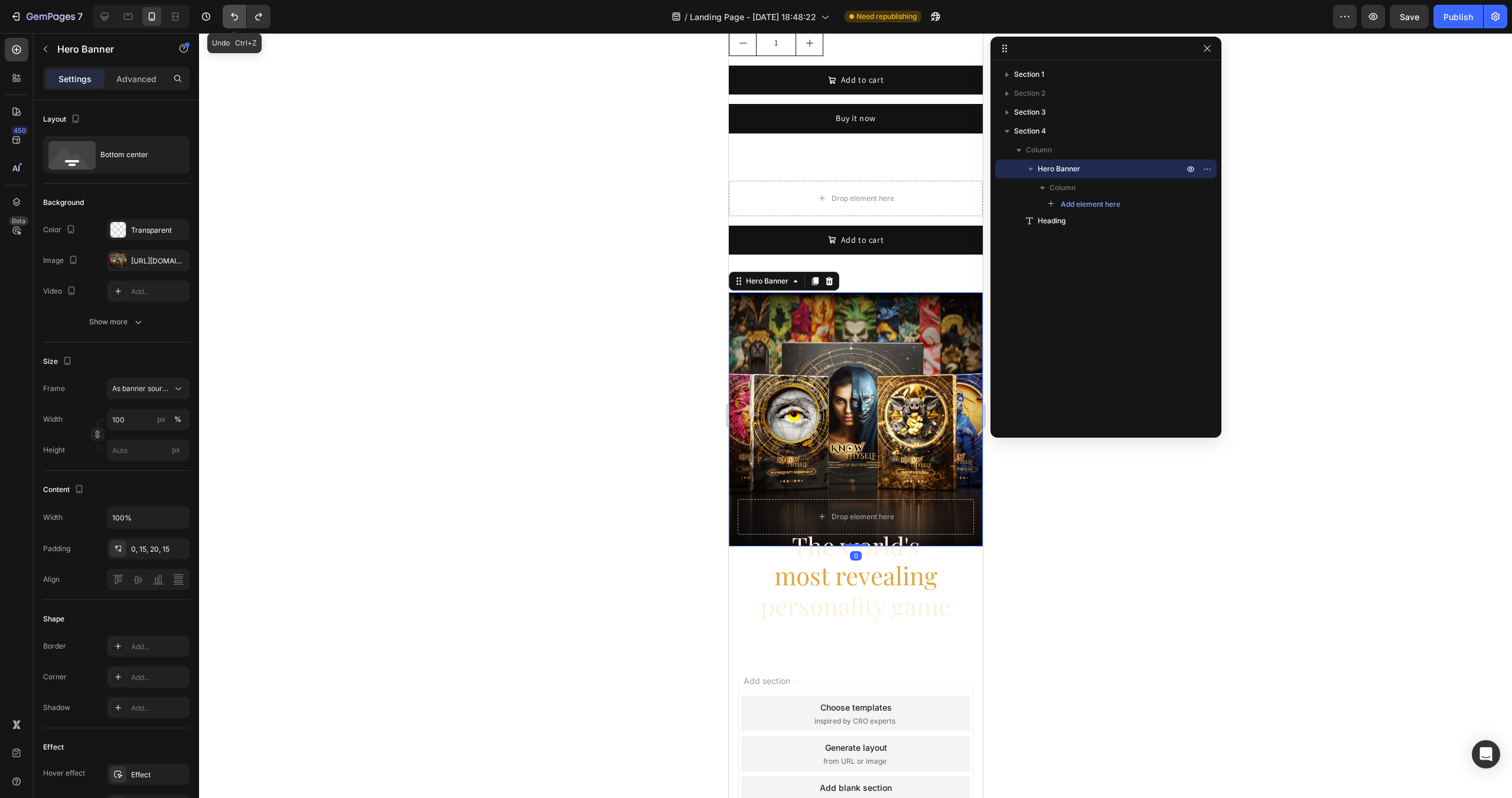
click at [230, 18] on icon "Undo/Redo" at bounding box center [234, 16] width 12 height 12
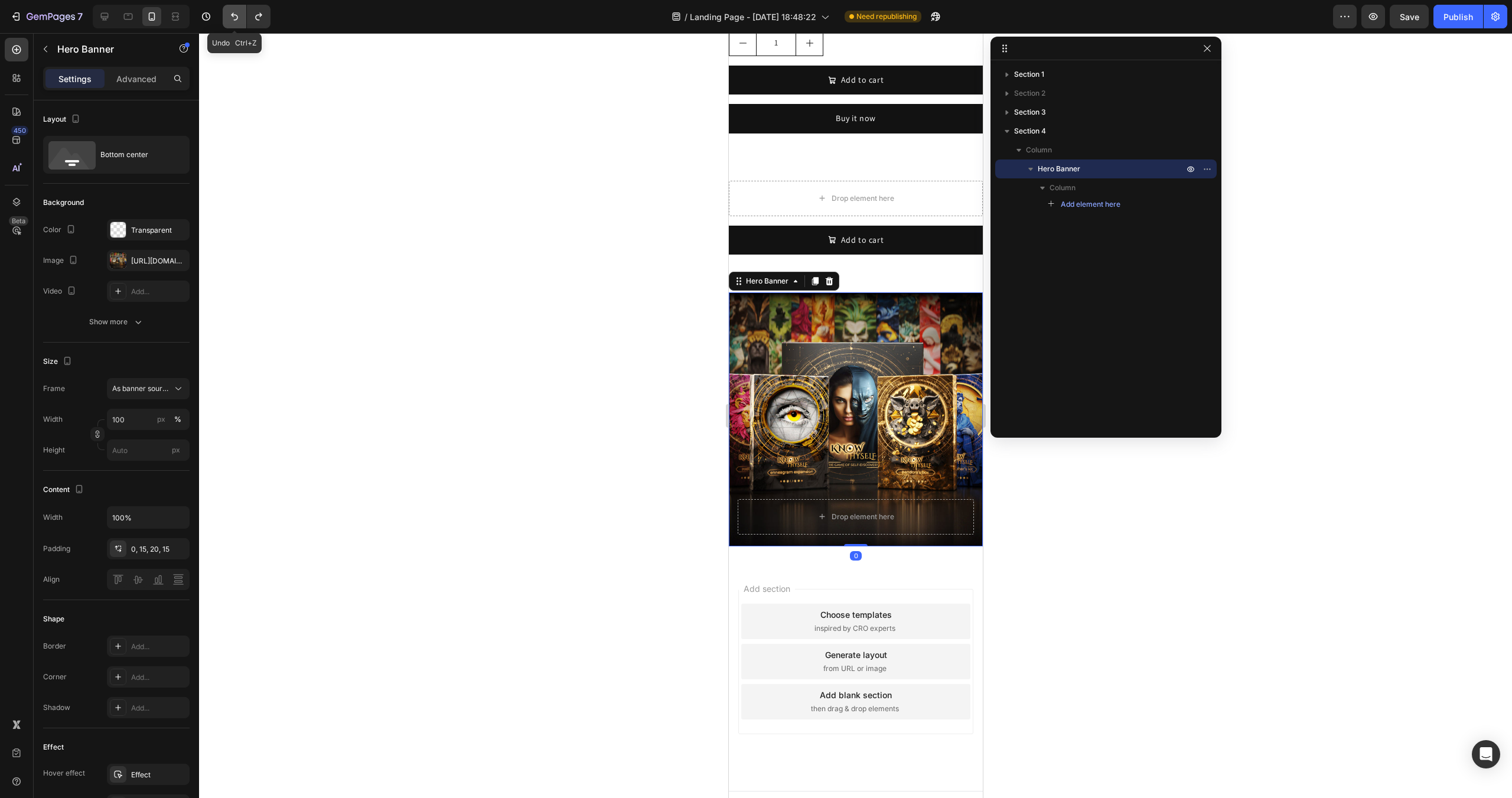
click at [230, 18] on icon "Undo/Redo" at bounding box center [234, 16] width 12 height 12
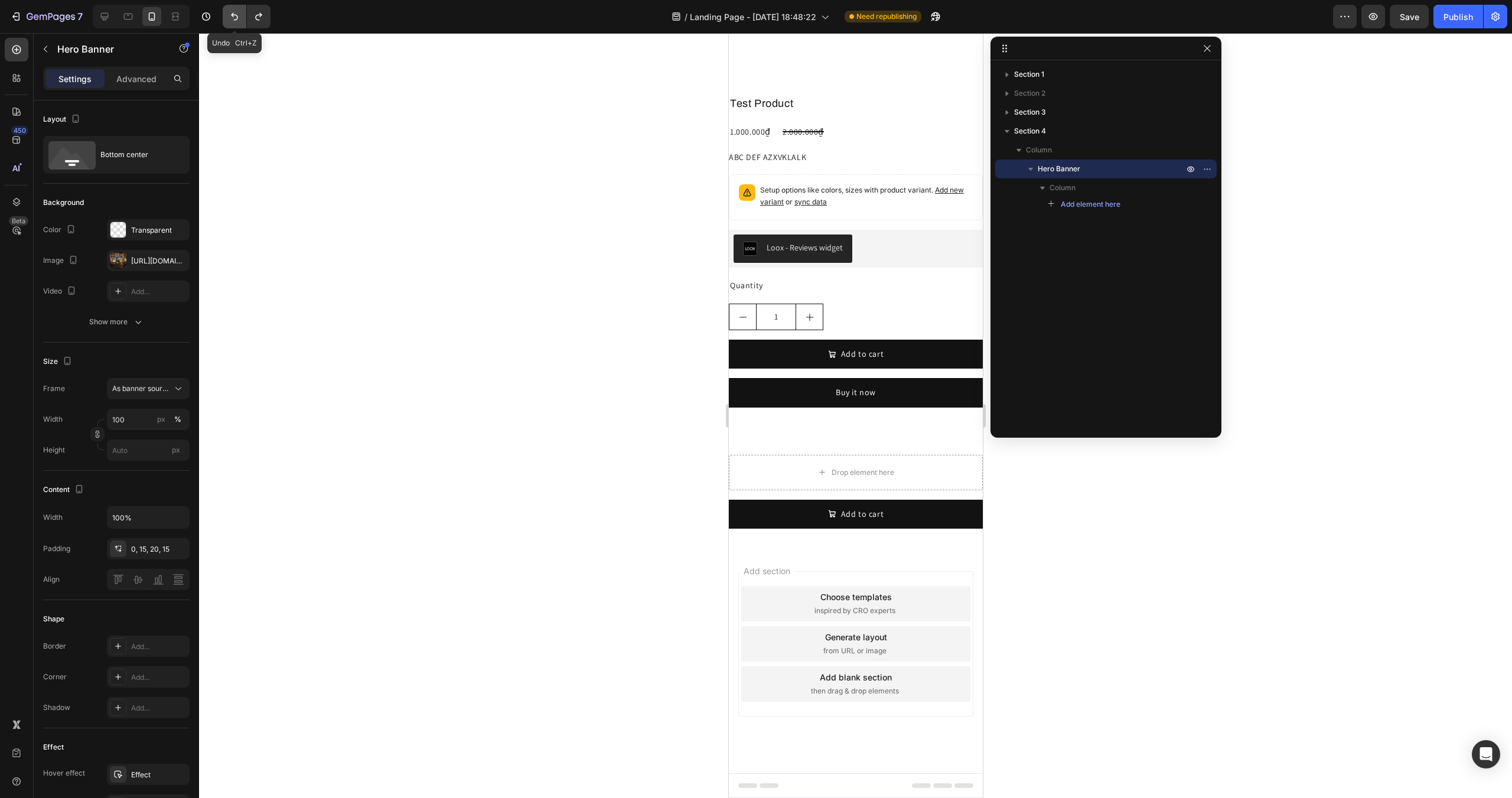
scroll to position [247, 0]
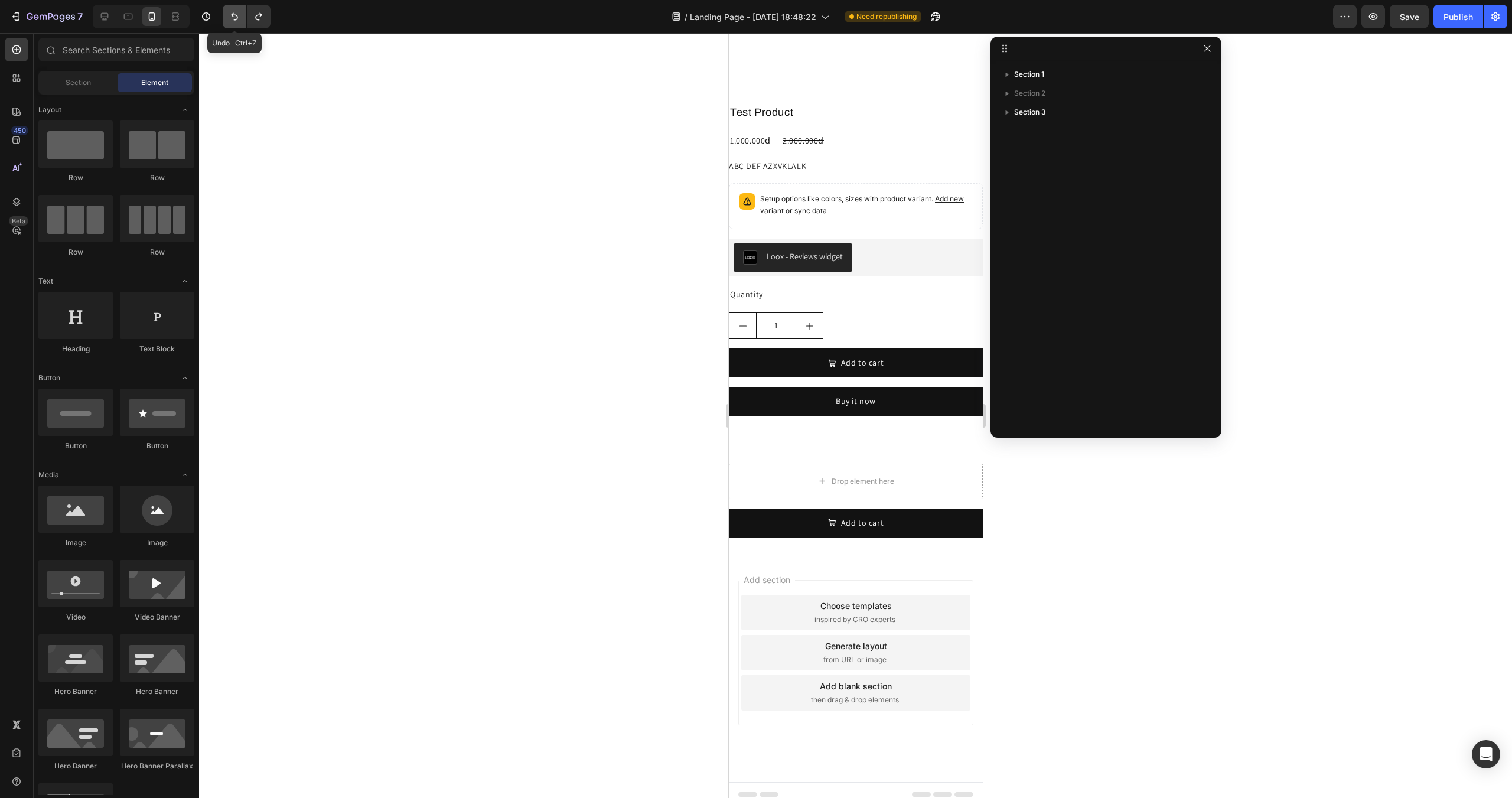
click at [230, 18] on icon "Undo/Redo" at bounding box center [234, 16] width 12 height 12
click at [253, 21] on icon "Undo/Redo" at bounding box center [258, 16] width 12 height 12
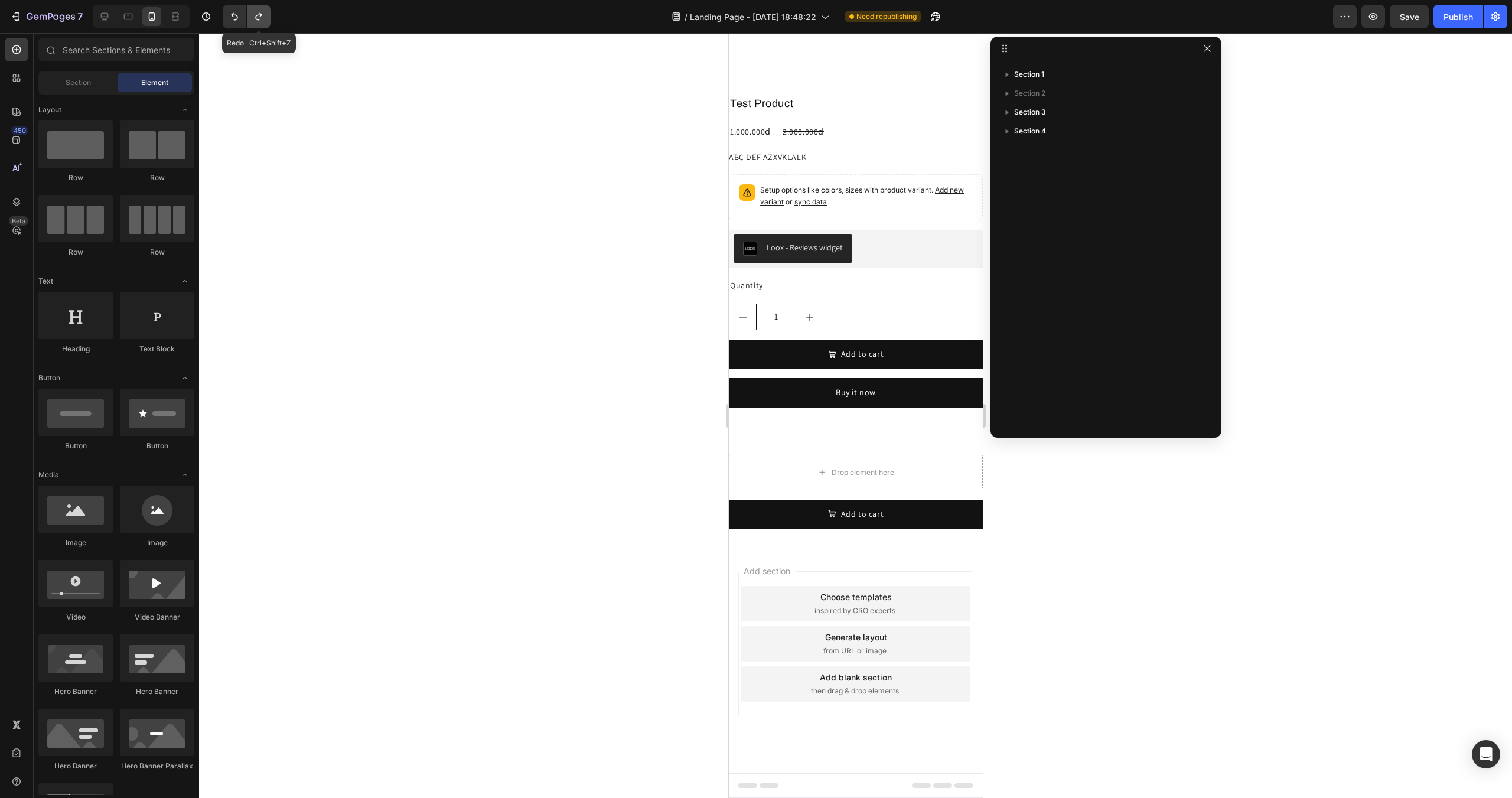
click at [253, 21] on icon "Undo/Redo" at bounding box center [258, 16] width 12 height 12
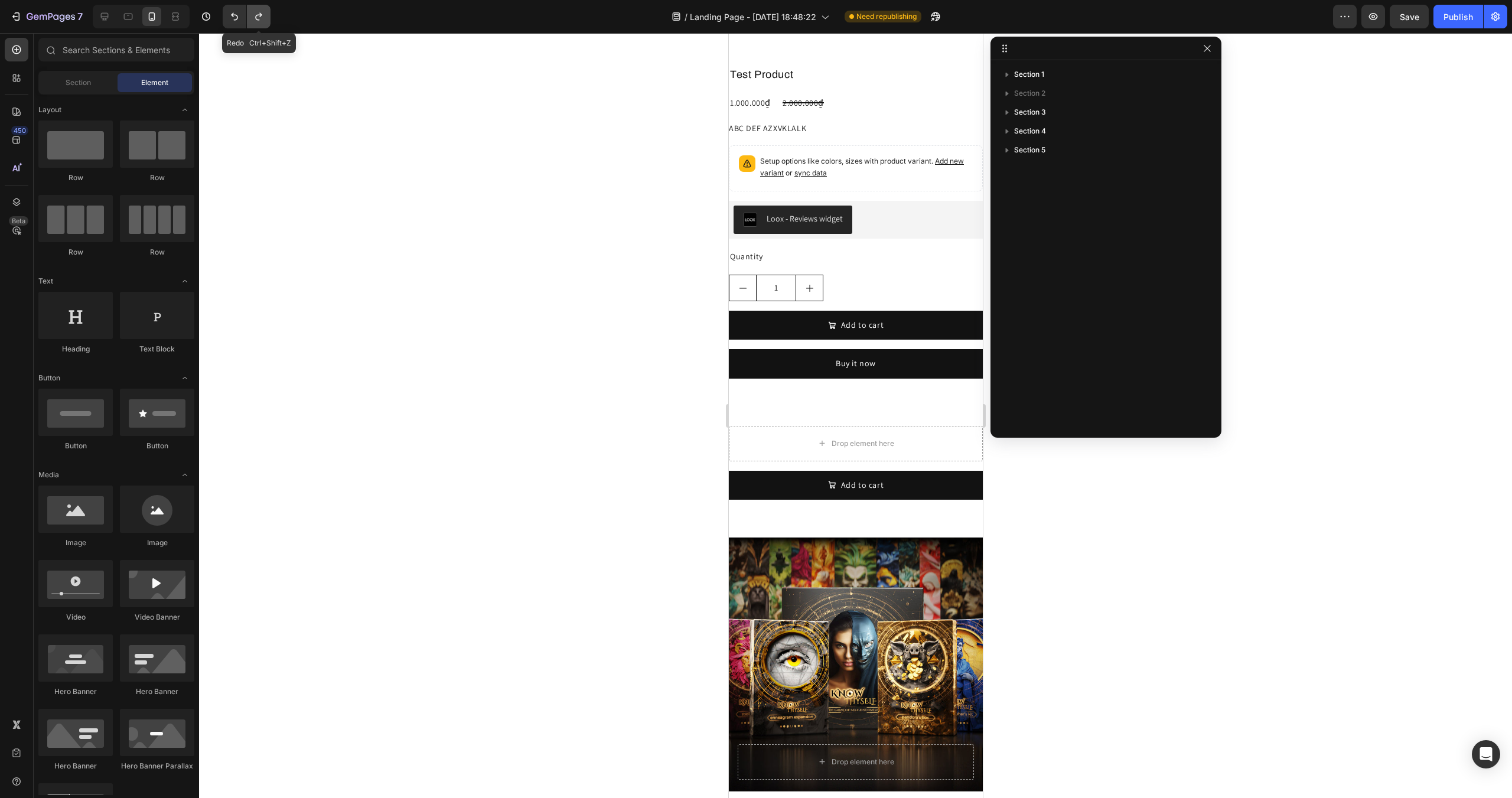
scroll to position [530, 0]
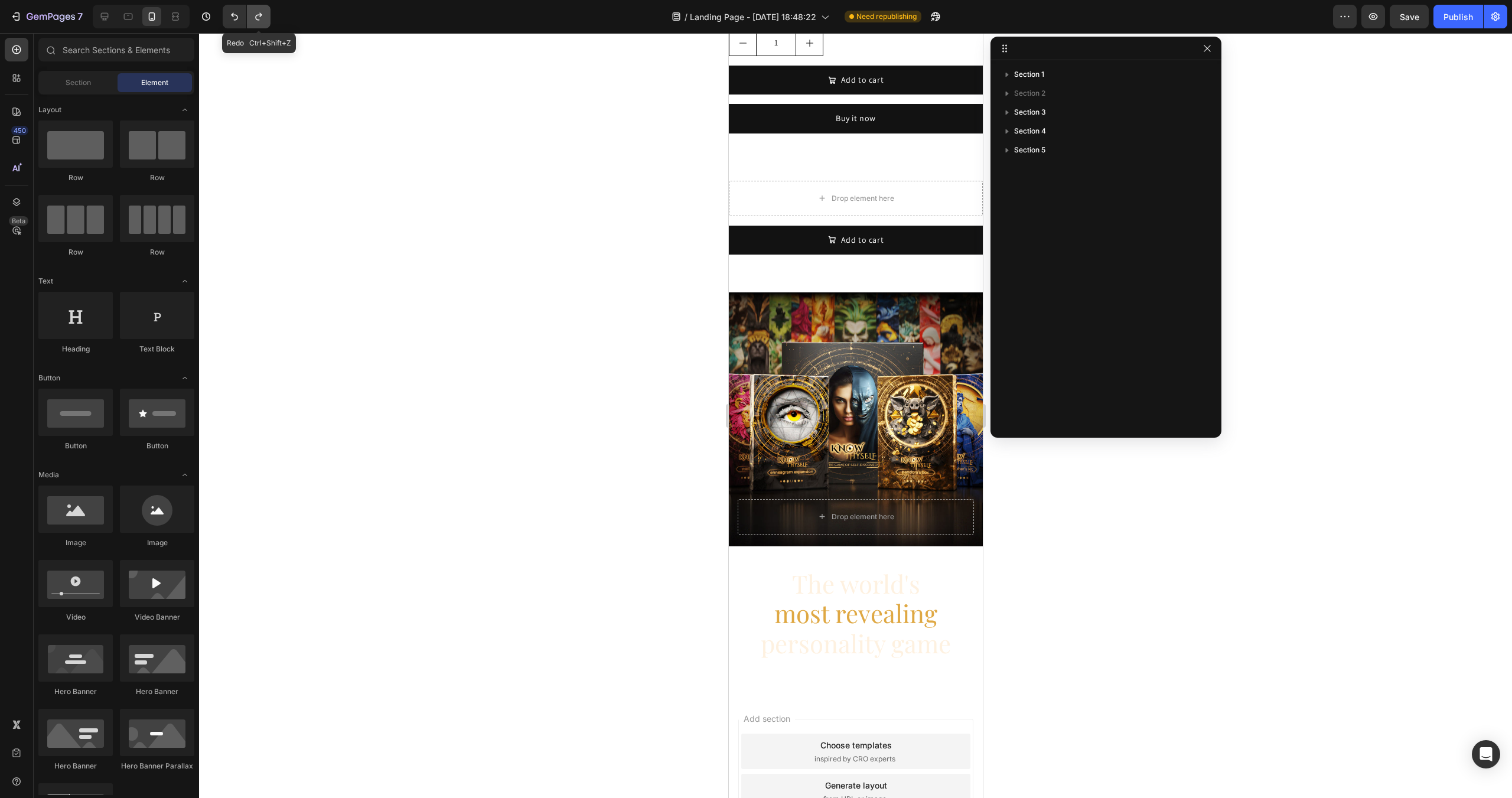
click at [253, 21] on icon "Undo/Redo" at bounding box center [258, 16] width 12 height 12
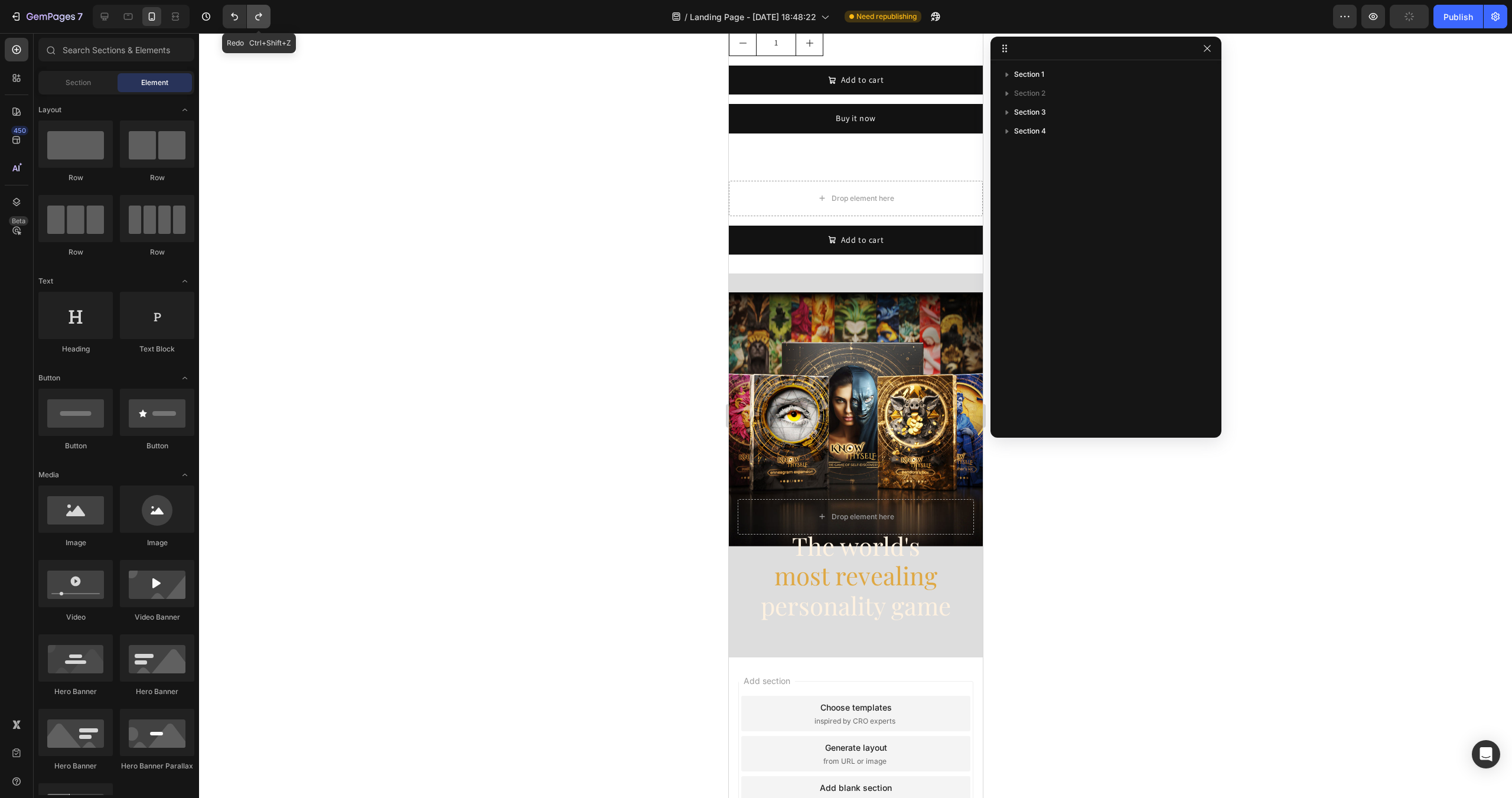
click at [253, 21] on icon "Undo/Redo" at bounding box center [258, 16] width 12 height 12
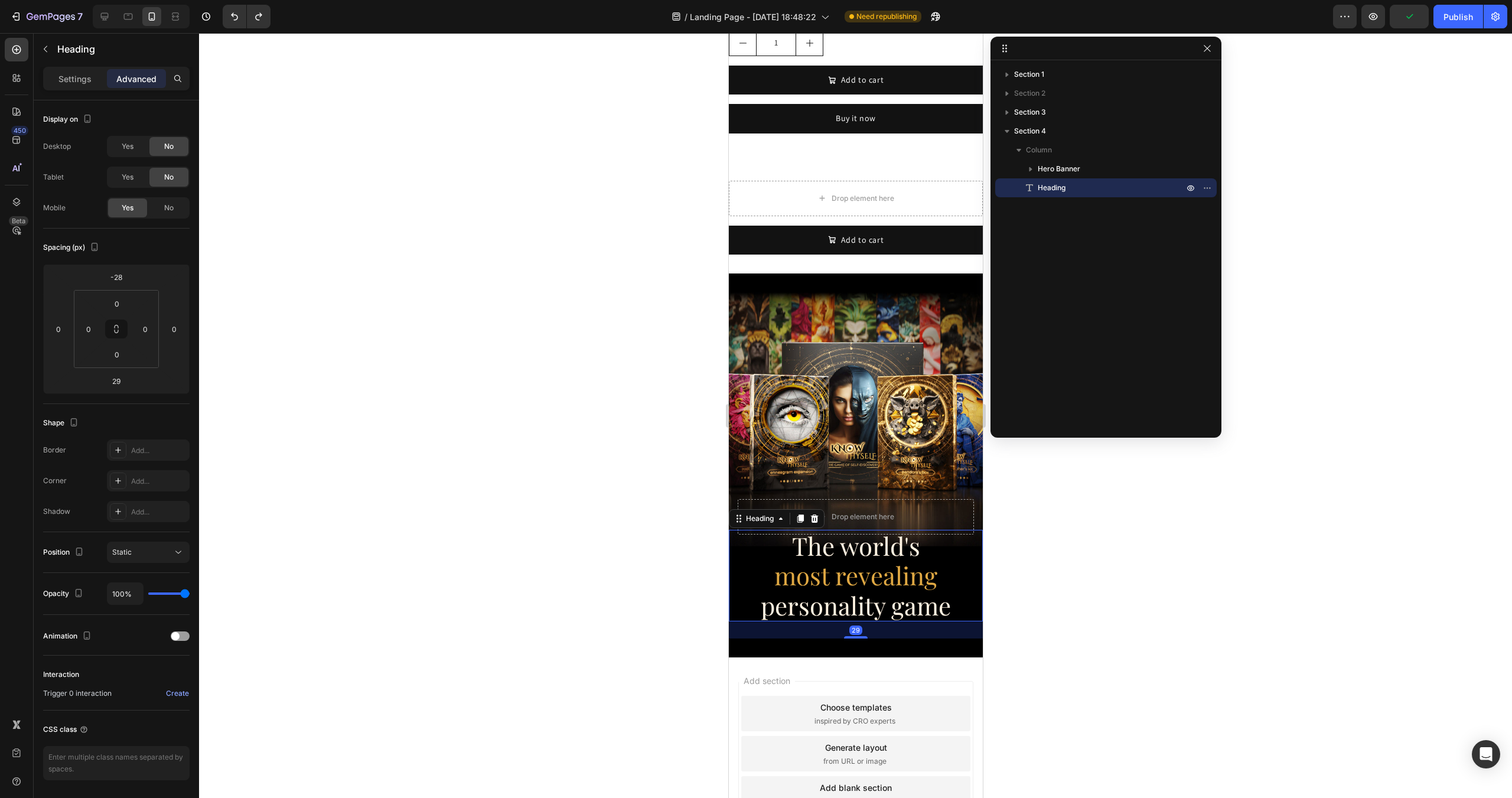
click at [760, 589] on span "personality game" at bounding box center [855, 605] width 190 height 33
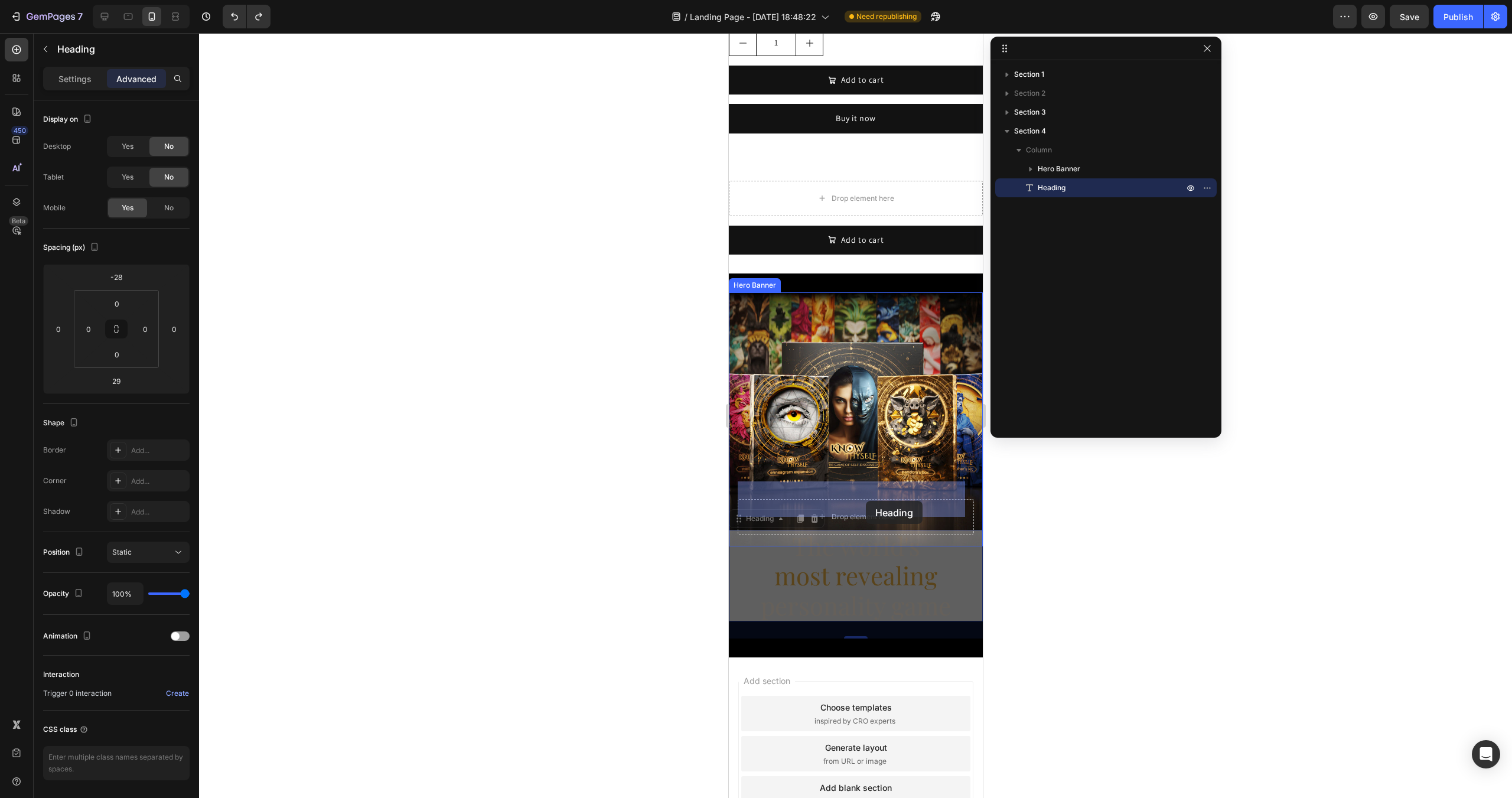
drag, startPoint x: 753, startPoint y: 506, endPoint x: 868, endPoint y: 501, distance: 115.1
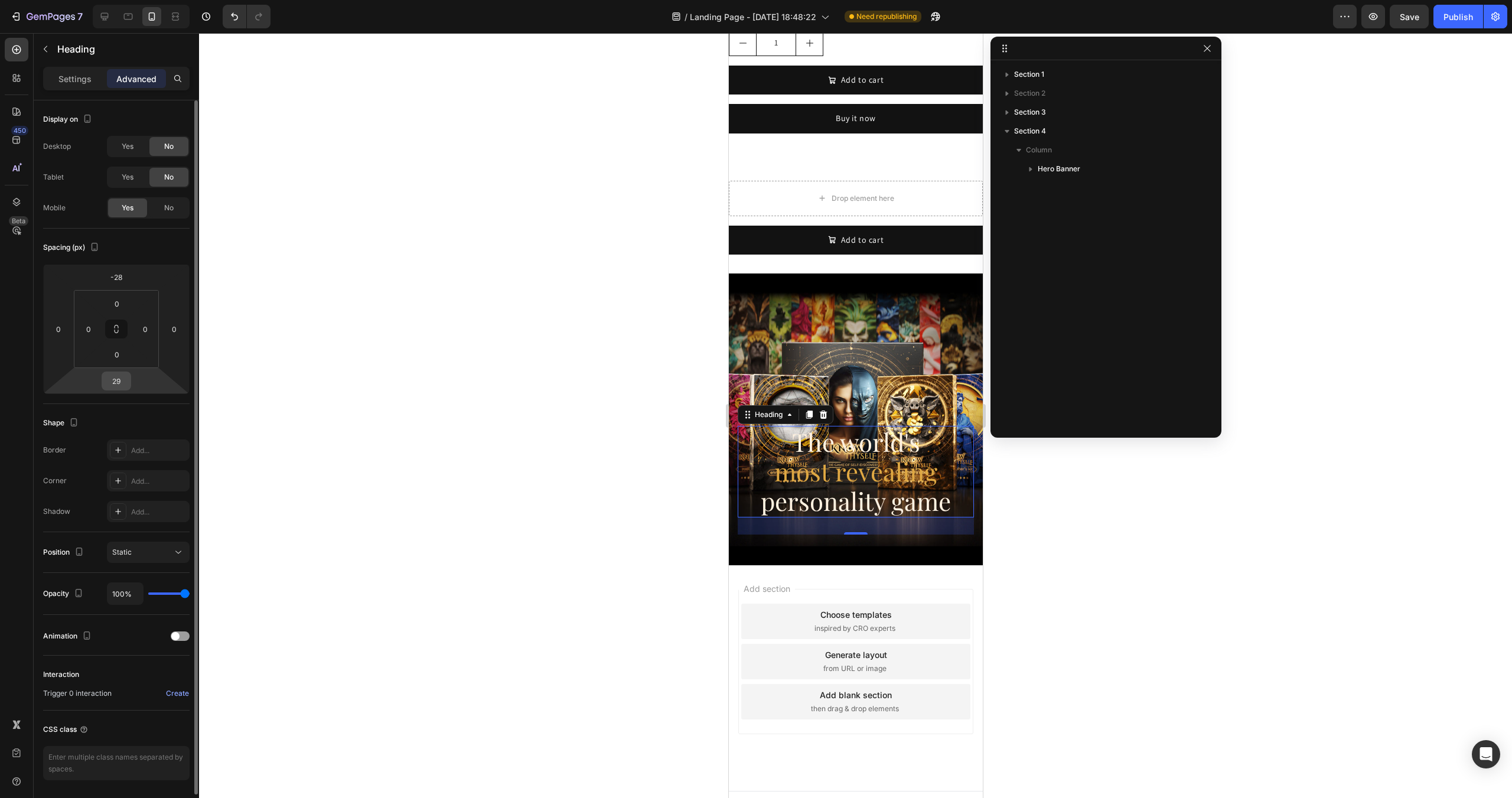
click at [119, 379] on input "29" at bounding box center [116, 381] width 24 height 18
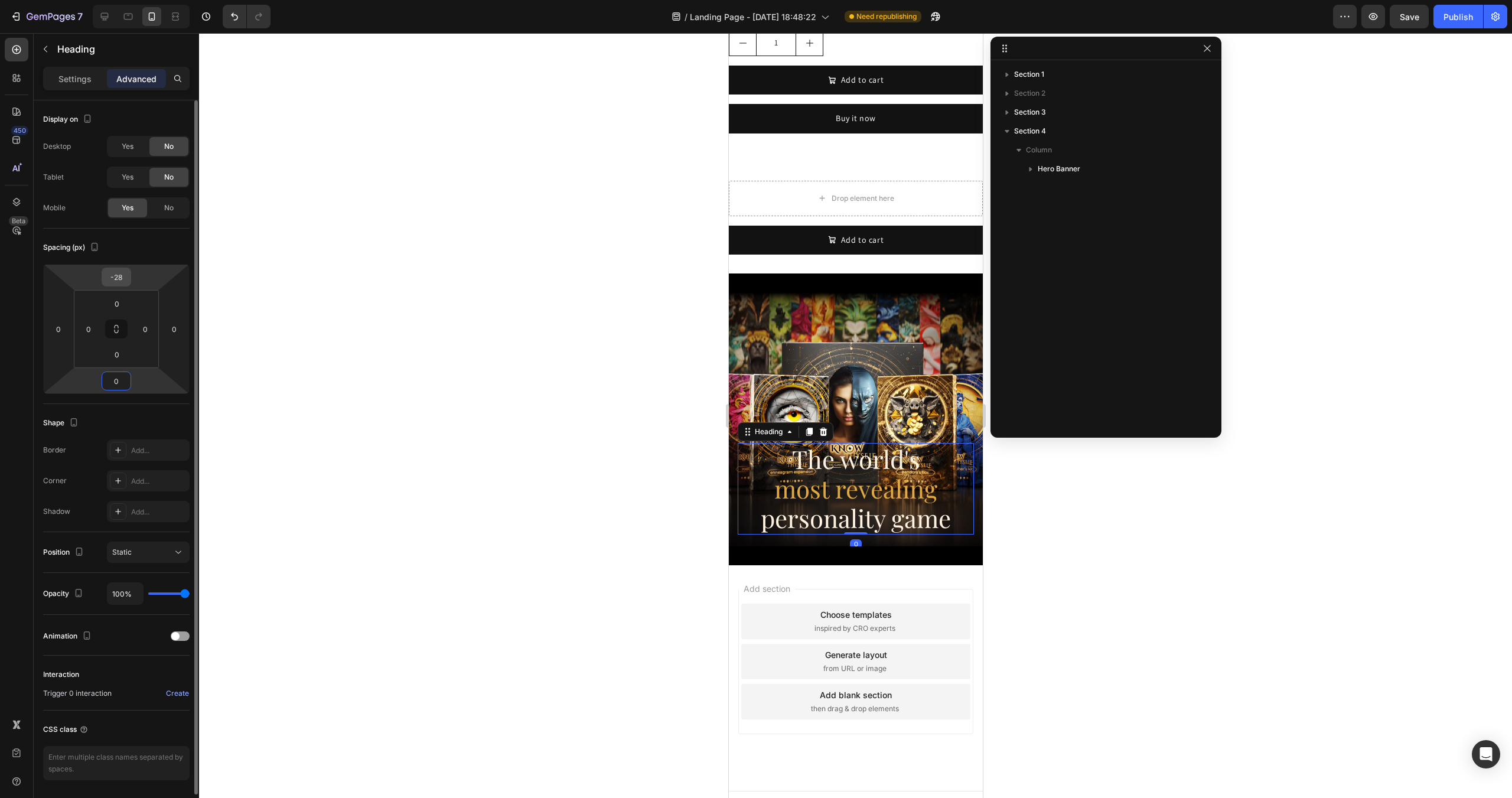
type input "0"
click at [116, 276] on input "-28" at bounding box center [116, 277] width 24 height 18
type input "0"
click at [166, 246] on div "Spacing (px)" at bounding box center [117, 248] width 147 height 19
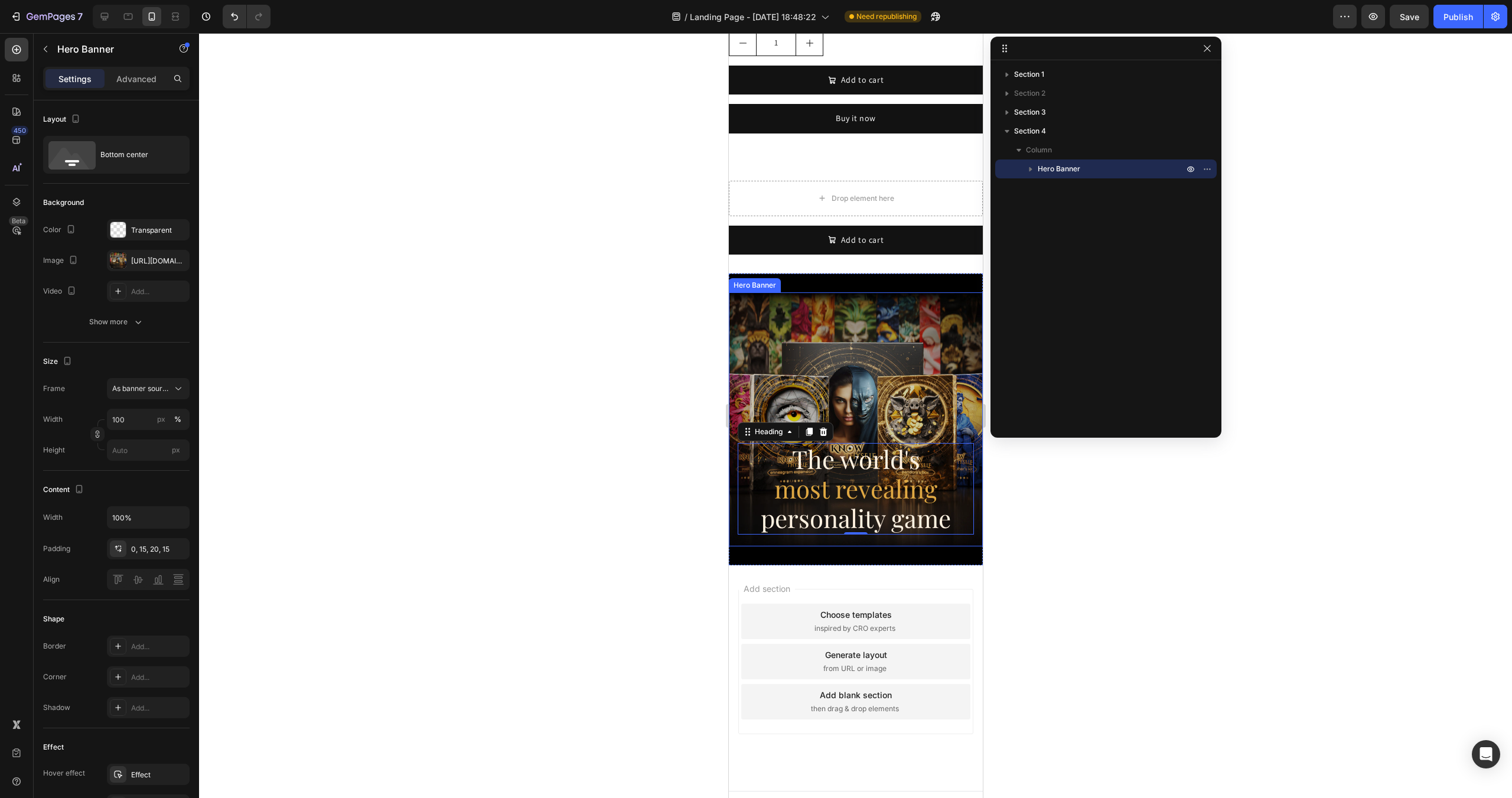
click at [824, 308] on div "Overlay" at bounding box center [855, 419] width 254 height 254
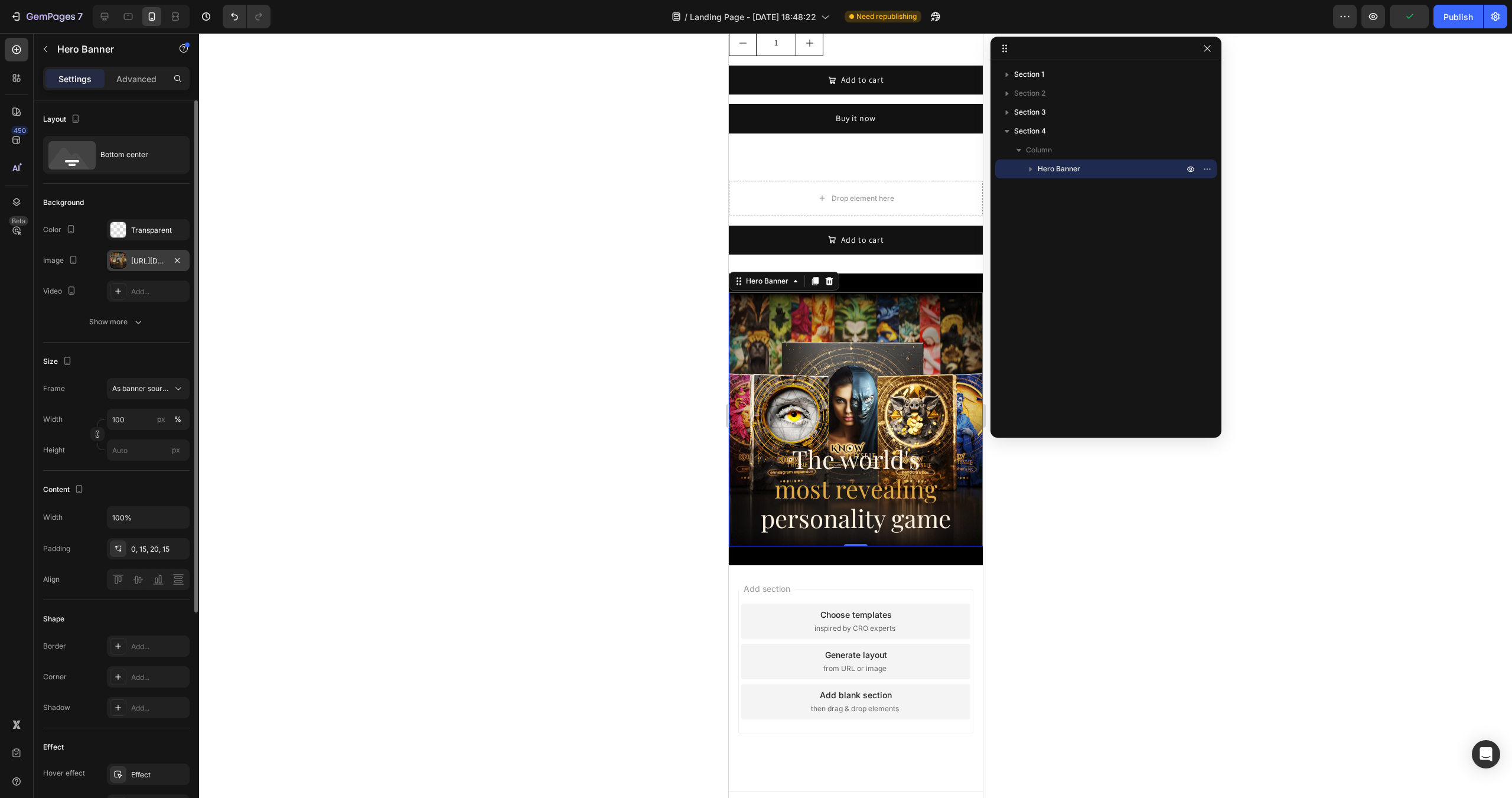
click at [123, 258] on div at bounding box center [118, 261] width 16 height 16
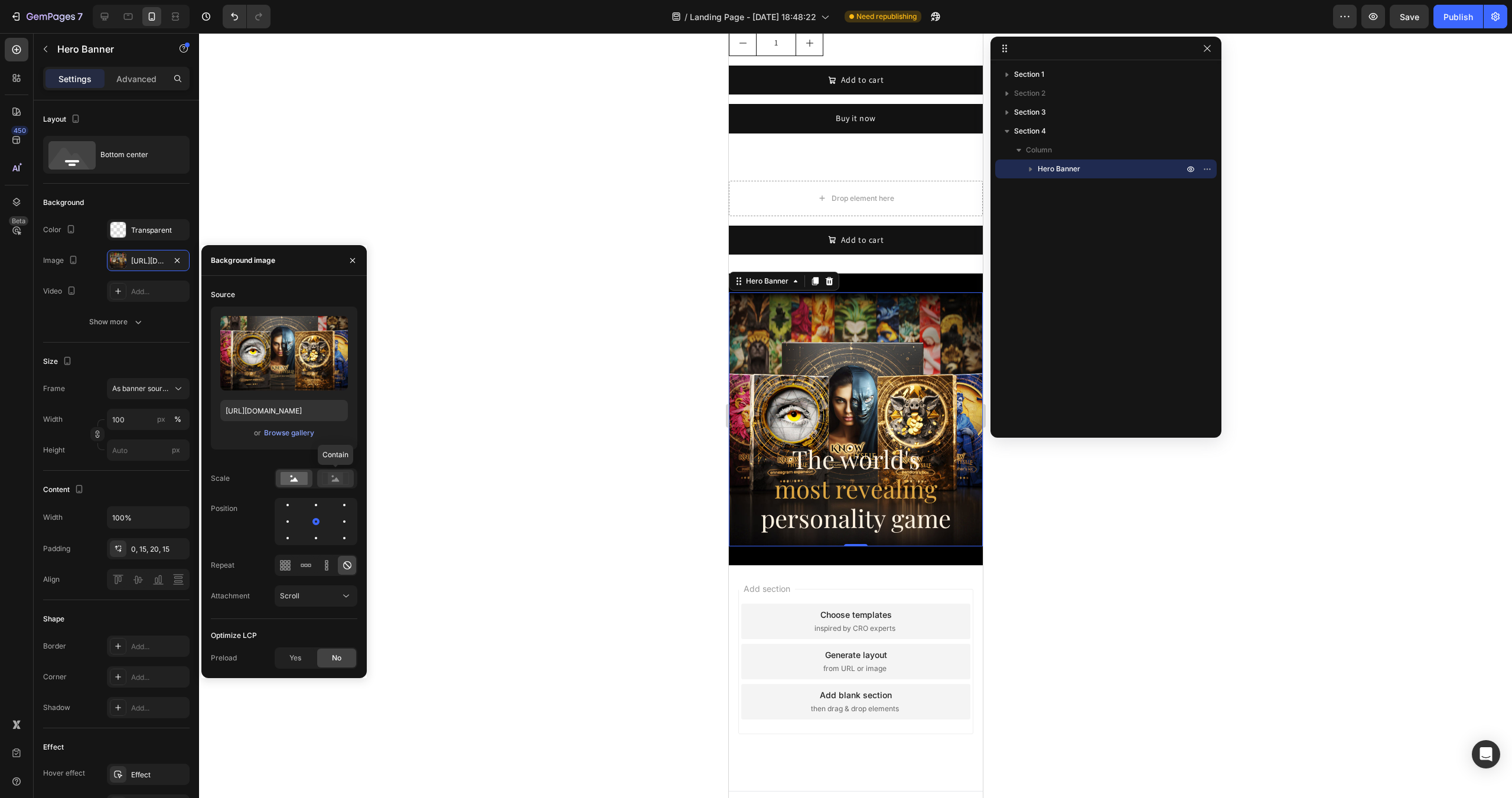
click at [341, 476] on rect at bounding box center [335, 478] width 16 height 12
click at [337, 503] on div at bounding box center [344, 505] width 14 height 14
click at [263, 464] on div "Source Upload Image [URL][DOMAIN_NAME] or Browse gallery Scale Position Repeat …" at bounding box center [284, 452] width 147 height 334
click at [138, 451] on input "px" at bounding box center [149, 450] width 83 height 21
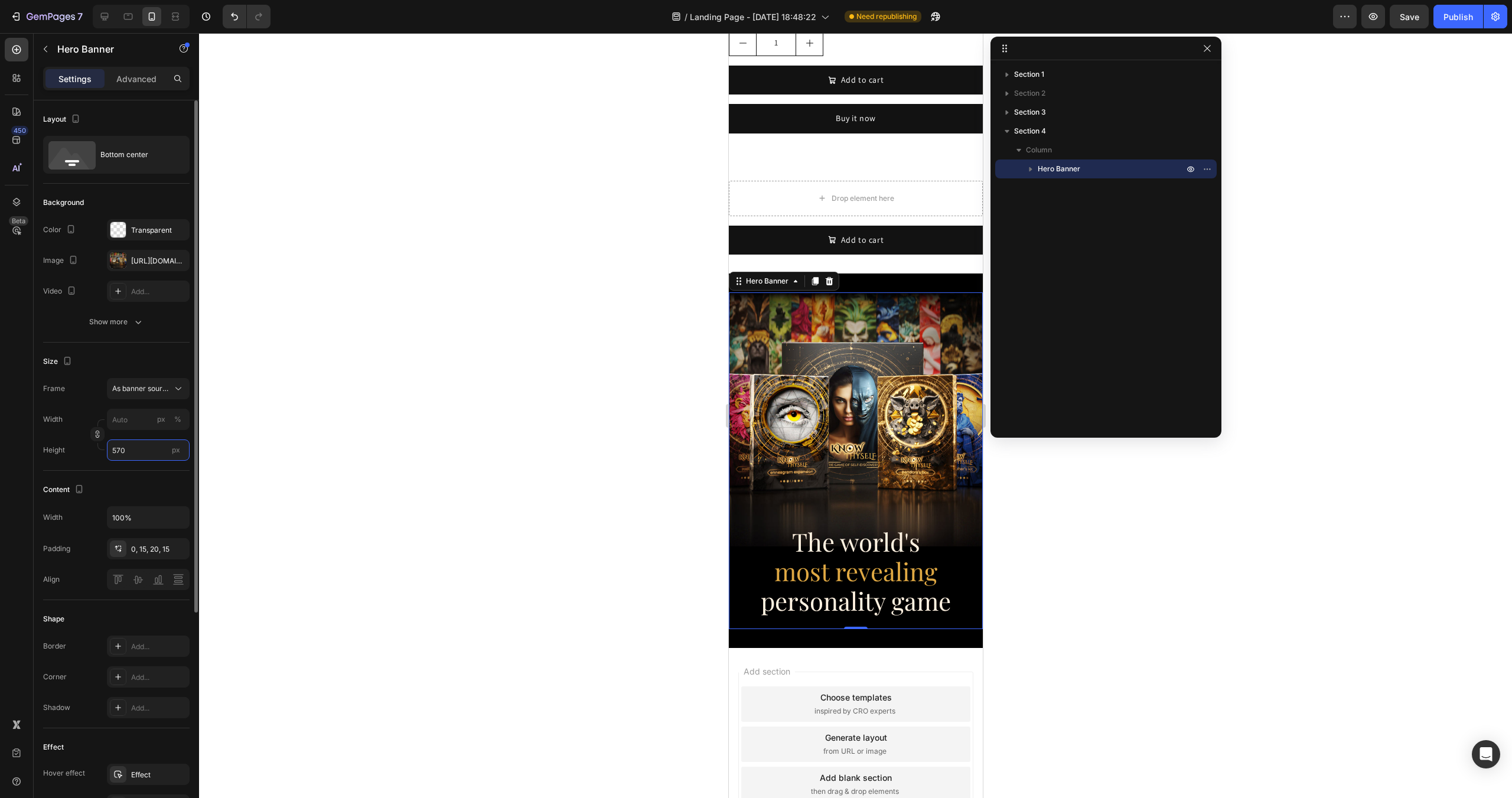
type input "570"
click at [84, 468] on div "Size Frame As banner source Width px % Height 570 px" at bounding box center [117, 406] width 147 height 128
click at [1460, 26] on button "Publish" at bounding box center [1458, 16] width 50 height 24
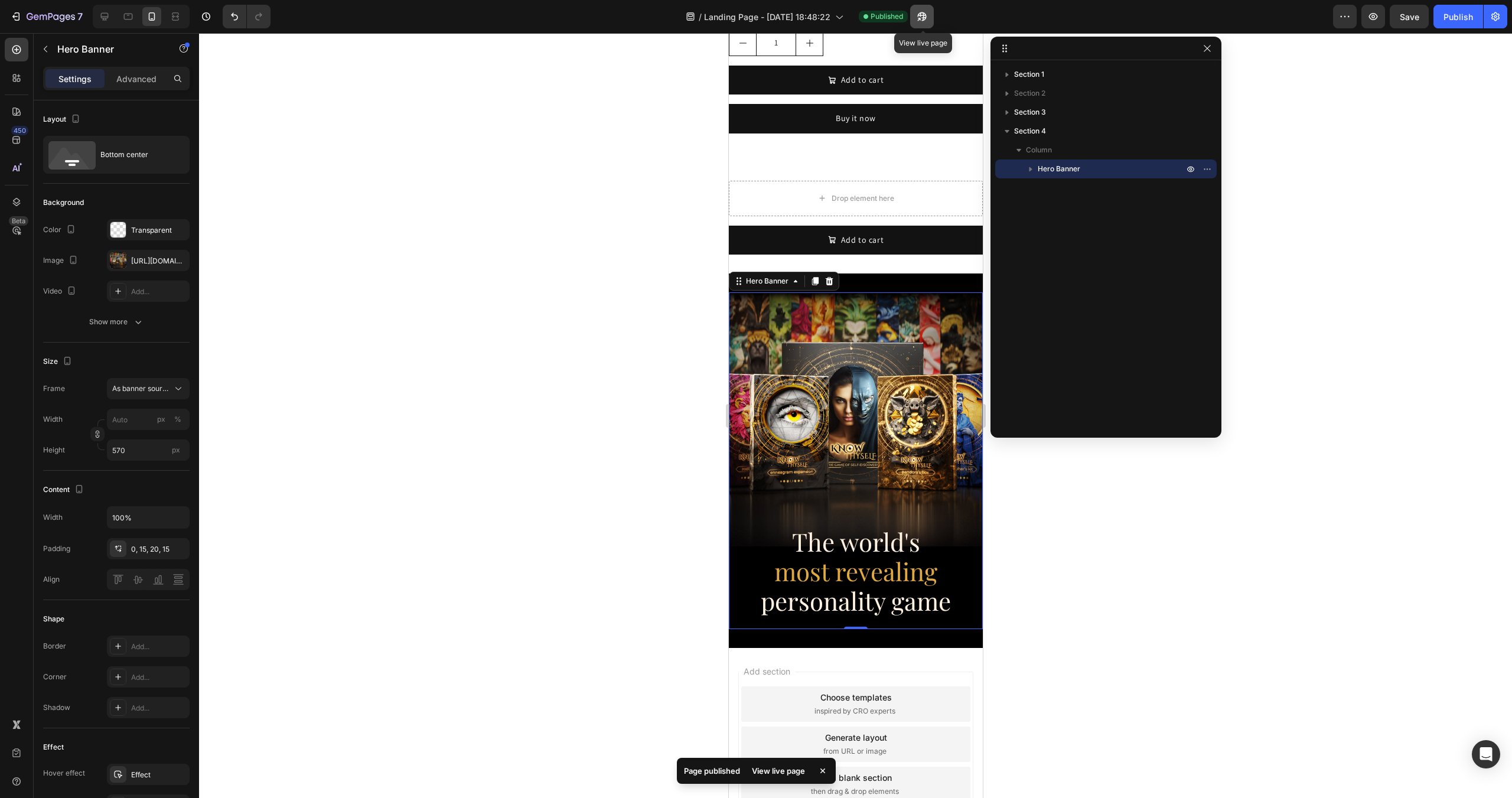
click at [933, 16] on button "button" at bounding box center [922, 16] width 24 height 24
click at [93, 20] on div at bounding box center [141, 16] width 97 height 24
click at [106, 20] on icon at bounding box center [104, 16] width 7 height 7
type input "100"
type input "1230"
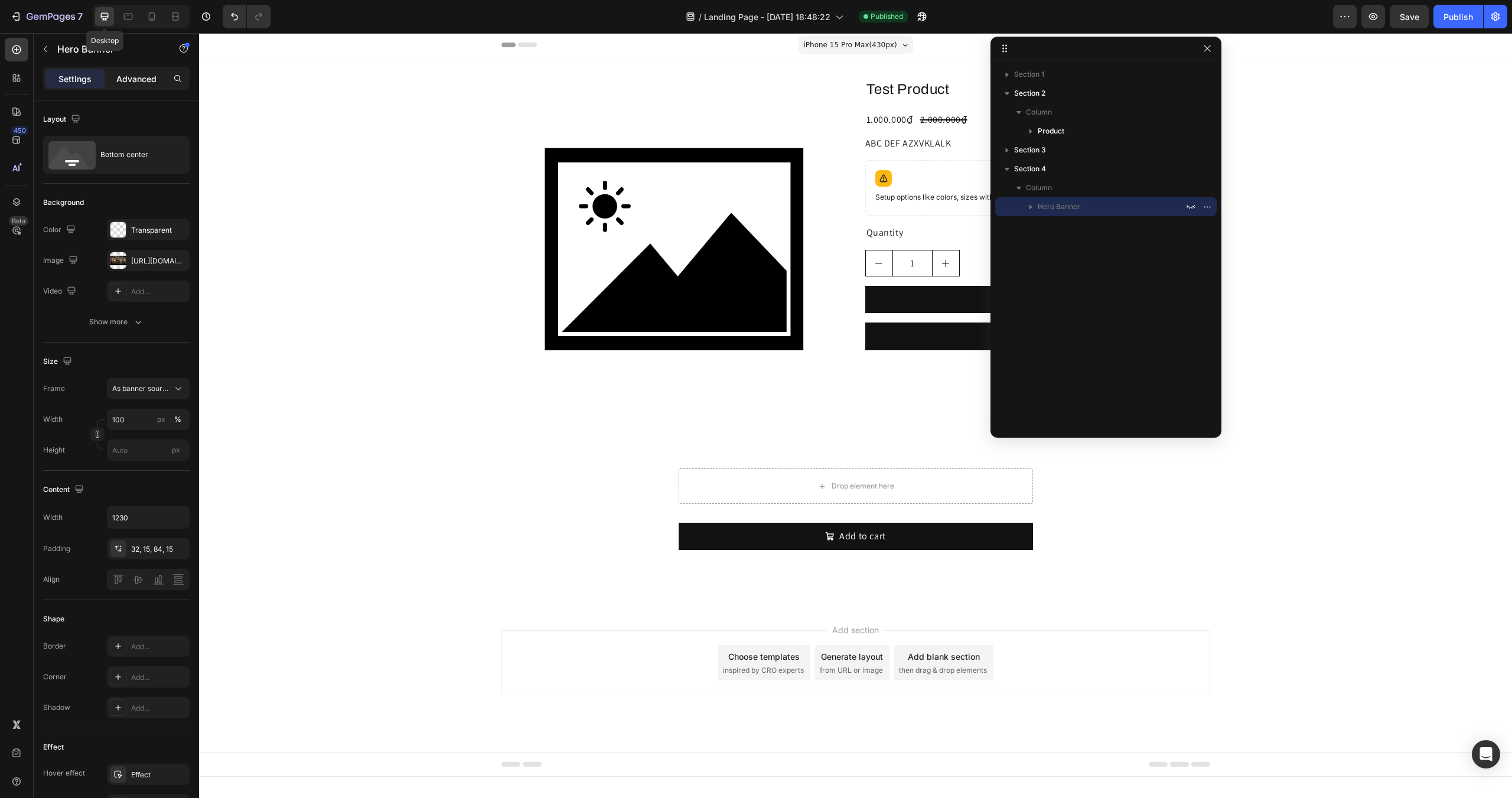
scroll to position [0, 0]
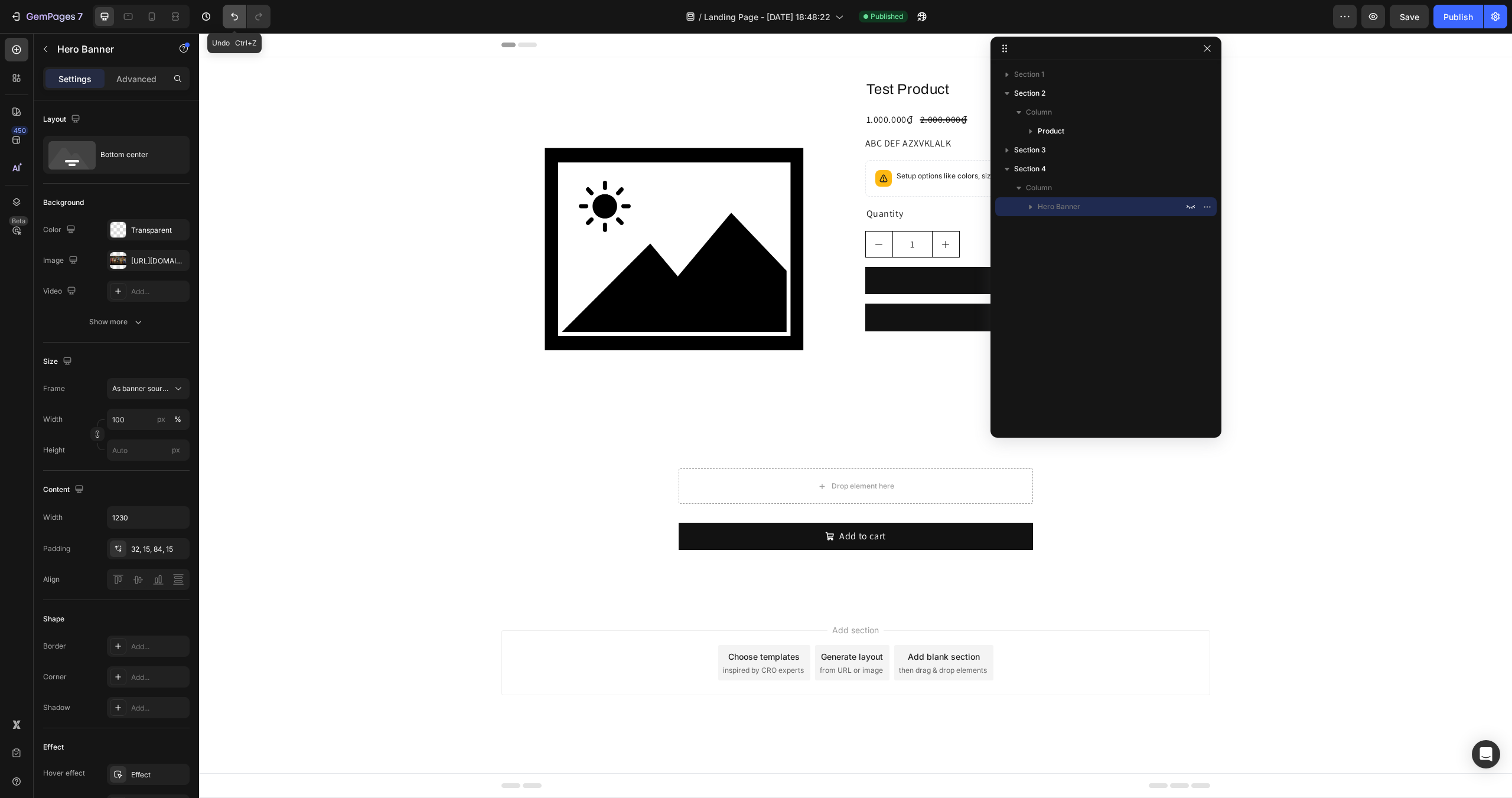
click at [229, 24] on button "Undo/Redo" at bounding box center [234, 16] width 24 height 24
click at [153, 18] on icon at bounding box center [151, 16] width 12 height 12
type input "550"
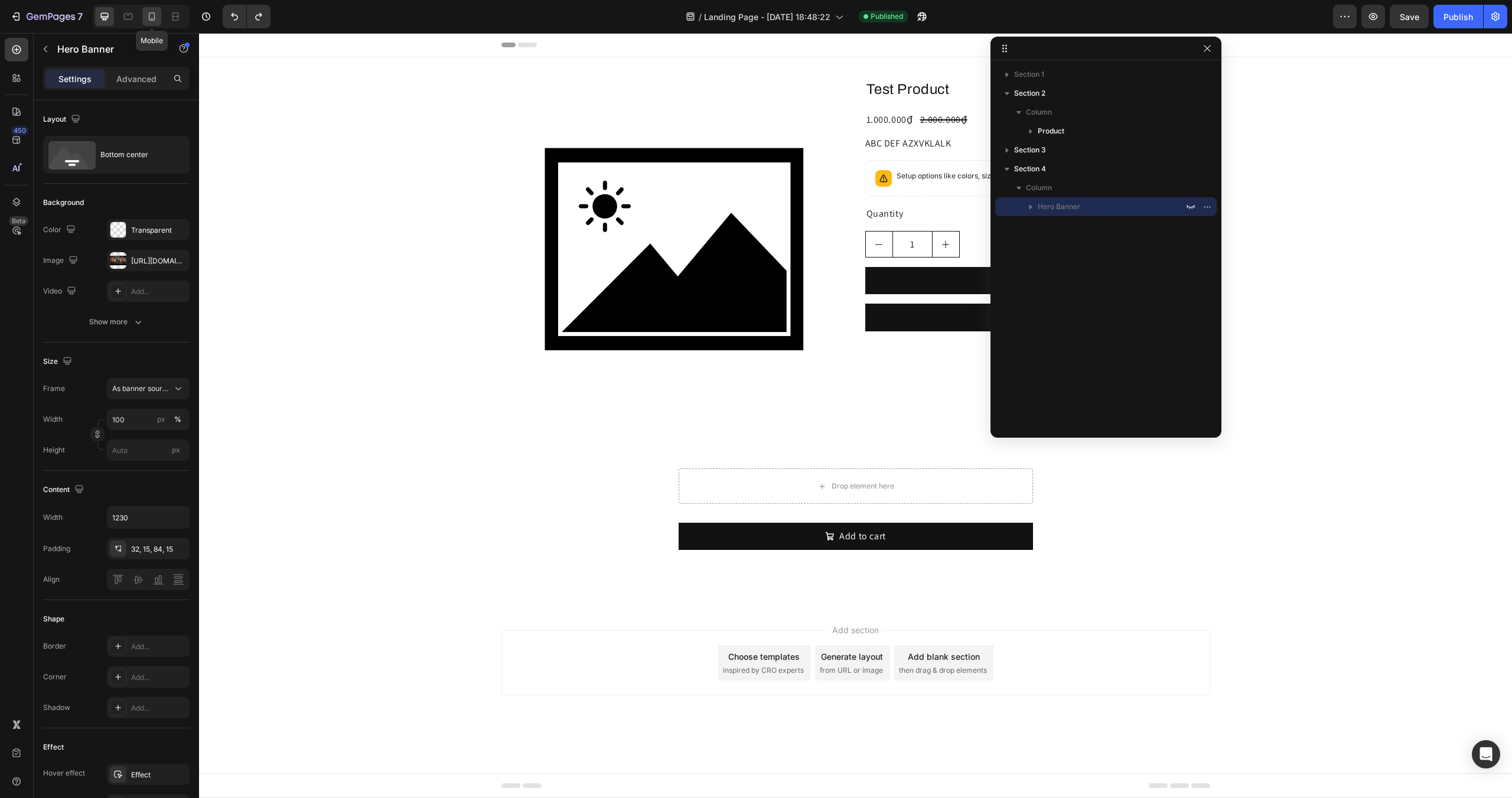
type input "100%"
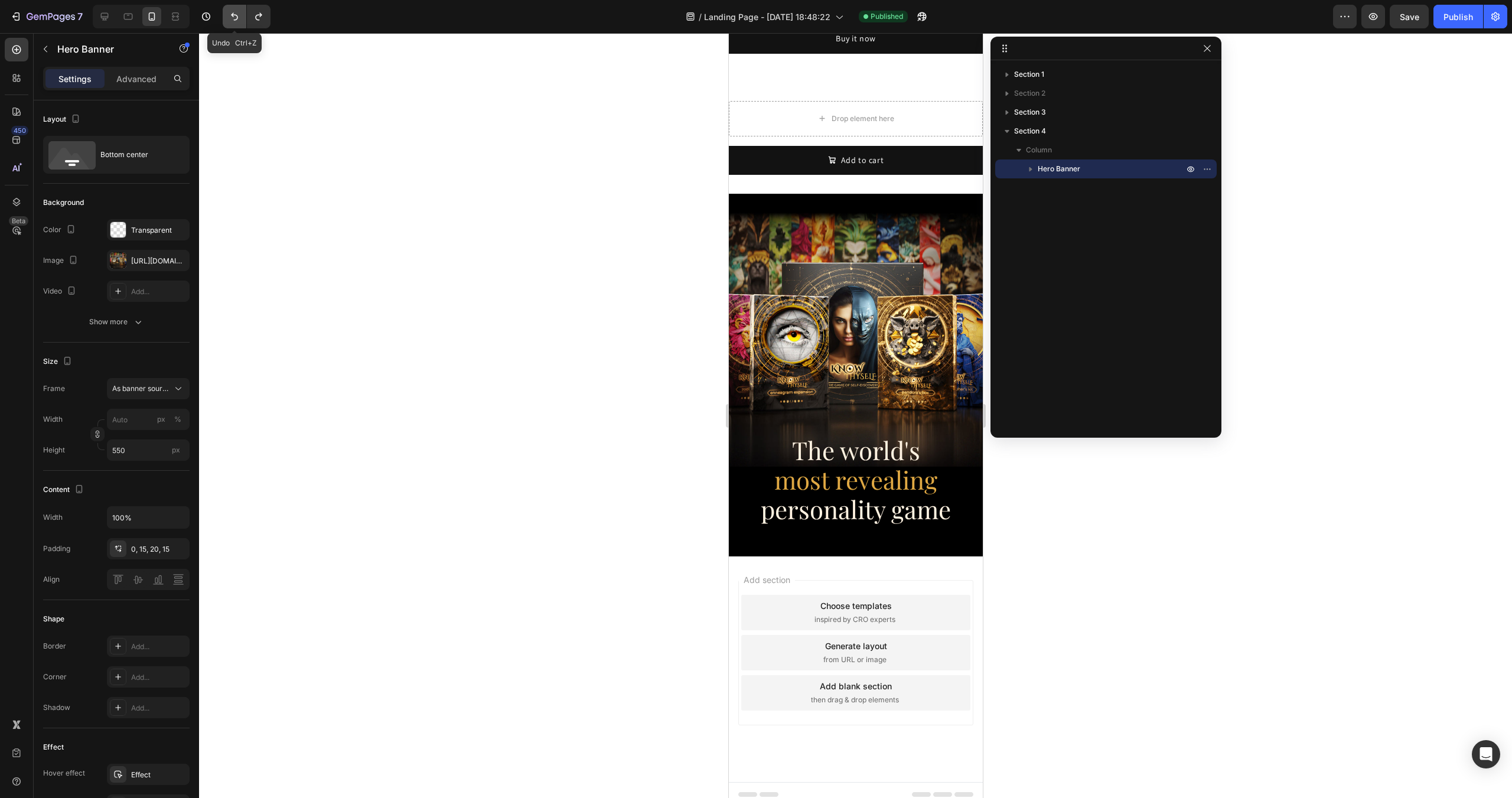
click at [238, 21] on icon "Undo/Redo" at bounding box center [234, 16] width 12 height 12
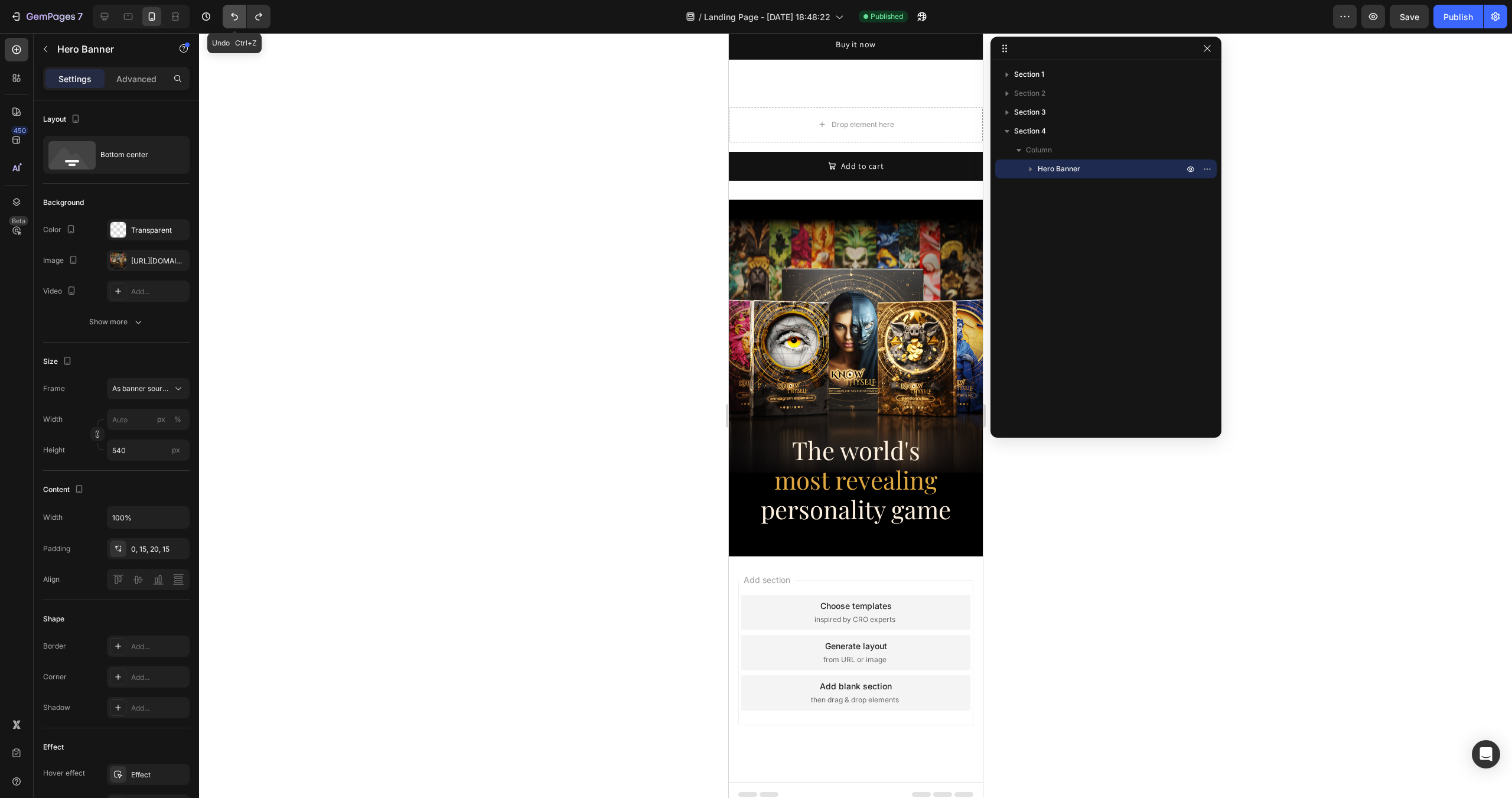
click at [238, 21] on icon "Undo/Redo" at bounding box center [234, 16] width 12 height 12
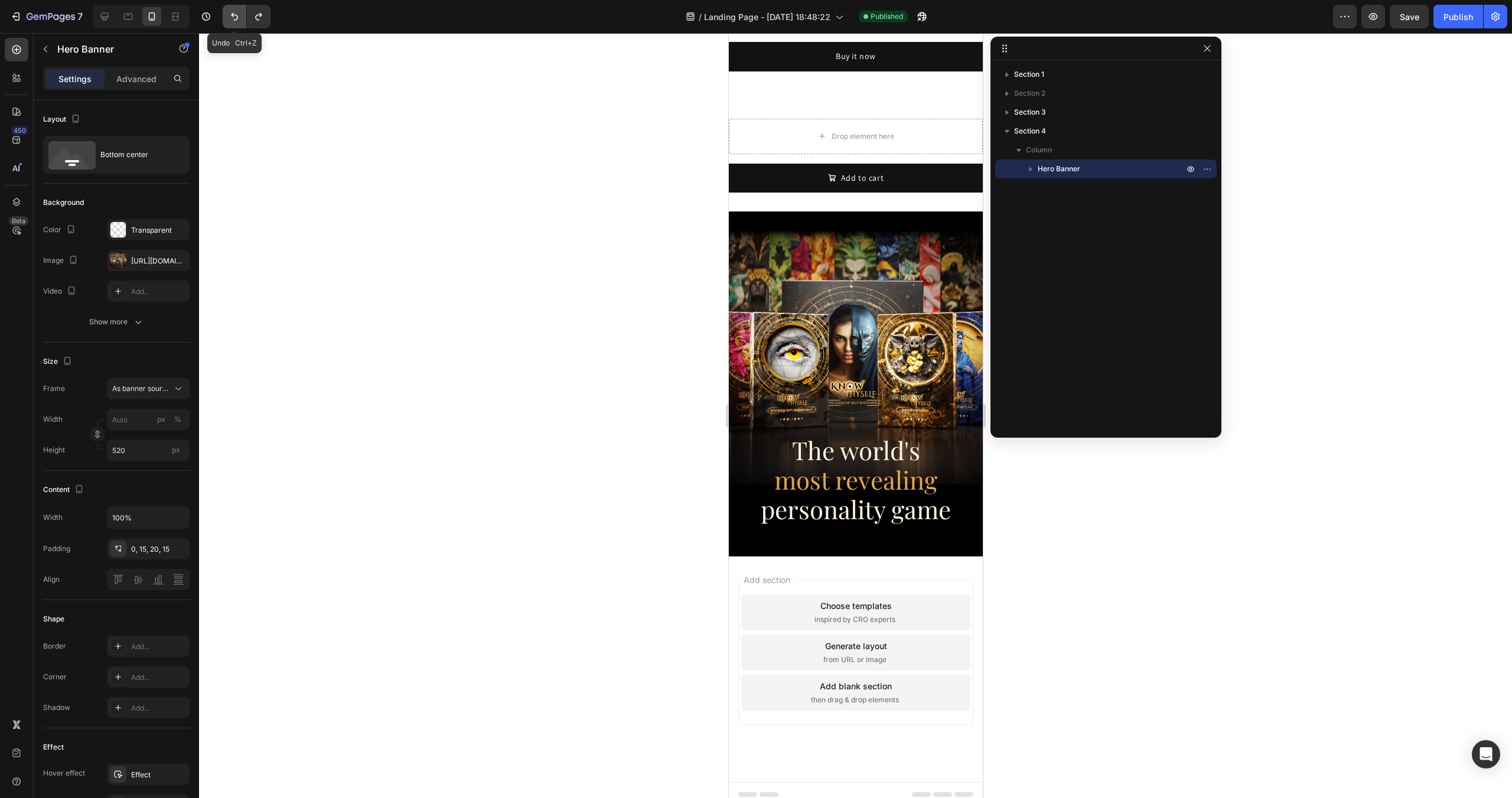
click at [238, 21] on icon "Undo/Redo" at bounding box center [234, 16] width 12 height 12
type input "450"
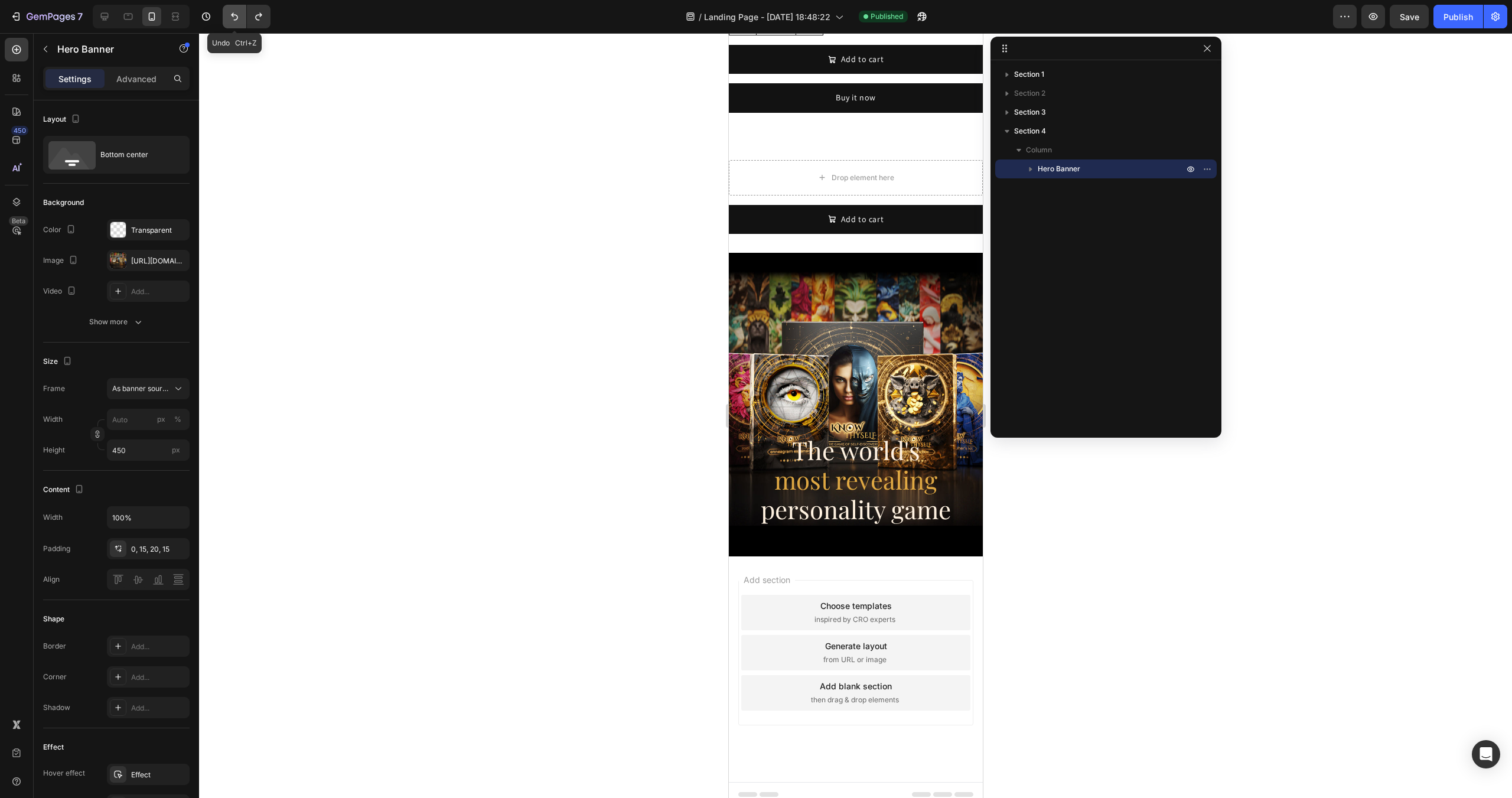
click at [238, 21] on icon "Undo/Redo" at bounding box center [234, 16] width 12 height 12
type input "100"
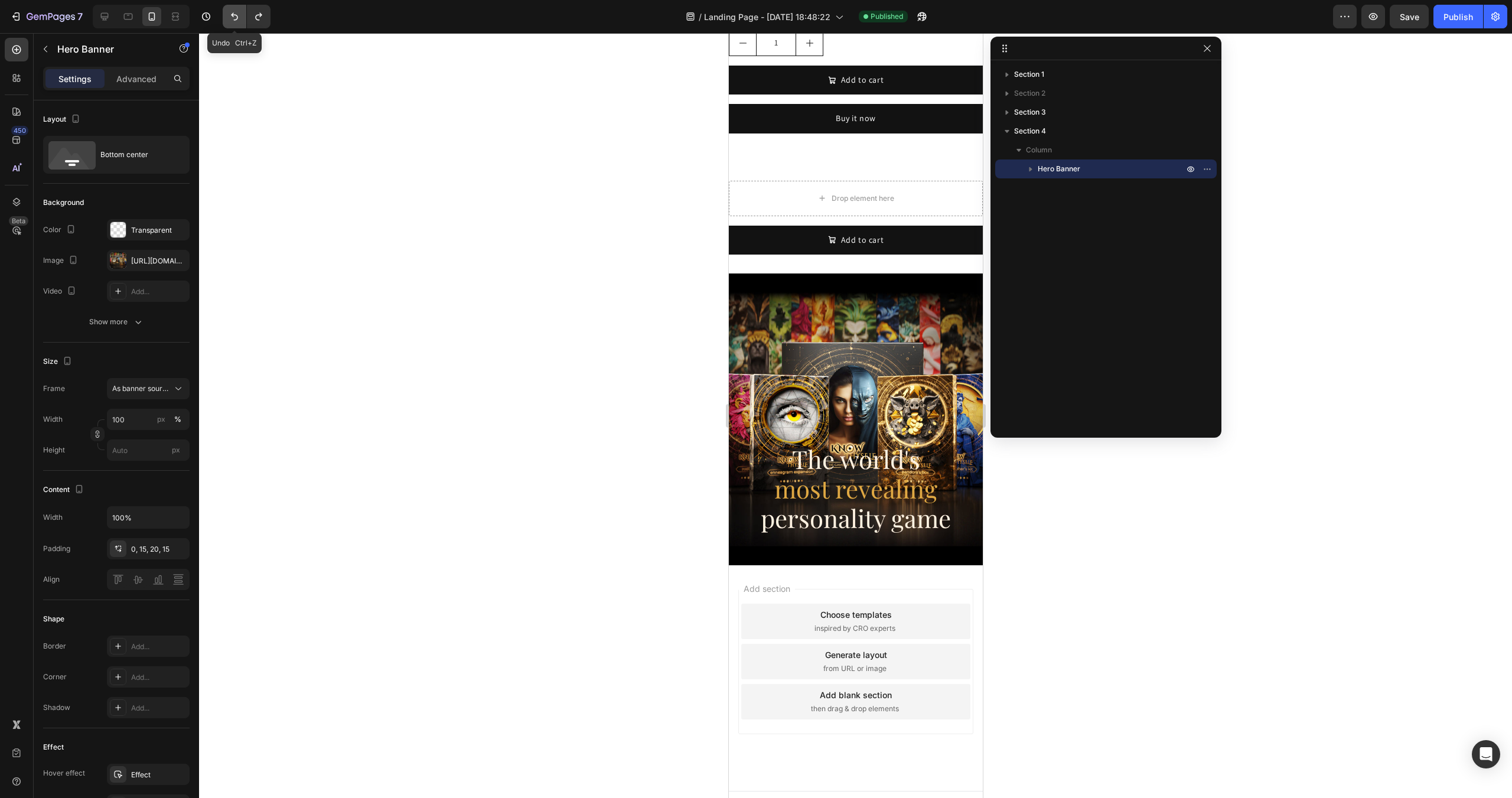
click at [238, 21] on icon "Undo/Redo" at bounding box center [234, 16] width 12 height 12
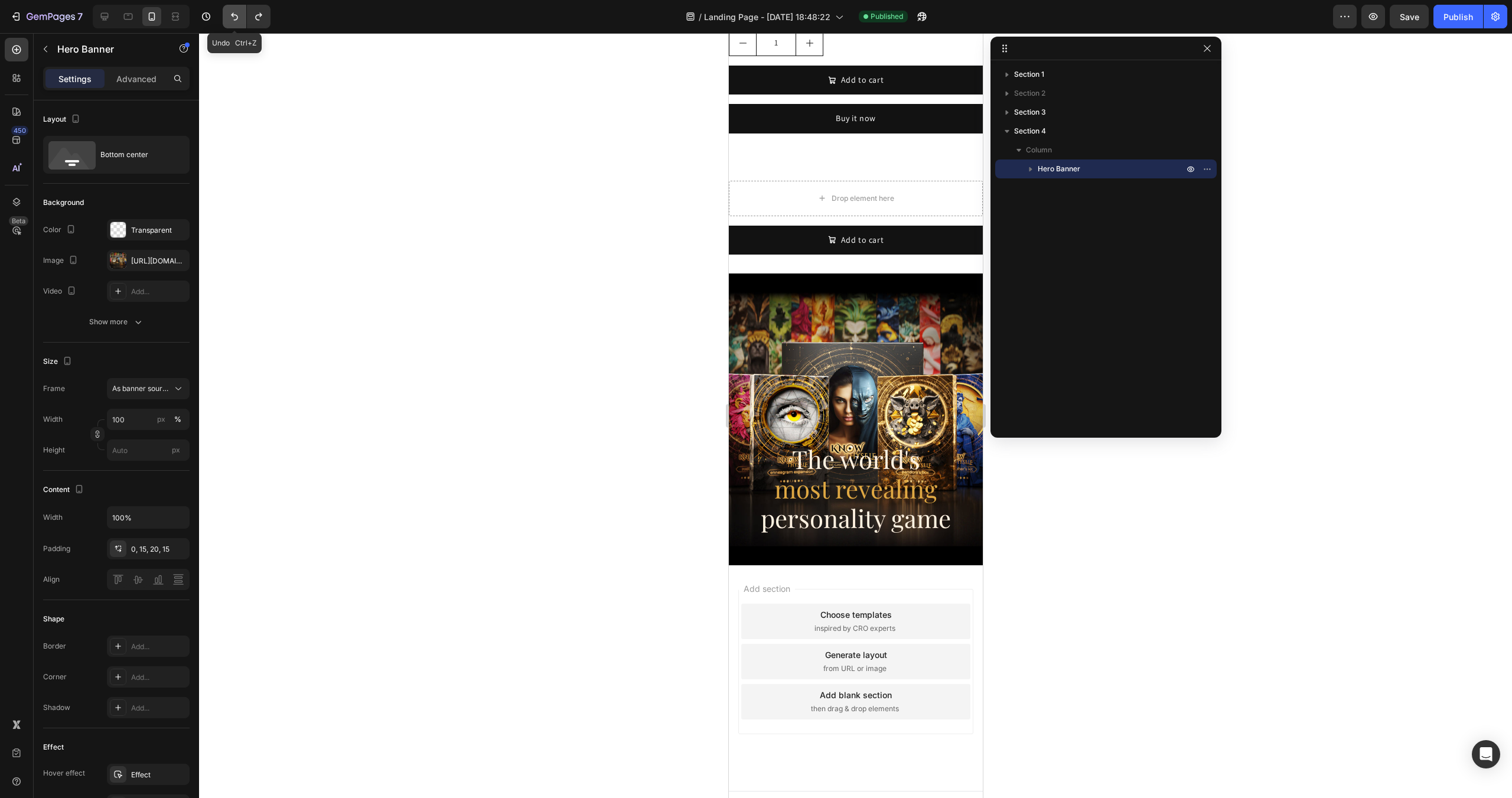
click at [238, 21] on icon "Undo/Redo" at bounding box center [234, 16] width 12 height 12
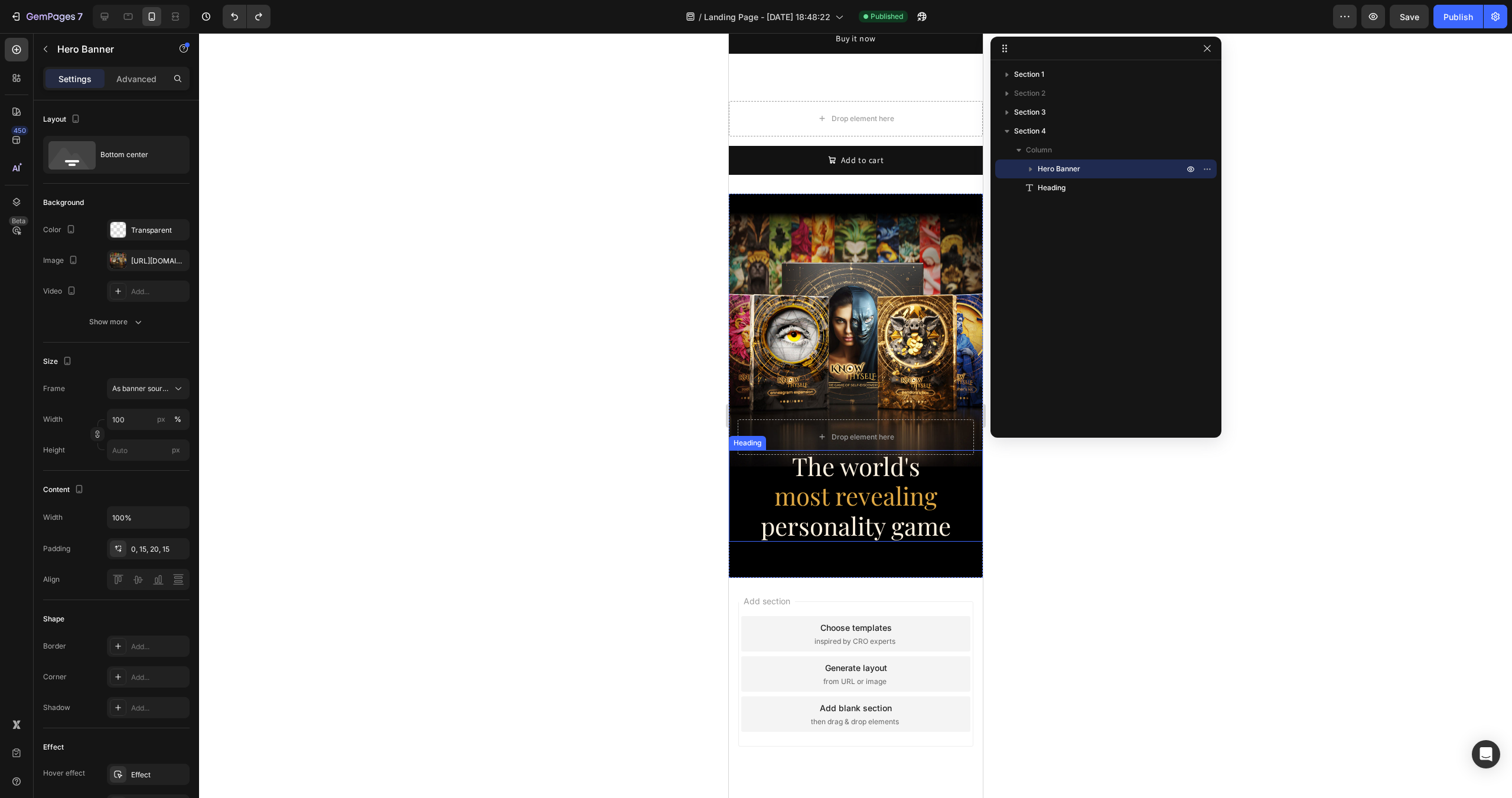
click at [745, 451] on h2 "The world's most revealing personality game" at bounding box center [855, 495] width 254 height 92
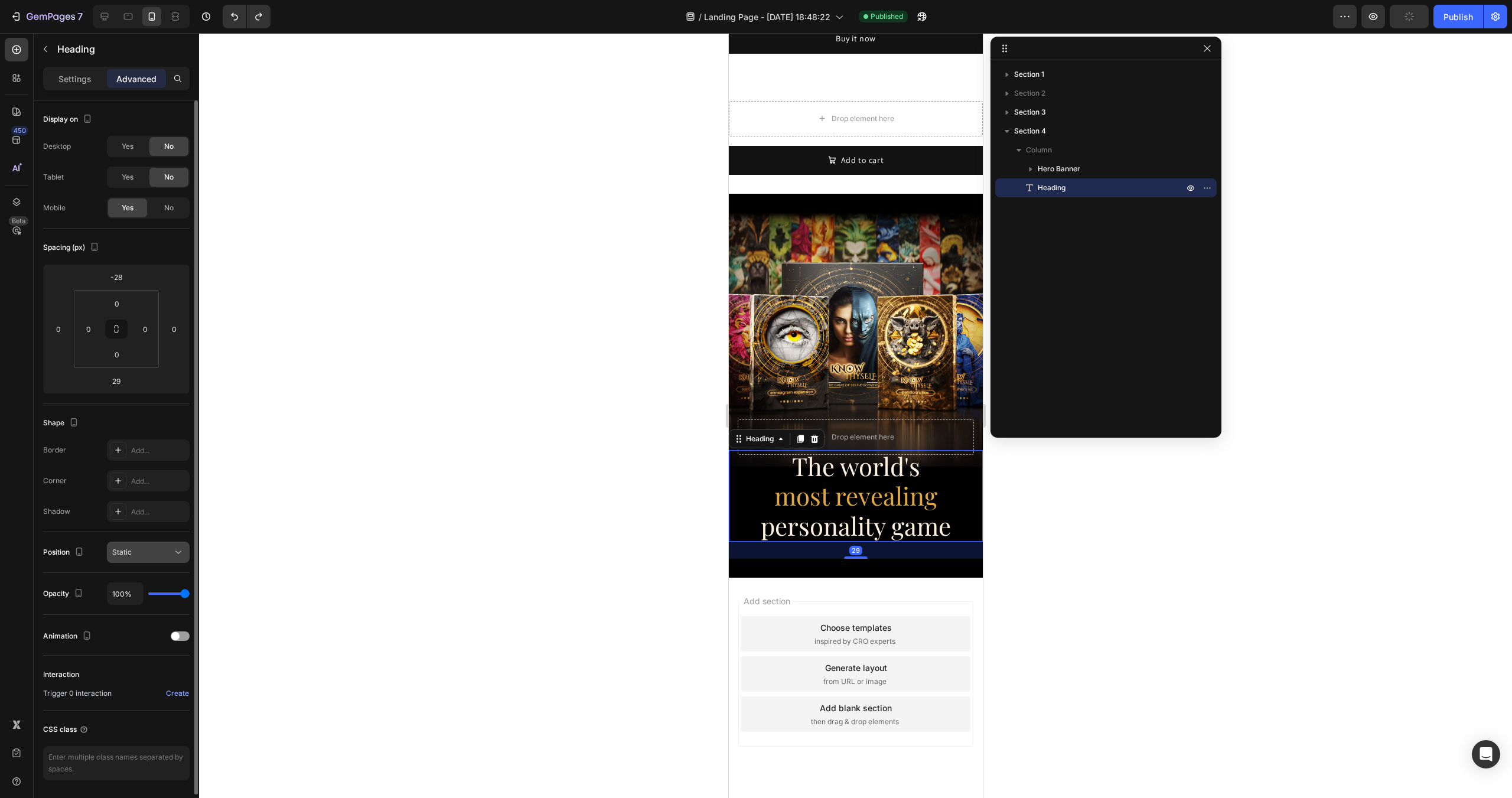
click at [135, 551] on div "Static" at bounding box center [142, 552] width 60 height 11
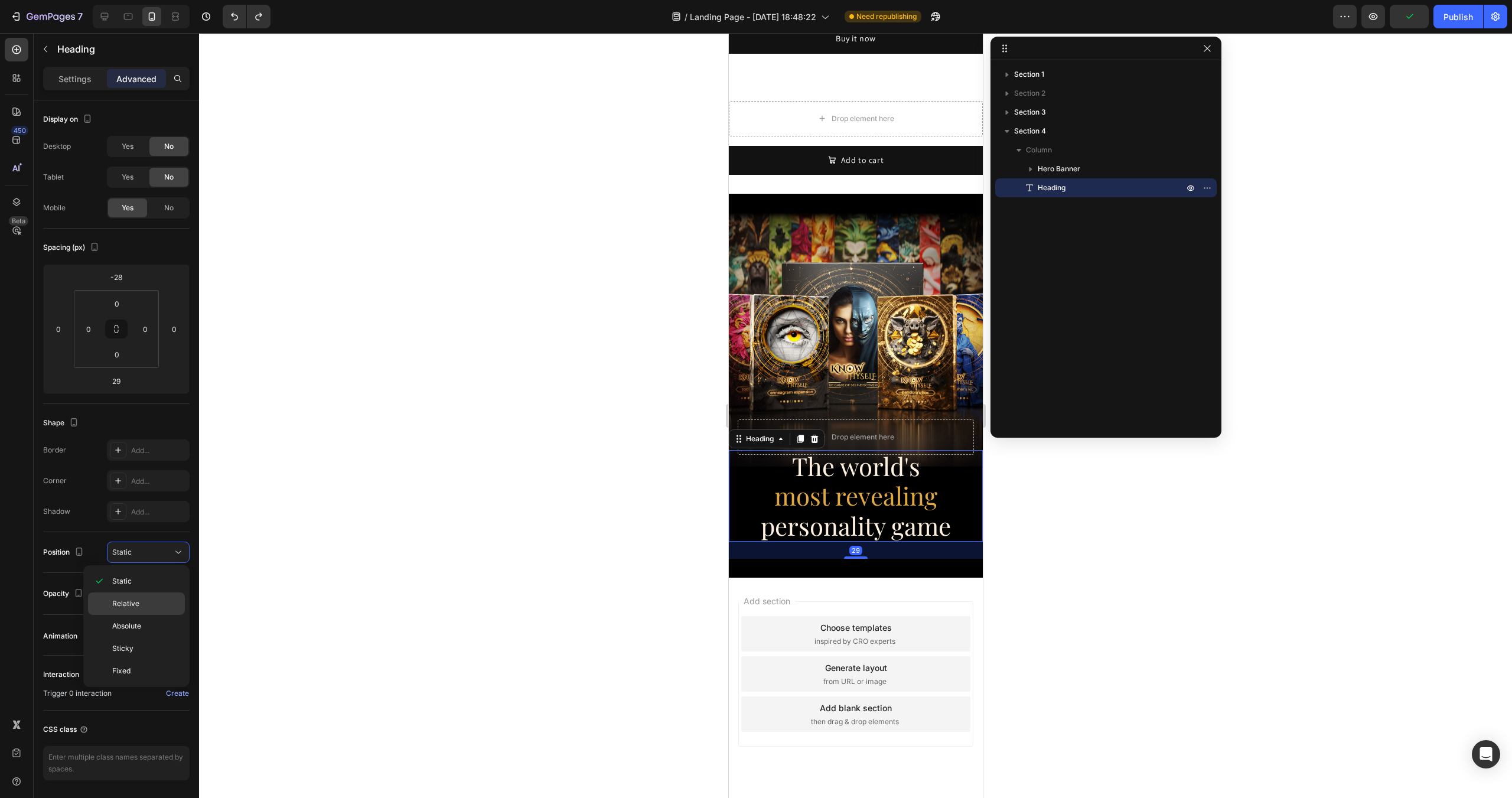
click at [139, 599] on p "Relative" at bounding box center [145, 604] width 67 height 11
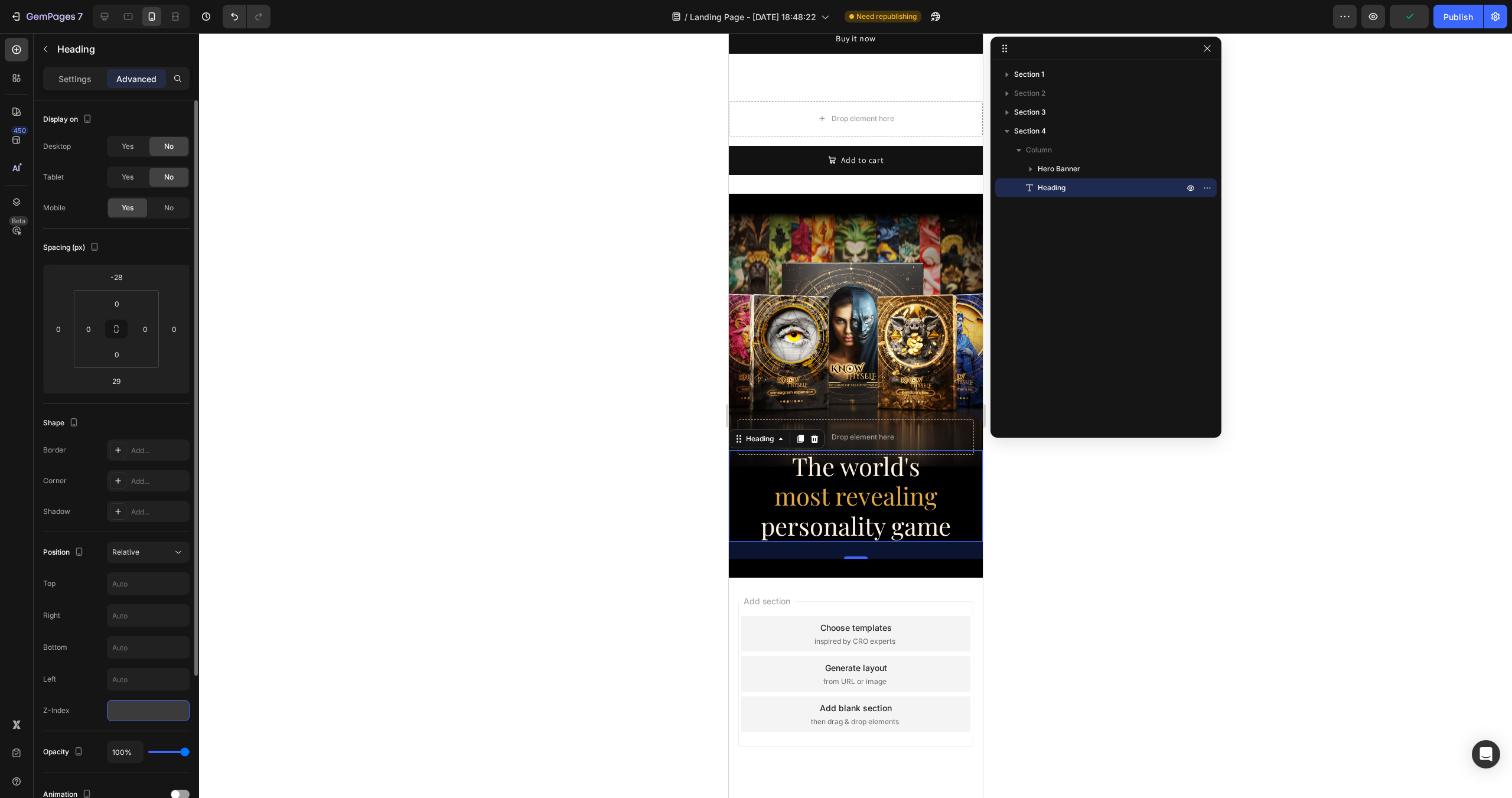
click at [146, 709] on input "number" at bounding box center [149, 710] width 83 height 21
type input "1"
click at [85, 696] on div "Position Relative Top Right Bottom Left Z-Index 2" at bounding box center [117, 631] width 147 height 180
click at [140, 717] on input "2" at bounding box center [149, 710] width 83 height 21
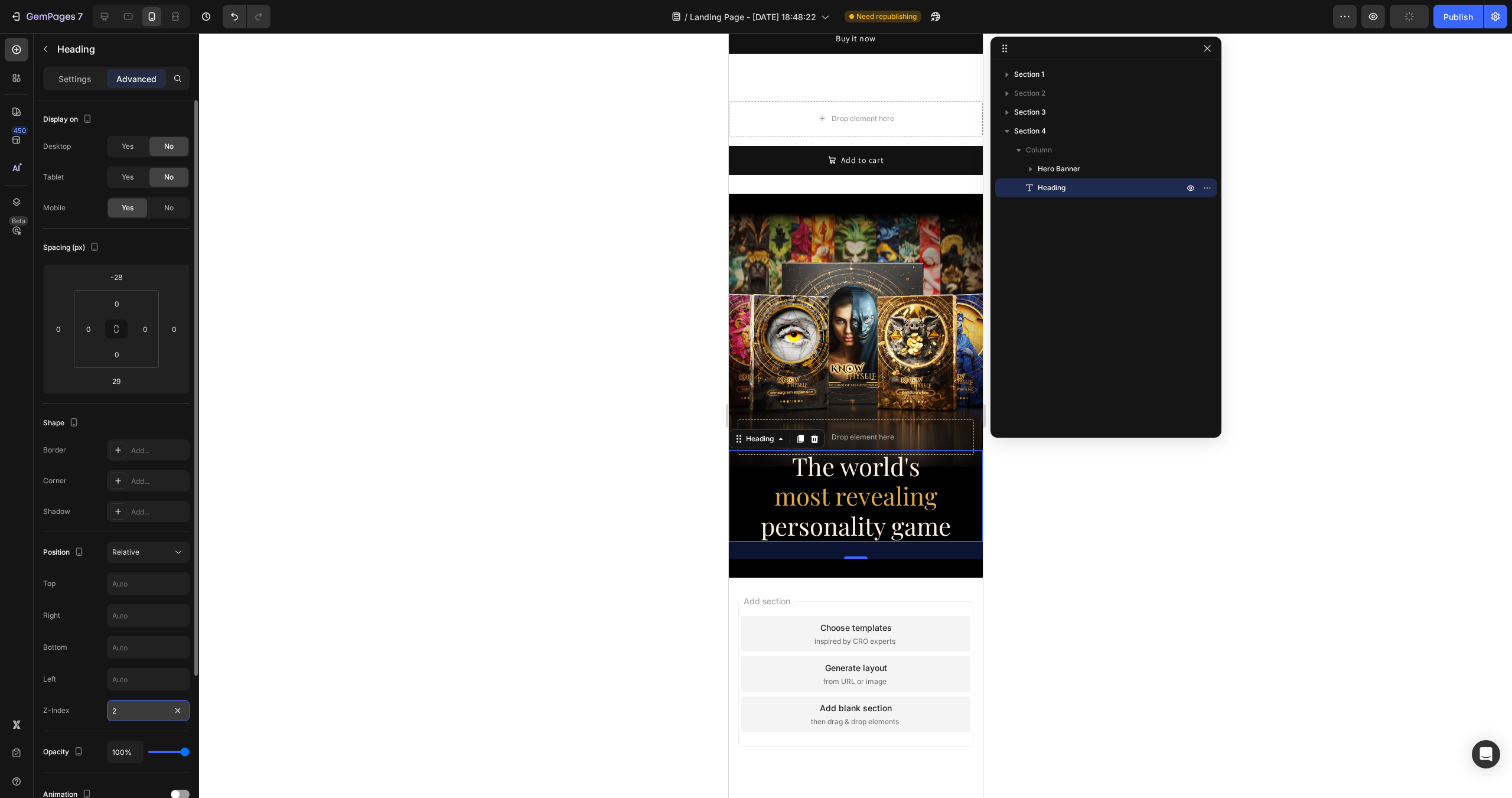
type input "0"
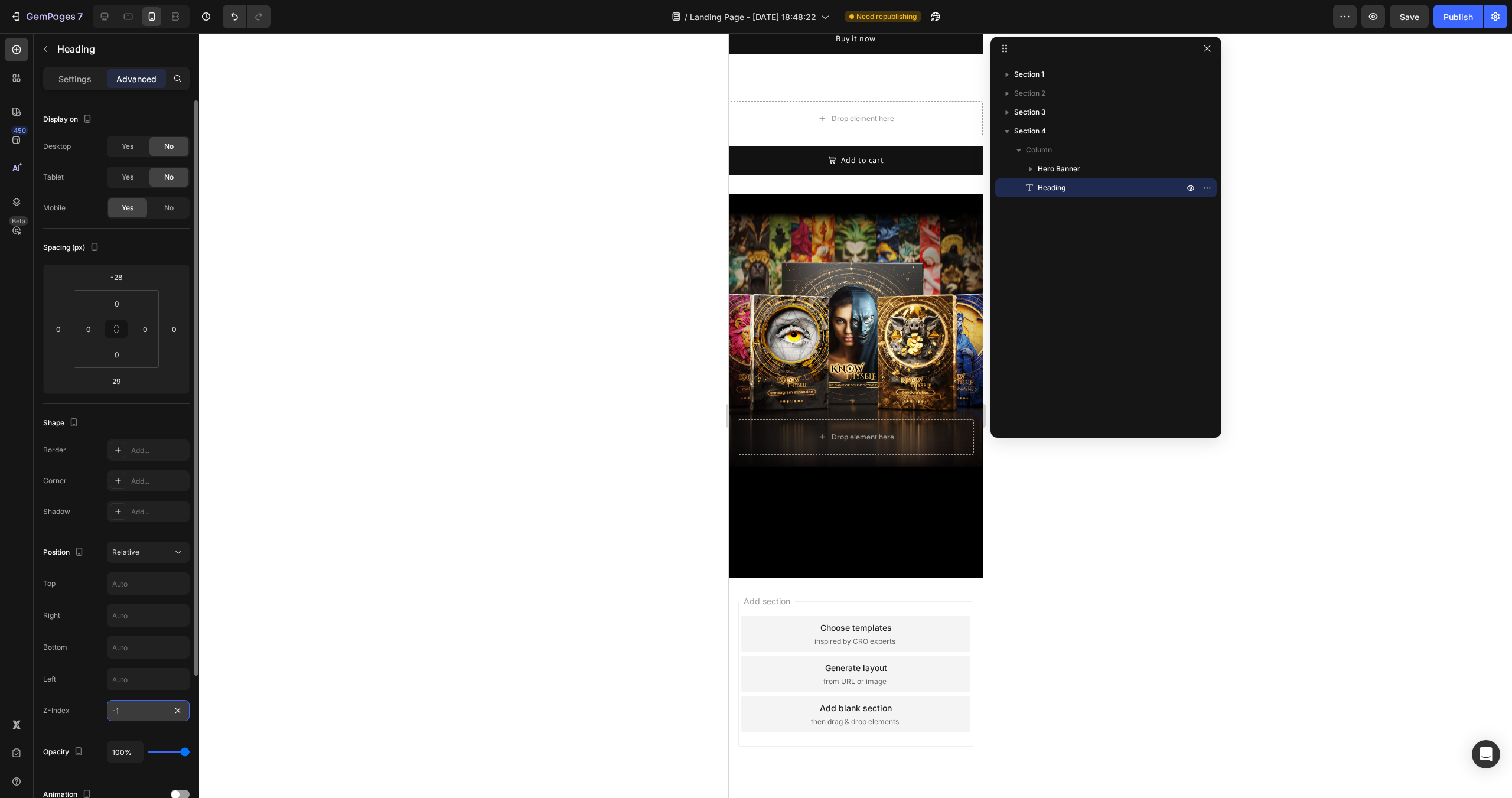
click at [140, 717] on input "-1" at bounding box center [149, 710] width 83 height 21
type input "2"
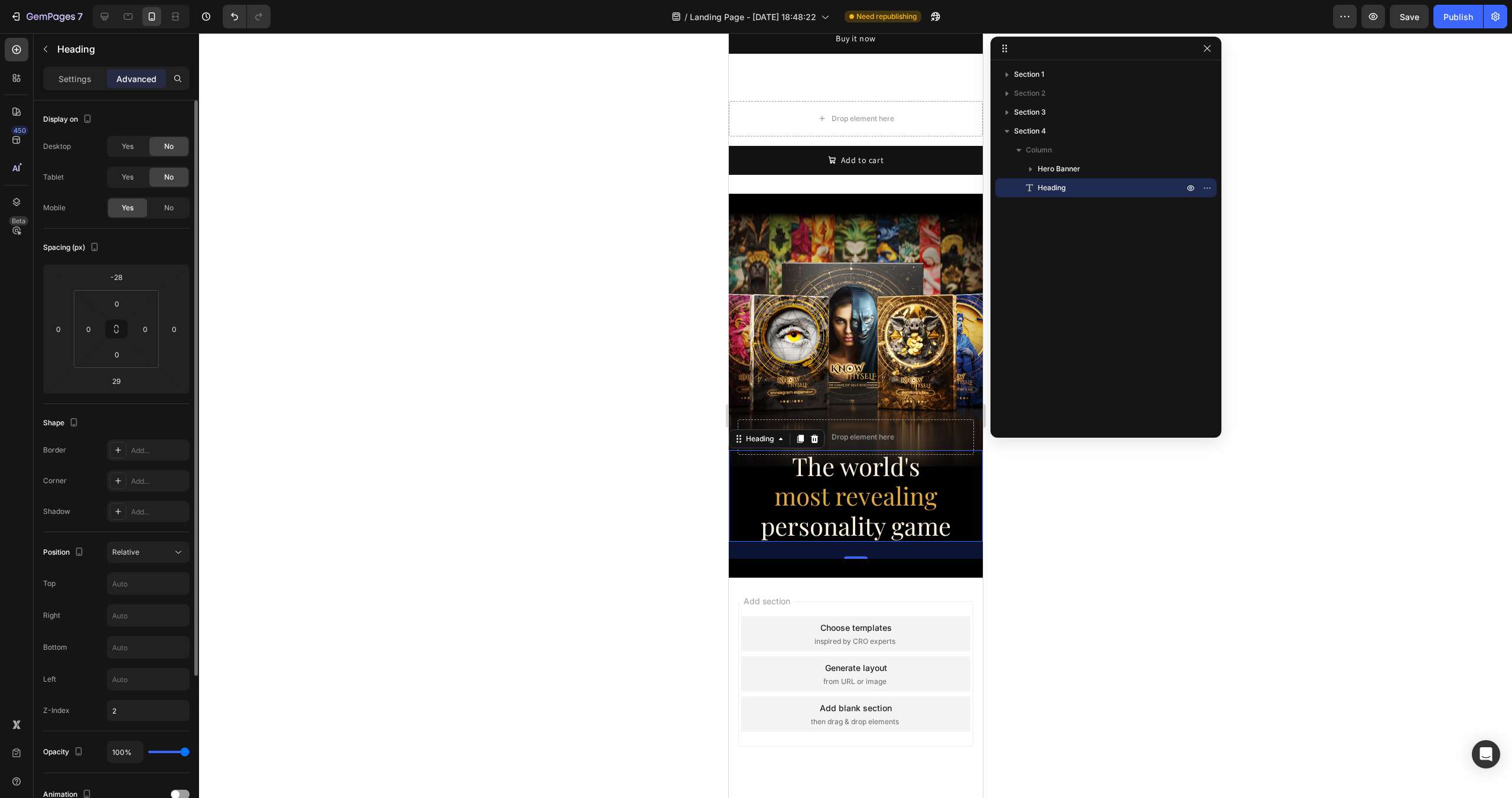
click at [74, 676] on div "Left" at bounding box center [117, 679] width 147 height 22
click at [1443, 20] on div "Publish" at bounding box center [1458, 17] width 30 height 12
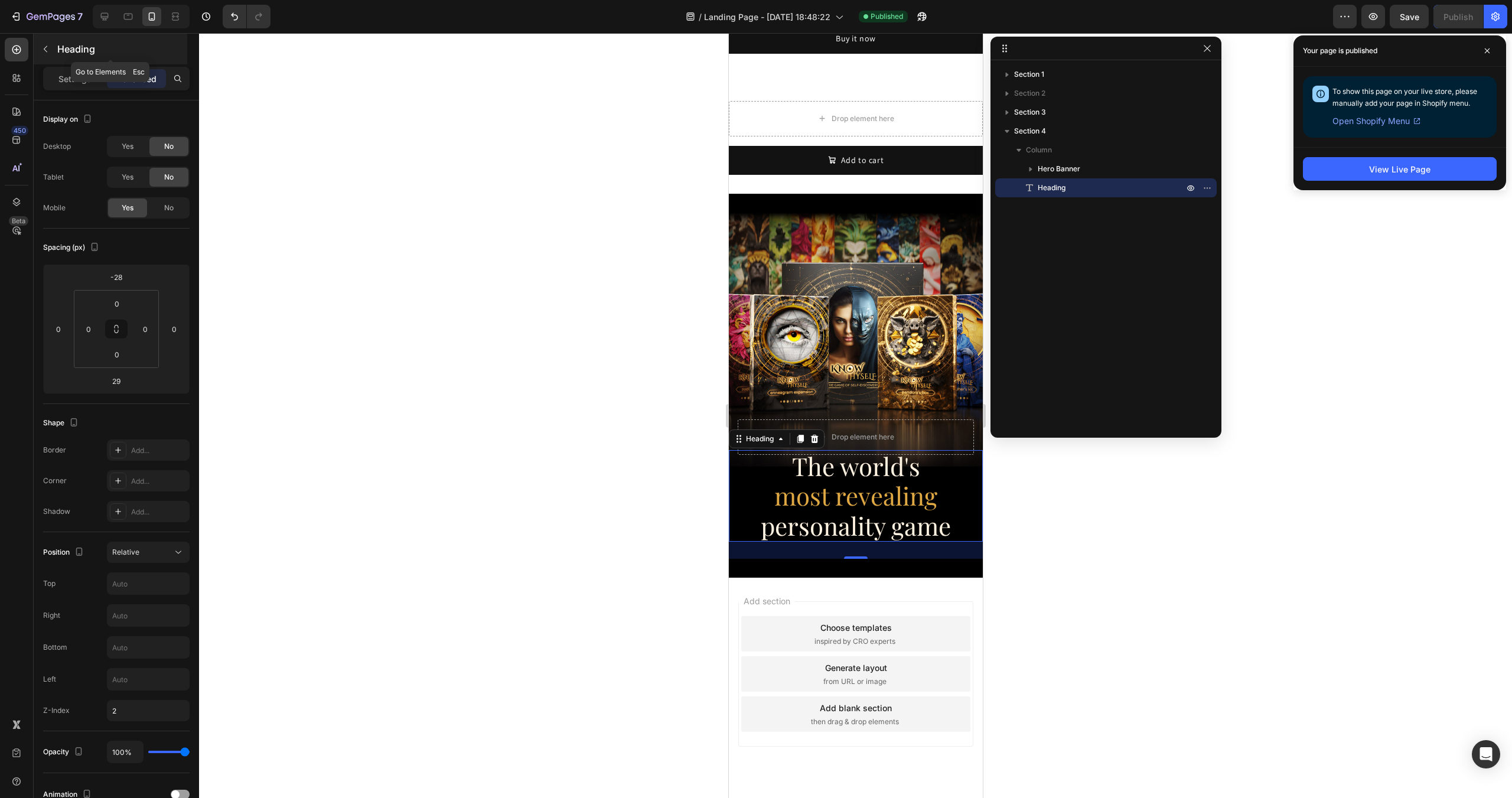
click at [58, 51] on p "Heading" at bounding box center [121, 49] width 128 height 14
